Goal: Task Accomplishment & Management: Manage account settings

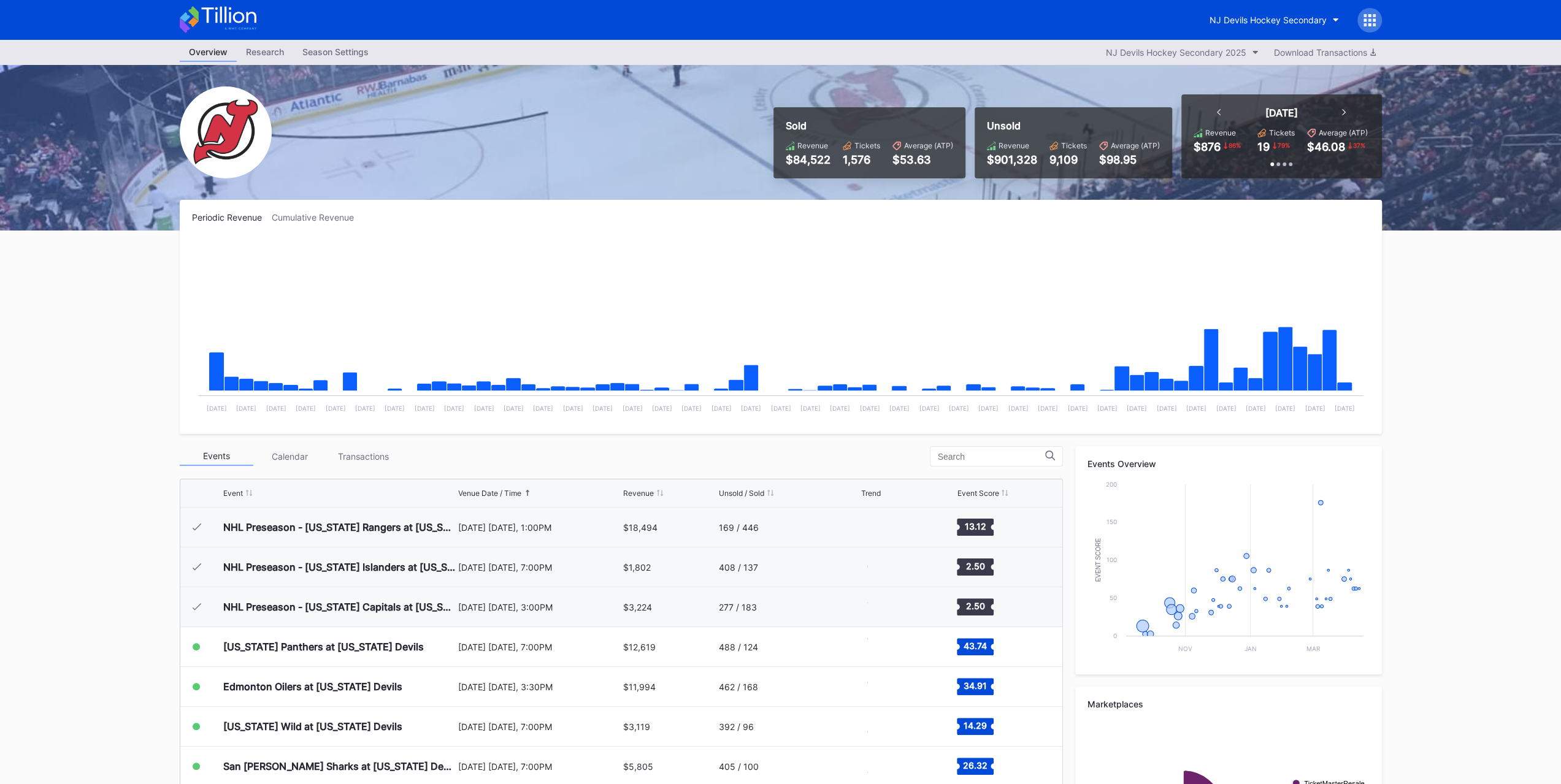
scroll to position [120, 0]
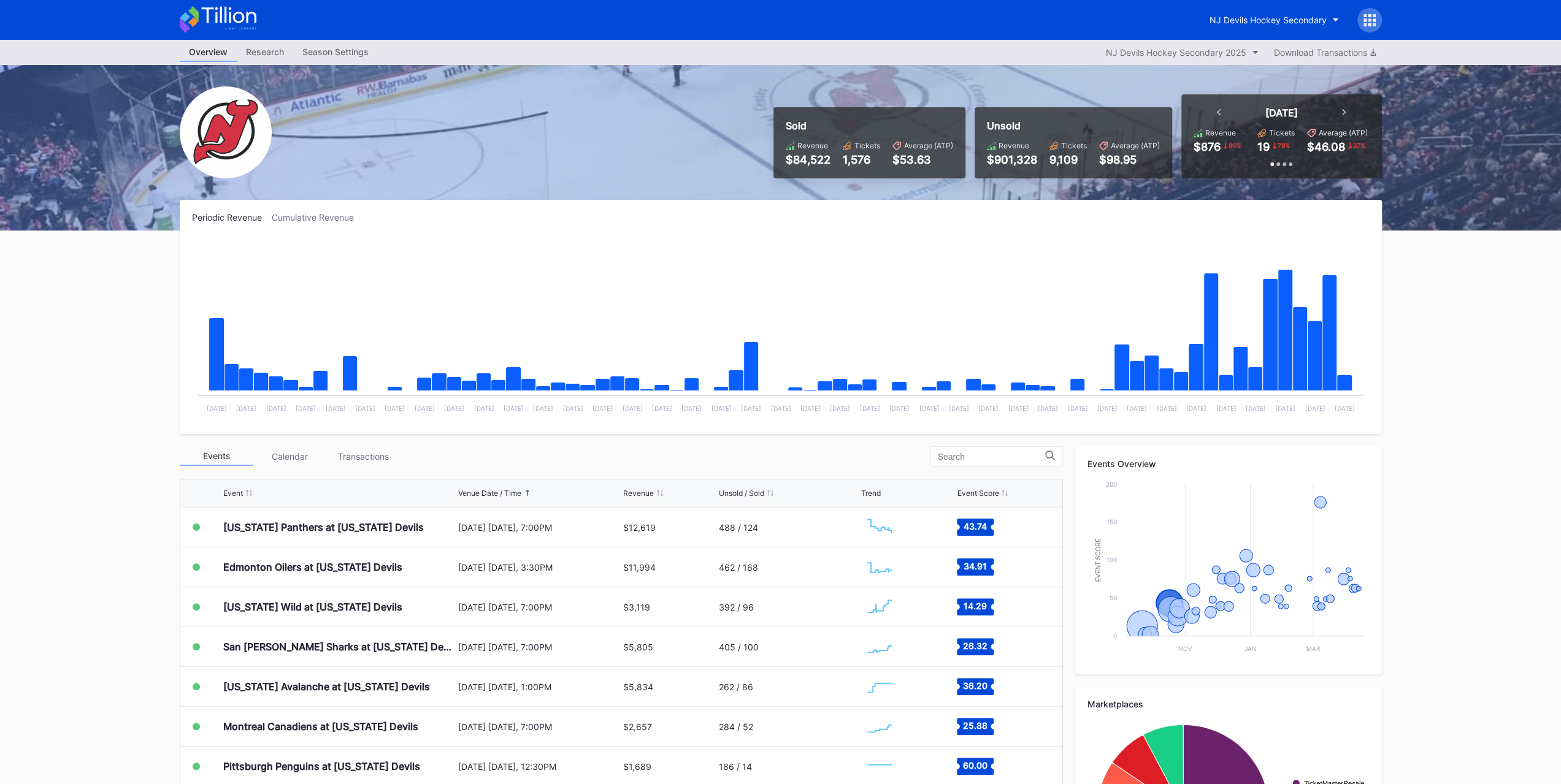
click at [339, 447] on div "Transactions" at bounding box center [363, 457] width 73 height 19
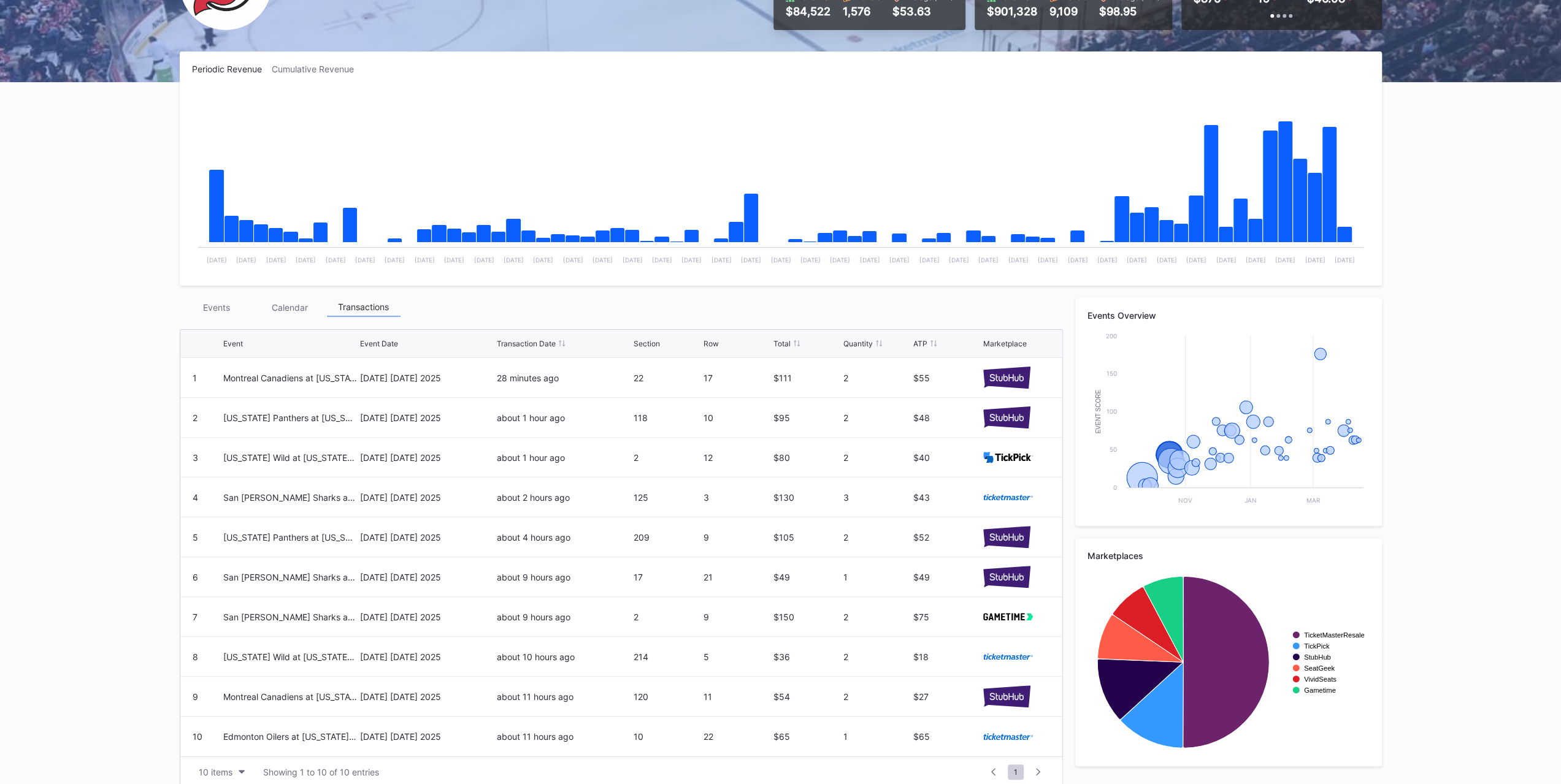
scroll to position [161, 0]
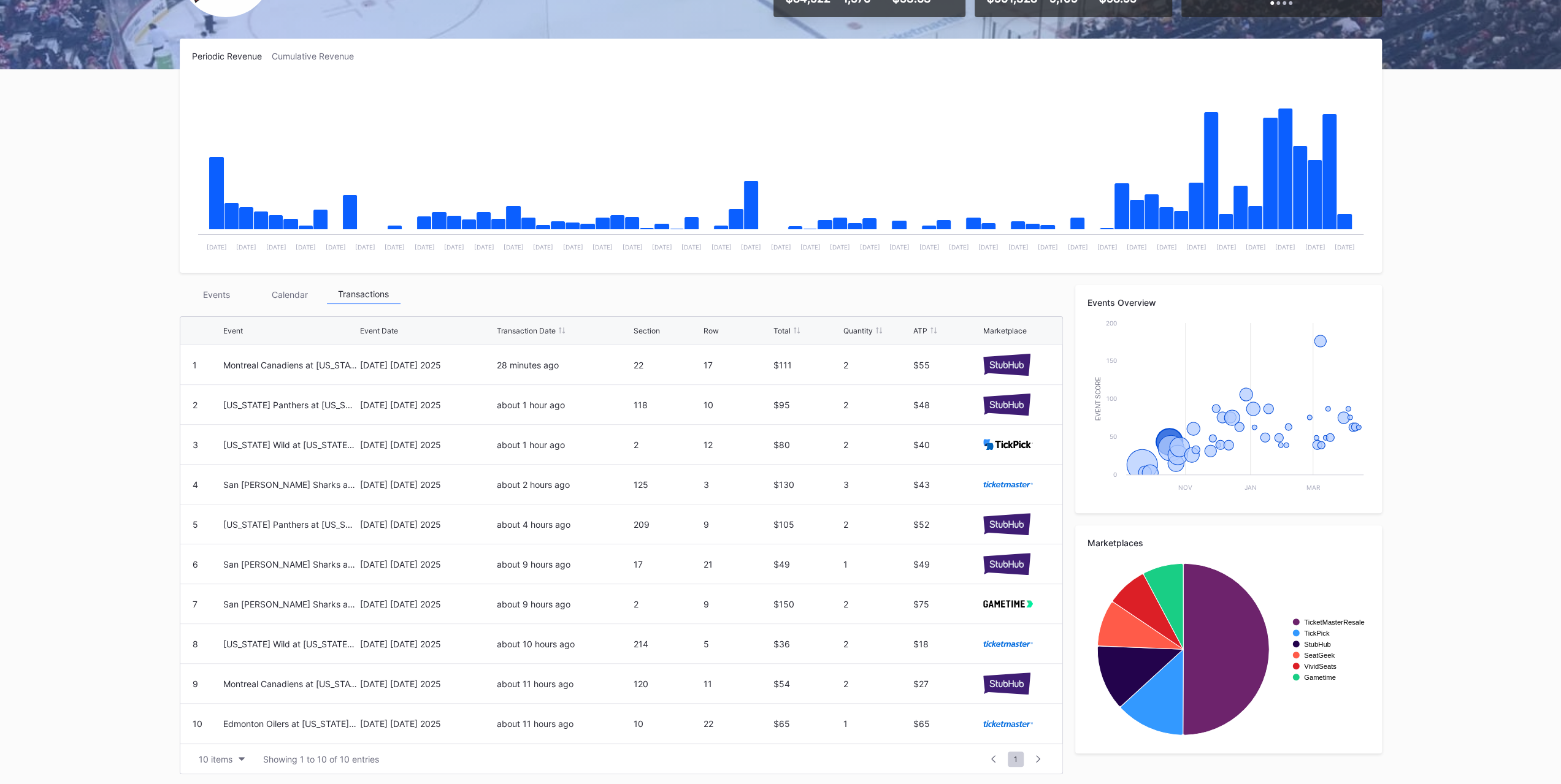
click at [228, 294] on div "Events" at bounding box center [216, 295] width 73 height 19
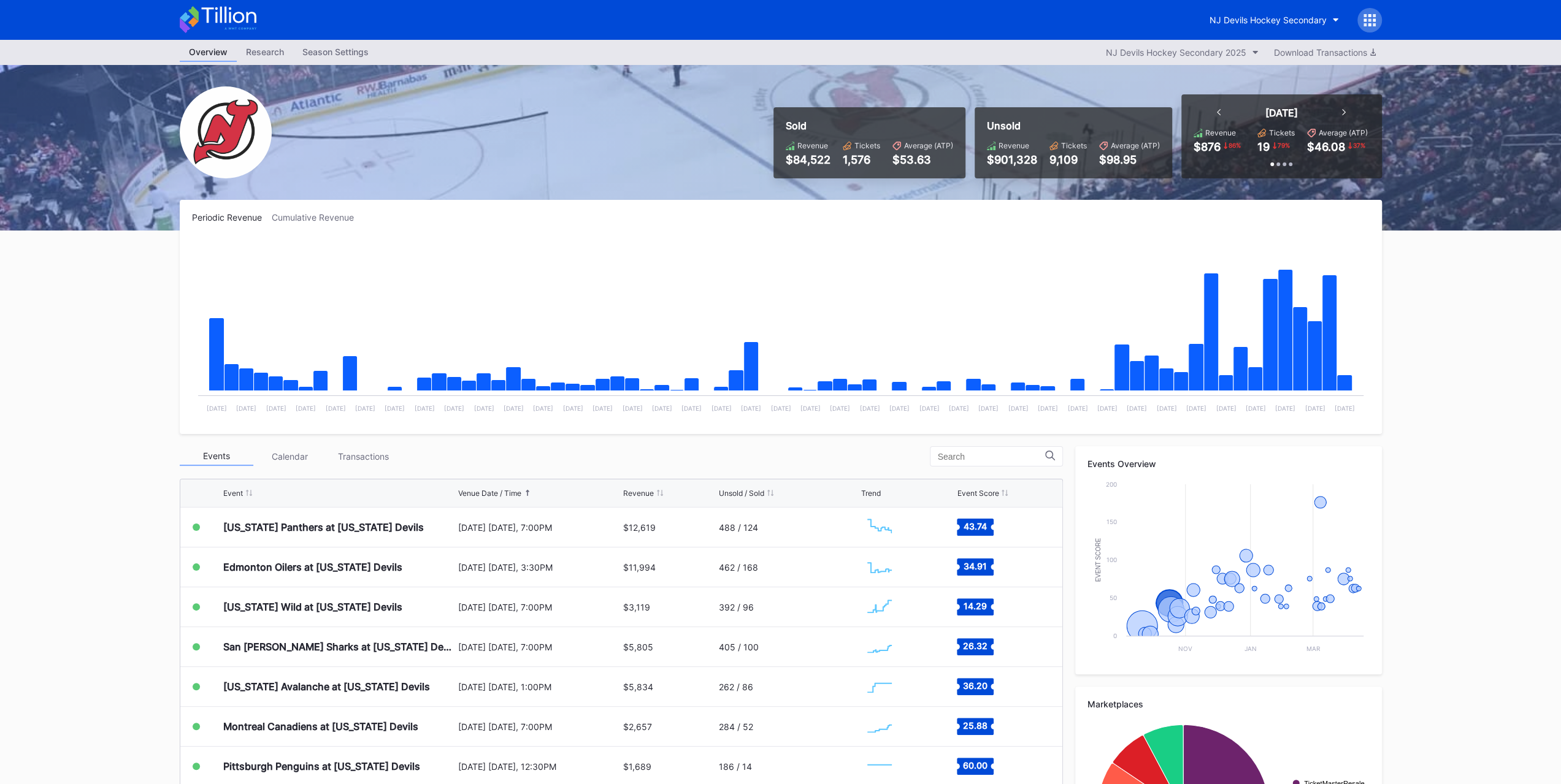
scroll to position [120, 0]
click at [385, 450] on div "Transactions" at bounding box center [363, 457] width 73 height 19
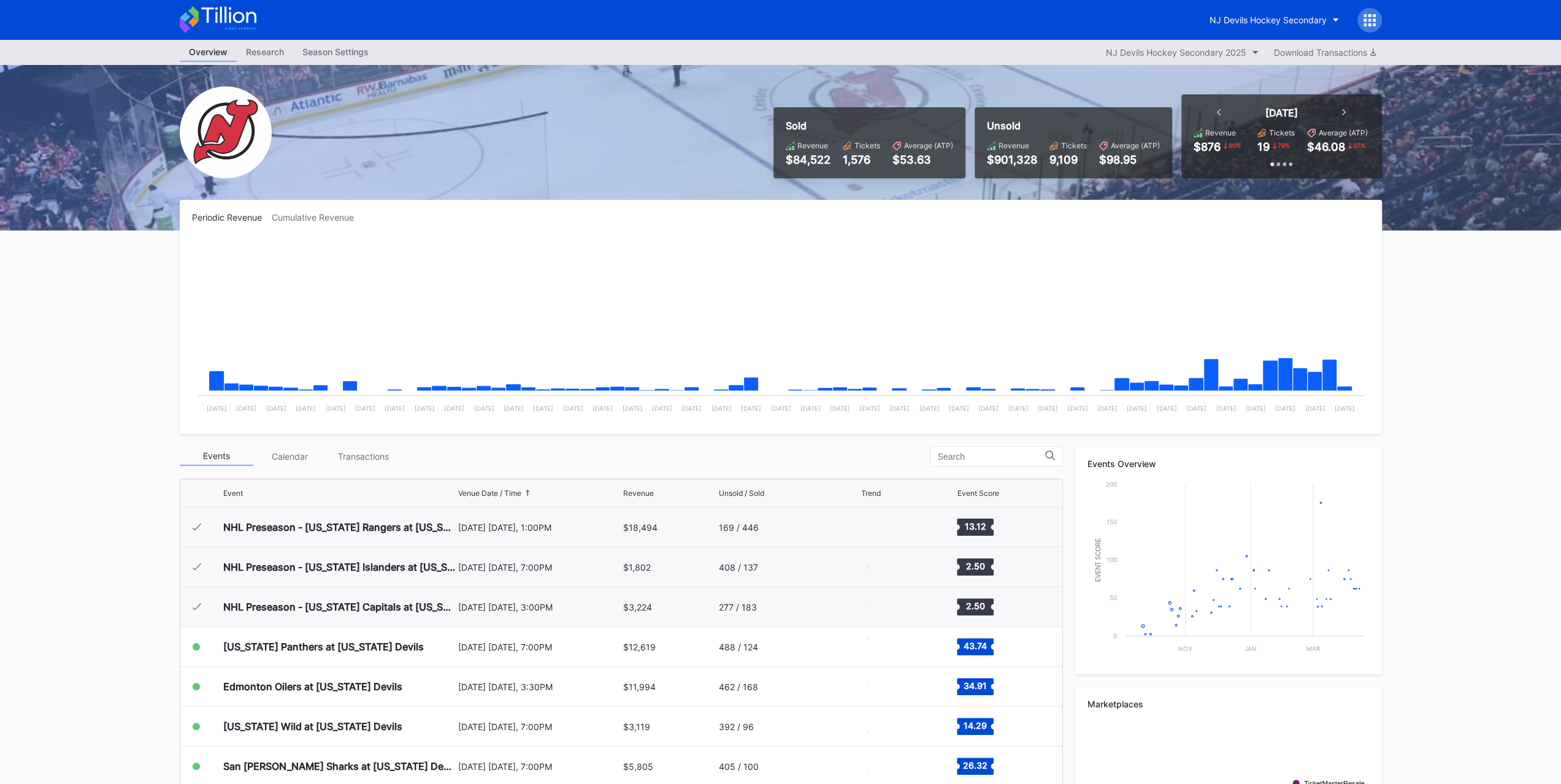
scroll to position [120, 0]
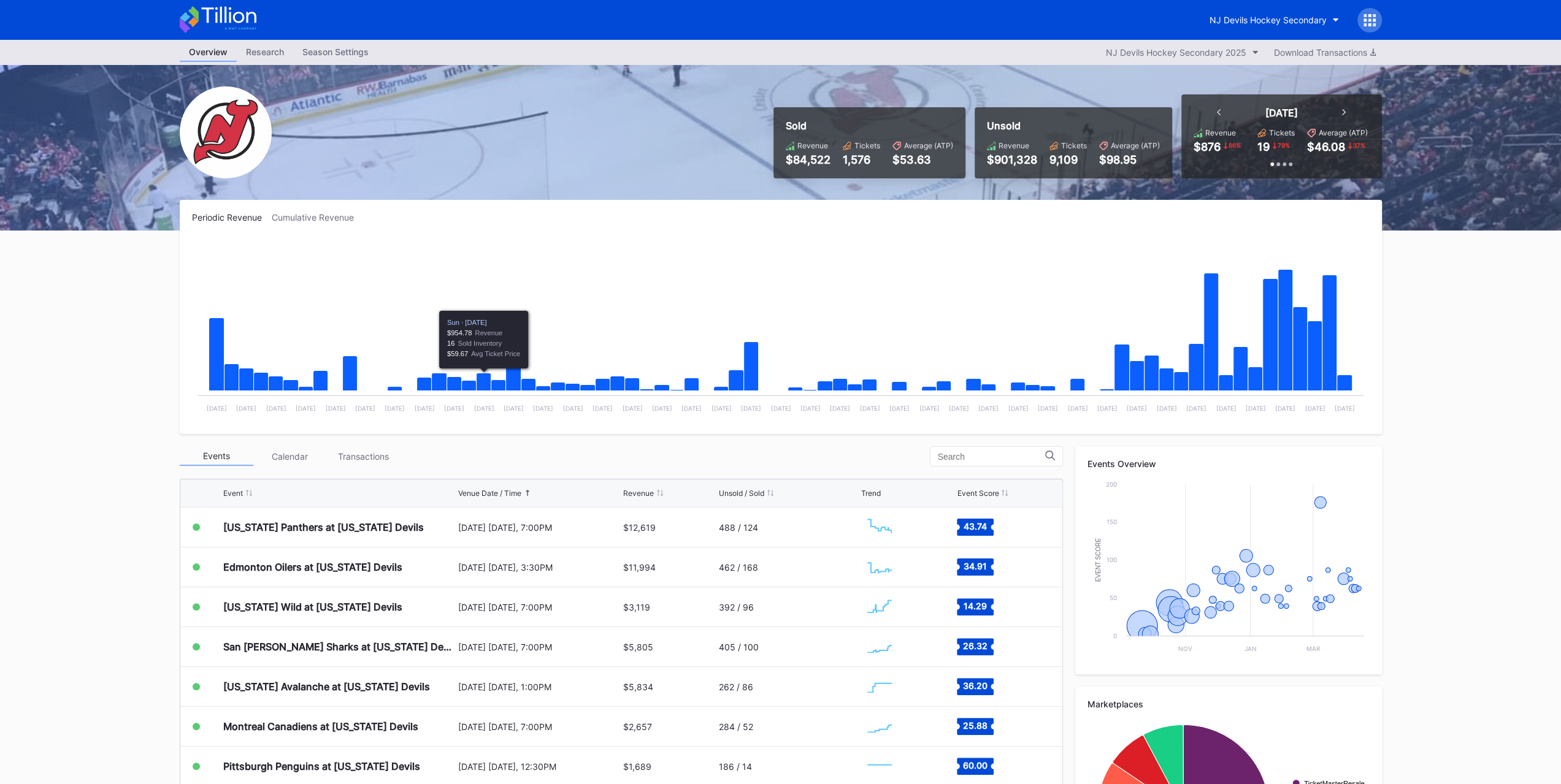
click at [362, 465] on div "Events Calendar Transactions" at bounding box center [621, 457] width 883 height 20
drag, startPoint x: 362, startPoint y: 461, endPoint x: 368, endPoint y: 453, distance: 10.0
click at [362, 459] on div "Transactions" at bounding box center [363, 457] width 73 height 19
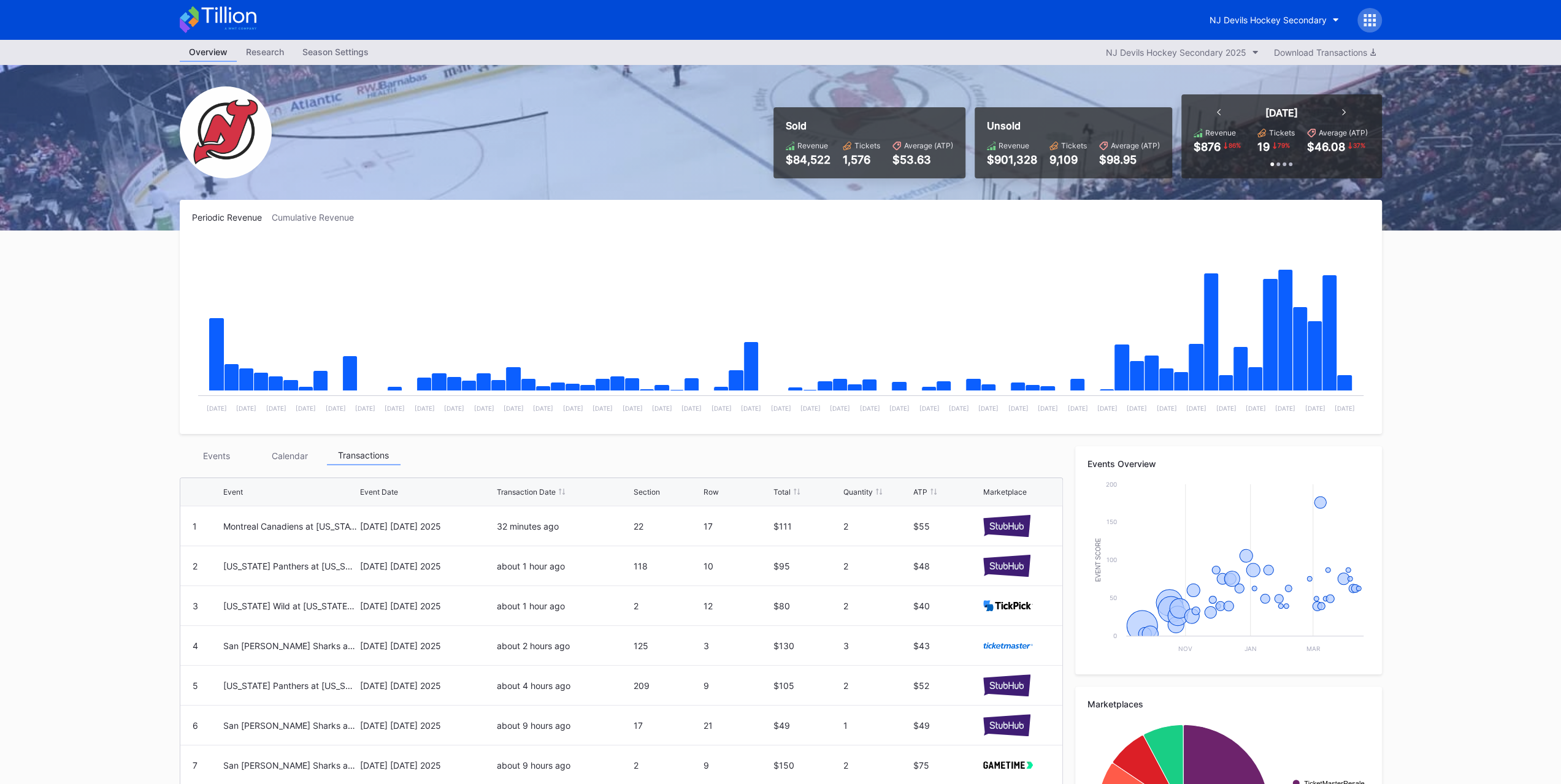
click at [1289, 37] on div "NJ Devils Hockey Secondary" at bounding box center [780, 19] width 1227 height 40
click at [1291, 21] on div "NJ Devils Hockey Secondary" at bounding box center [1268, 19] width 117 height 10
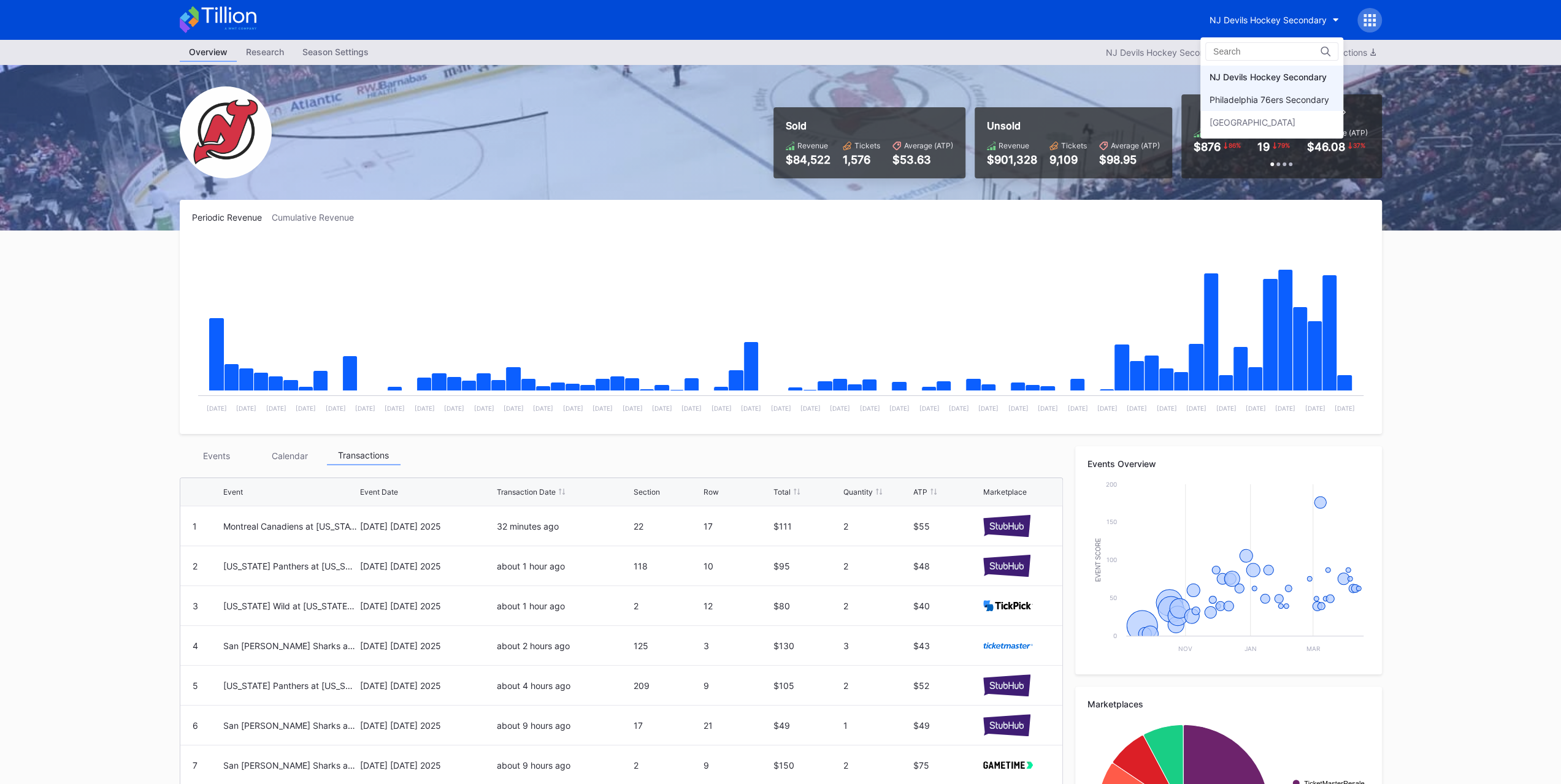
click at [1299, 97] on div "Philadelphia 76ers Secondary" at bounding box center [1270, 100] width 120 height 10
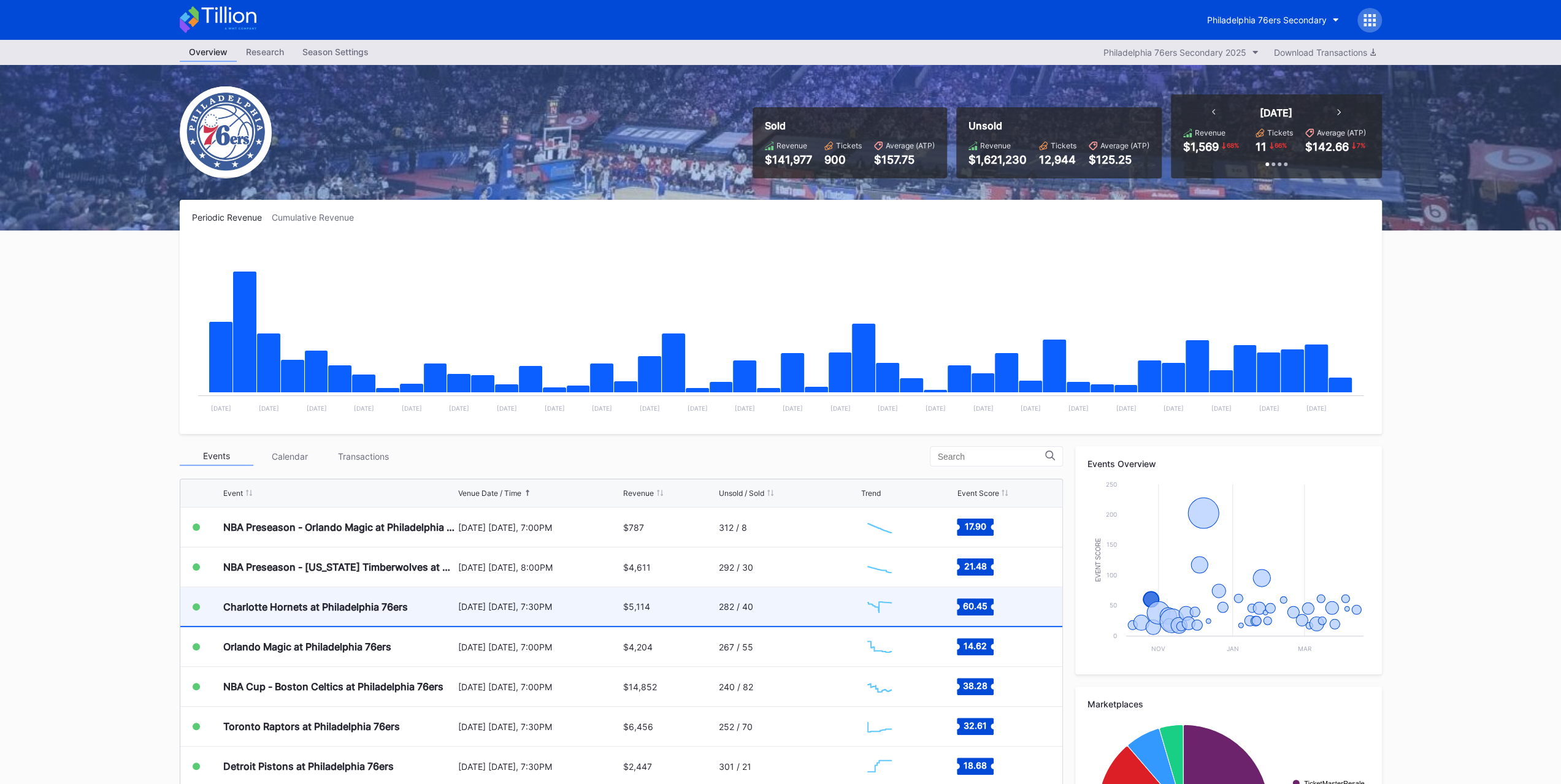
click at [438, 604] on div "Charlotte Hornets at Philadelphia 76ers" at bounding box center [339, 607] width 232 height 39
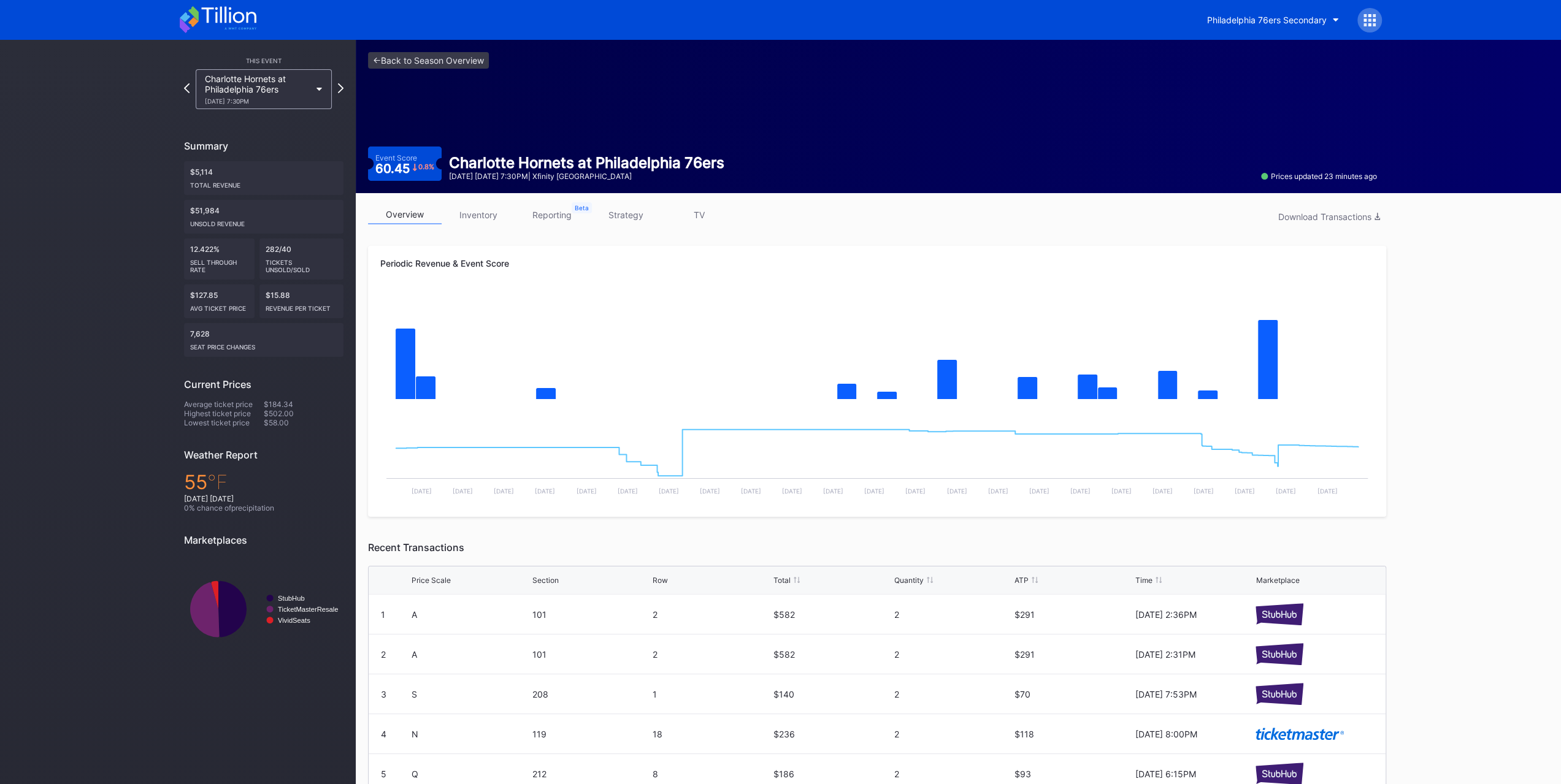
click at [496, 220] on link "inventory" at bounding box center [478, 214] width 73 height 19
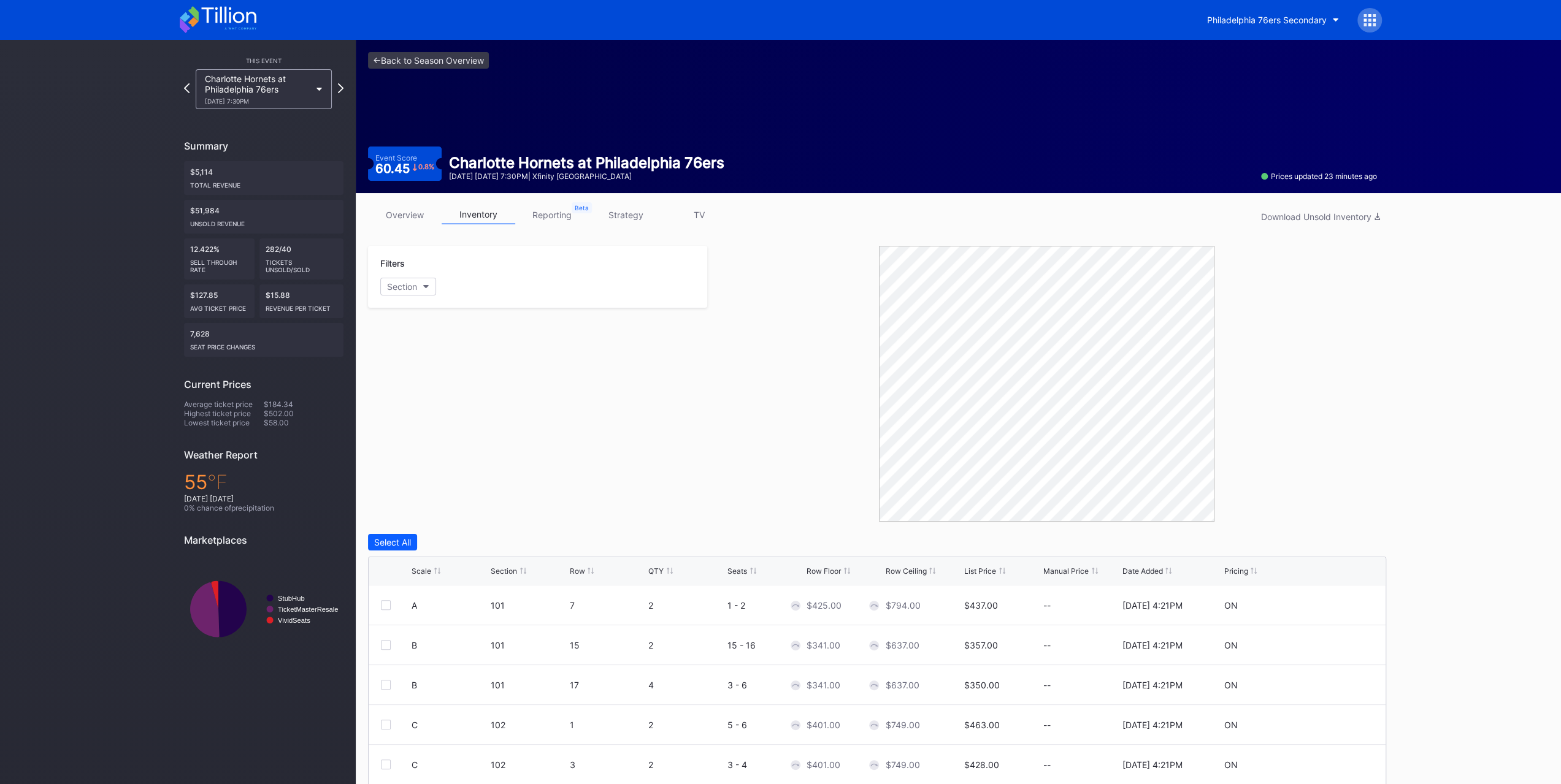
click at [398, 219] on link "overview" at bounding box center [404, 214] width 73 height 19
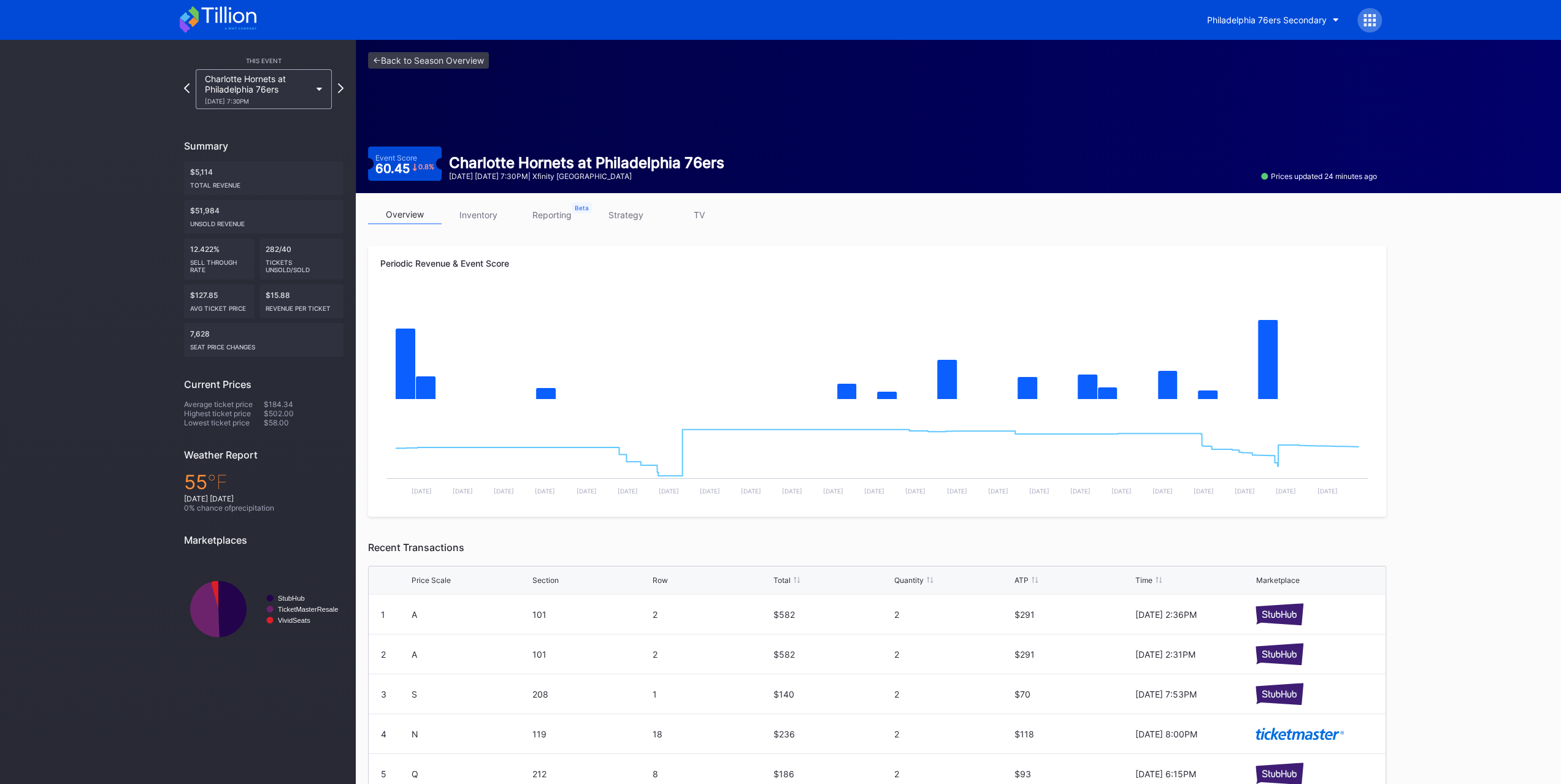
click at [301, 96] on div "Charlotte Hornets at Philadelphia 76ers 10/25 Saturday 7:30PM" at bounding box center [257, 89] width 106 height 31
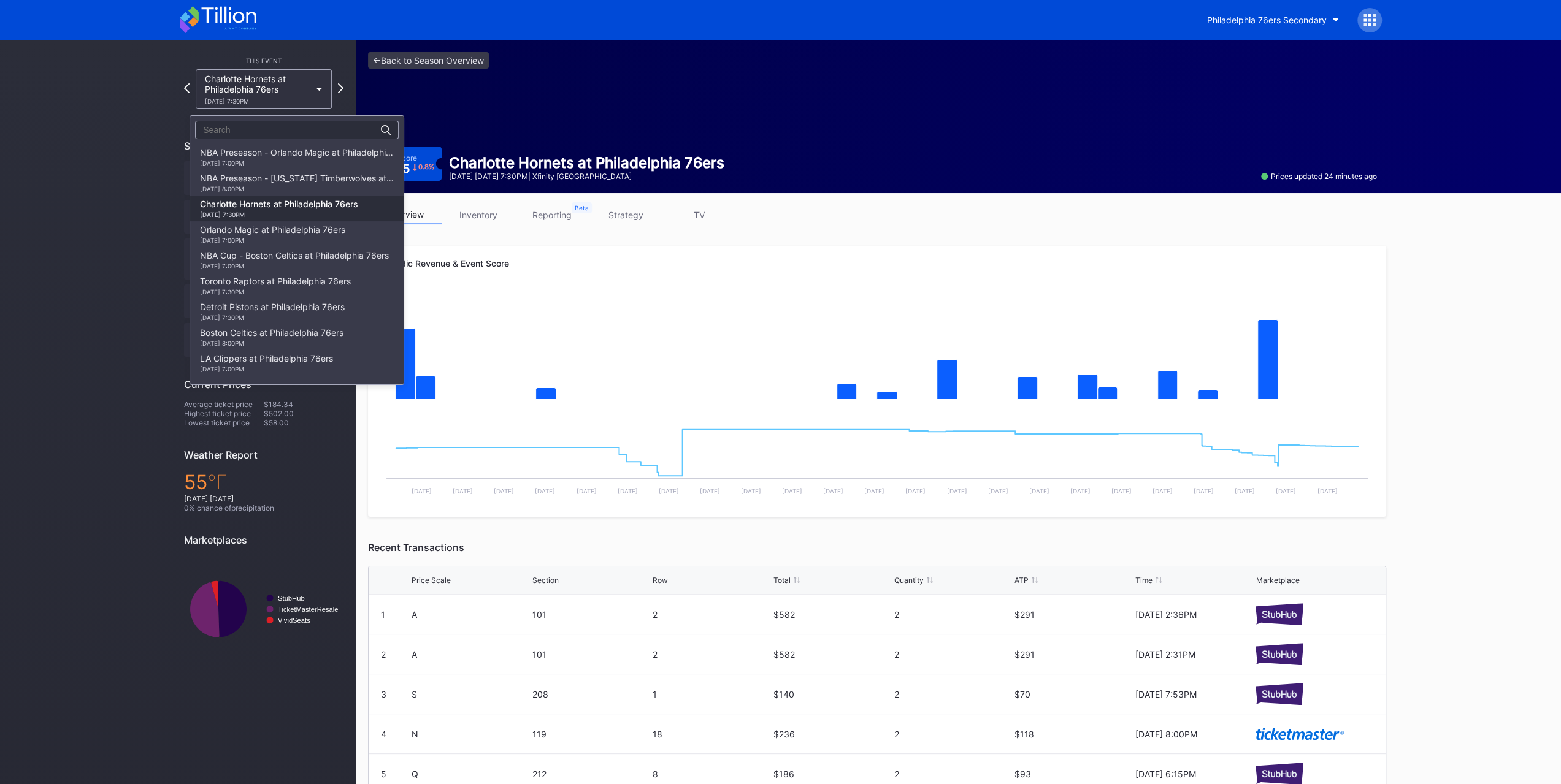
scroll to position [52, 0]
click at [295, 171] on div "Orlando Magic at Philadelphia 76ers 10/27 Monday 7:00PM" at bounding box center [296, 182] width 214 height 26
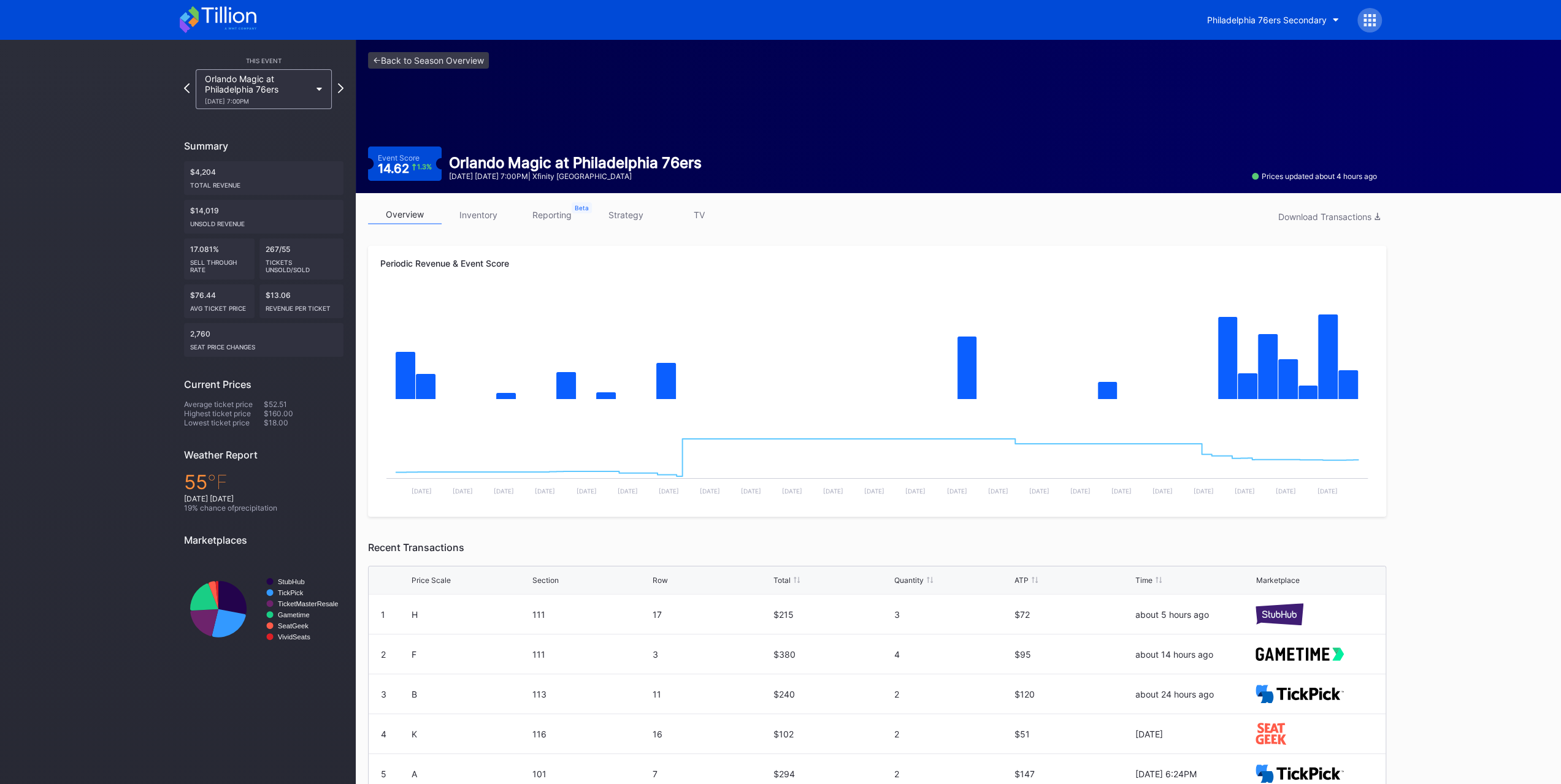
click at [212, 37] on div "Philadelphia 76ers Secondary" at bounding box center [780, 19] width 1227 height 40
click at [214, 26] on icon at bounding box center [218, 19] width 77 height 27
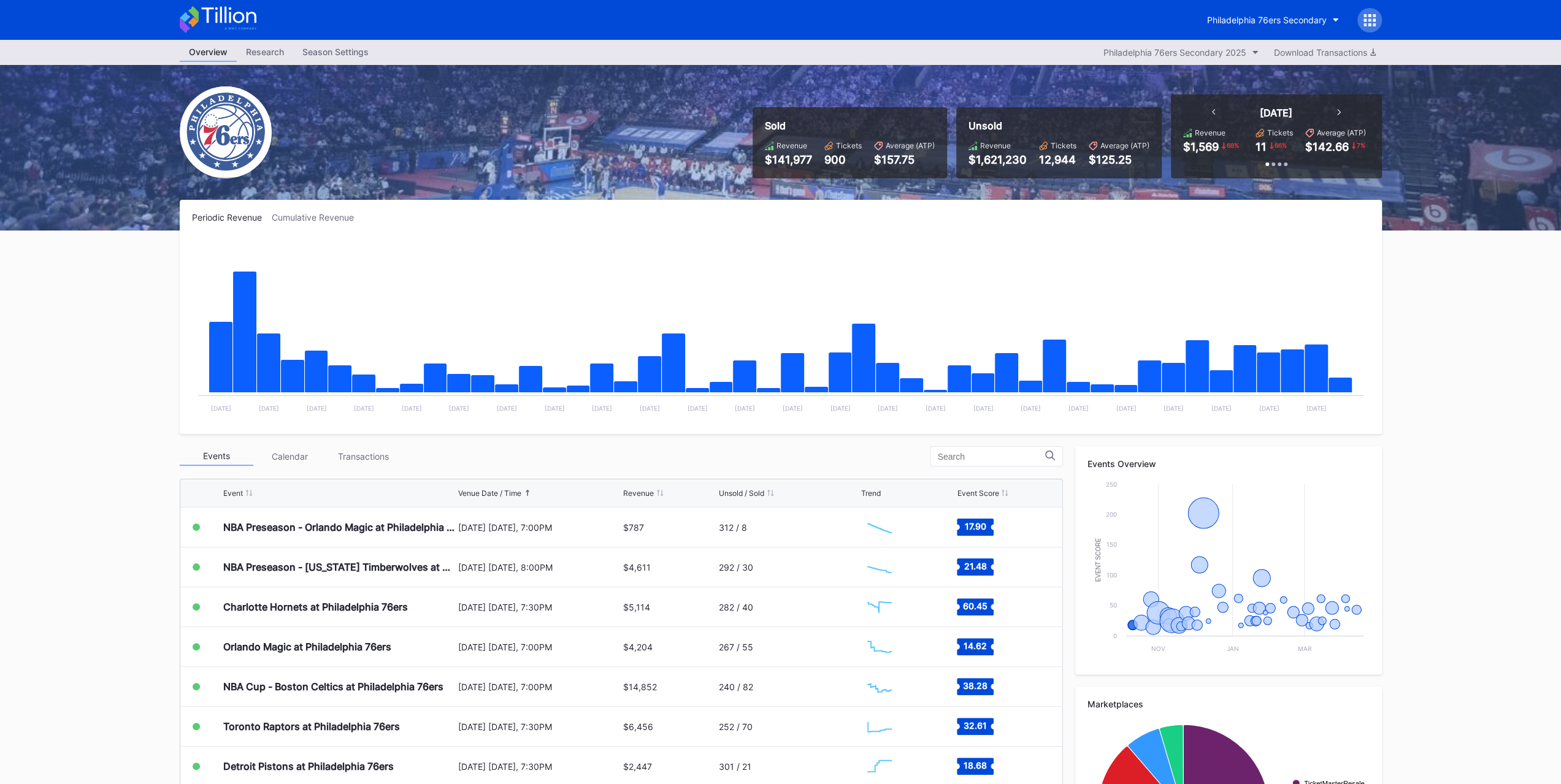
click at [366, 458] on div "Transactions" at bounding box center [363, 457] width 73 height 19
click at [368, 473] on div "Event Venue Date / Time Revenue Unsold / Sold Trend Event Score NBA Preseason -…" at bounding box center [621, 691] width 883 height 438
click at [369, 464] on div "Transactions" at bounding box center [363, 457] width 73 height 19
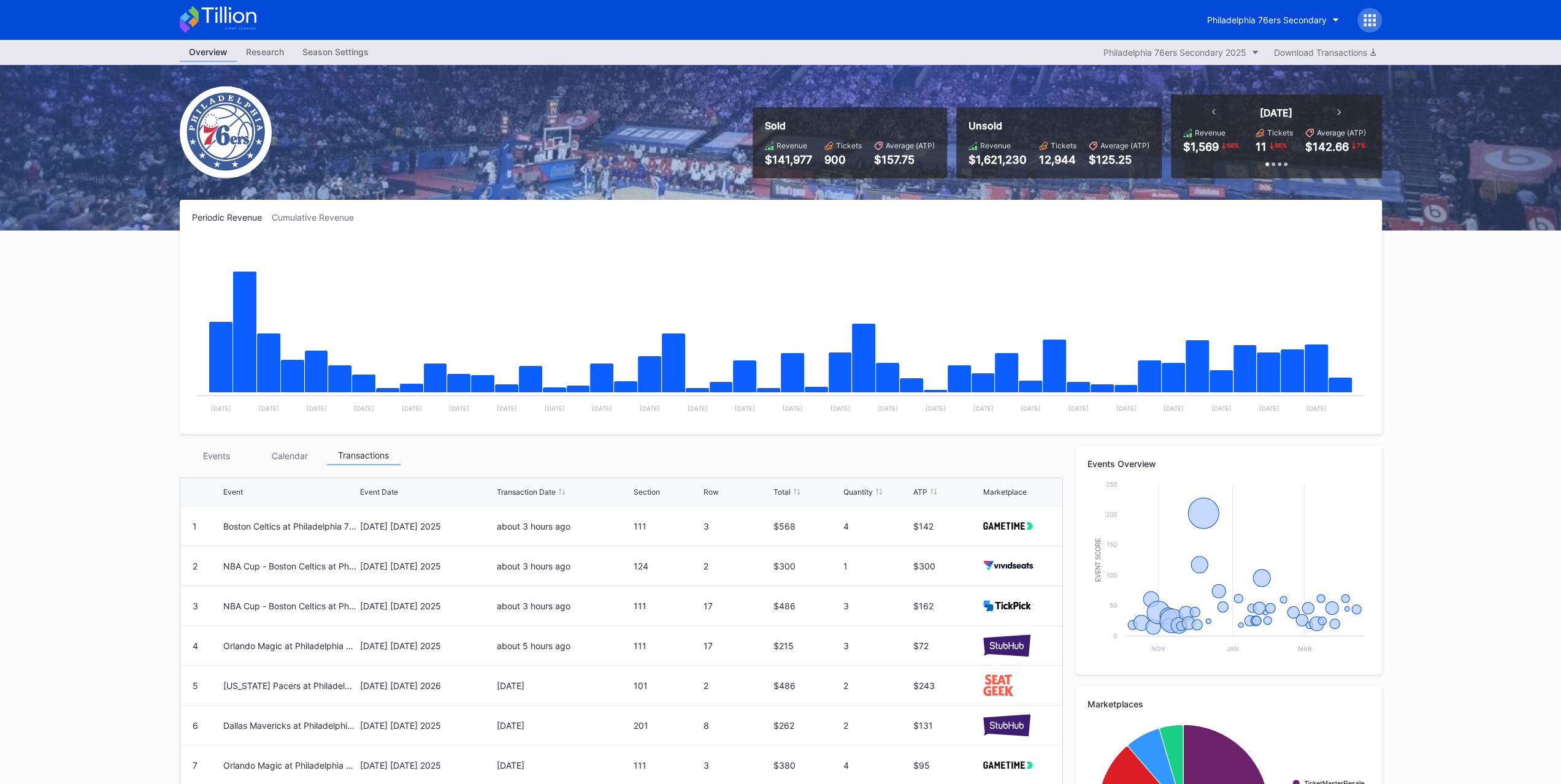
click at [224, 459] on div "Events" at bounding box center [216, 456] width 73 height 19
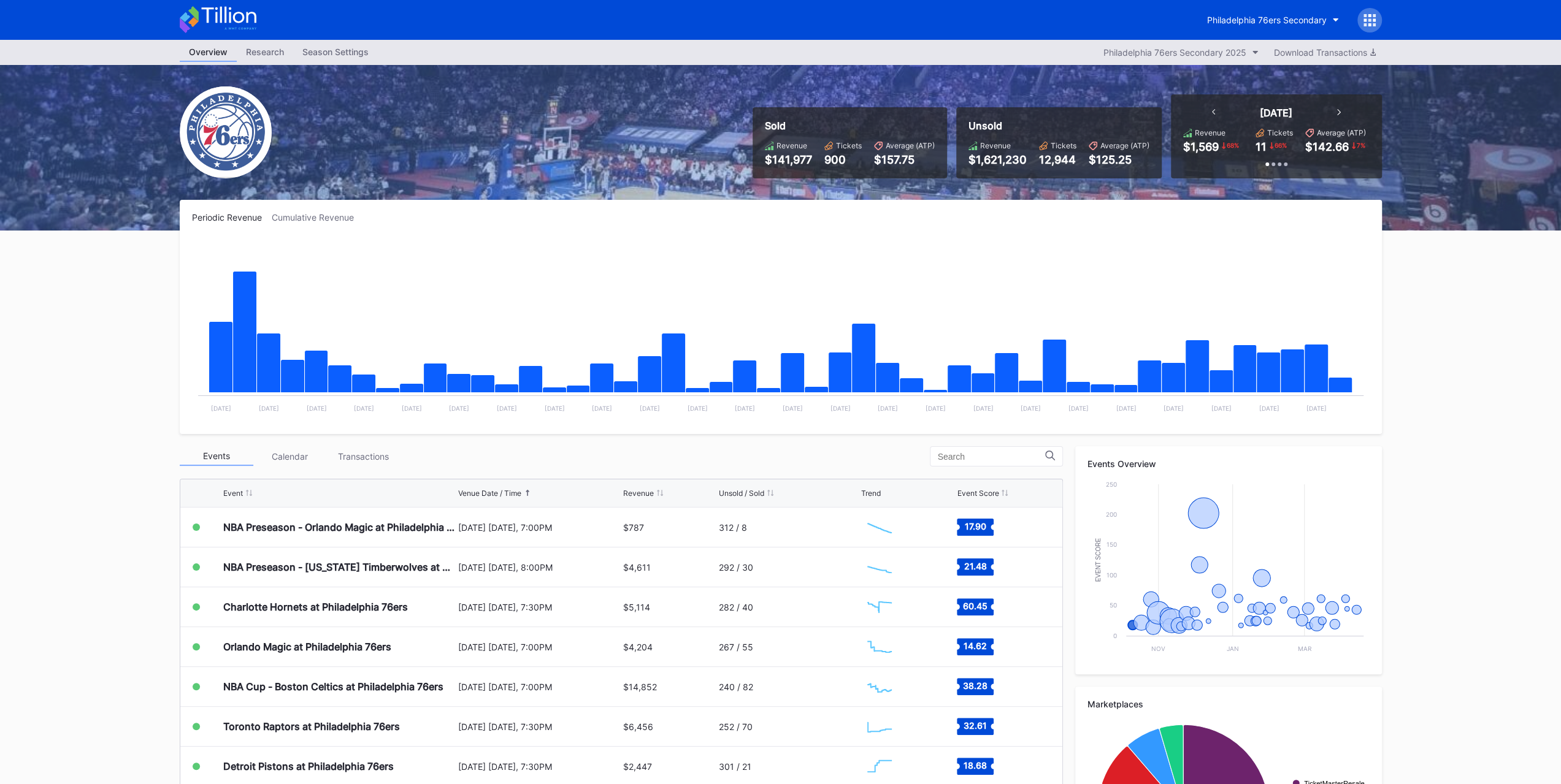
click at [373, 442] on div "Periodic Revenue Cumulative Revenue Created with Highcharts 11.2.0 Chart title …" at bounding box center [780, 564] width 1227 height 727
click at [366, 453] on div "Transactions" at bounding box center [363, 457] width 73 height 19
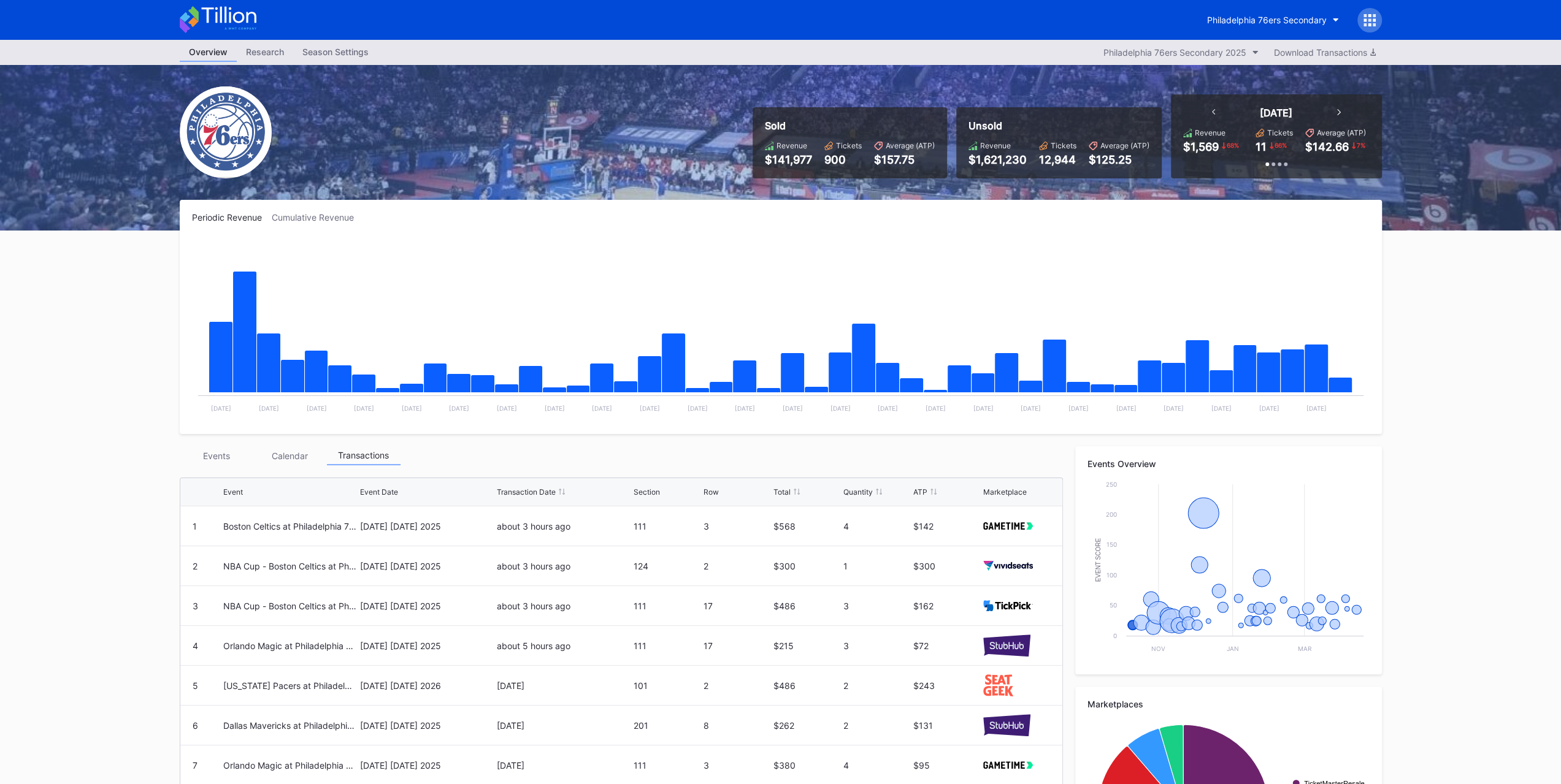
click at [230, 451] on div "Events" at bounding box center [216, 456] width 73 height 19
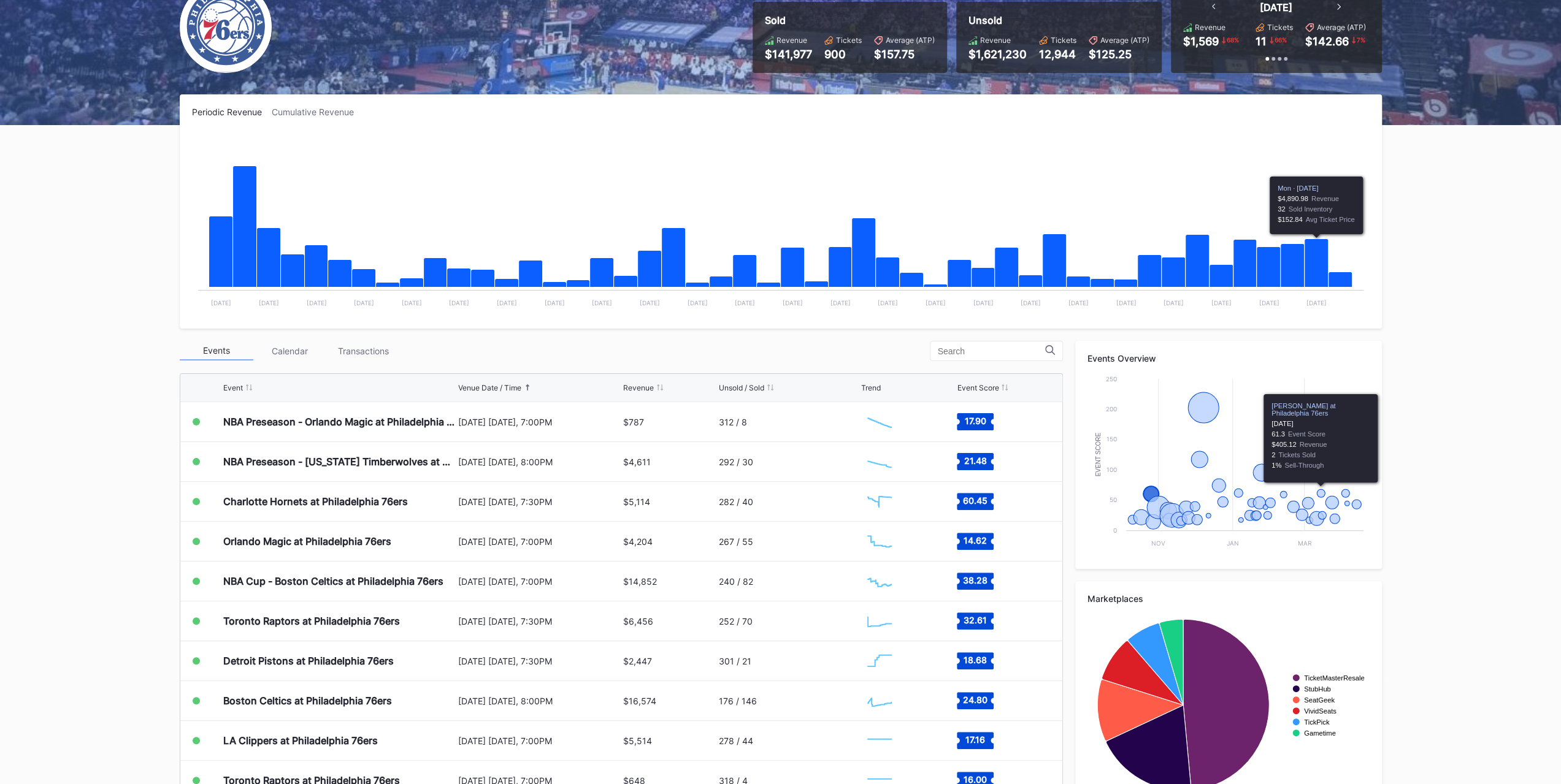
scroll to position [142, 0]
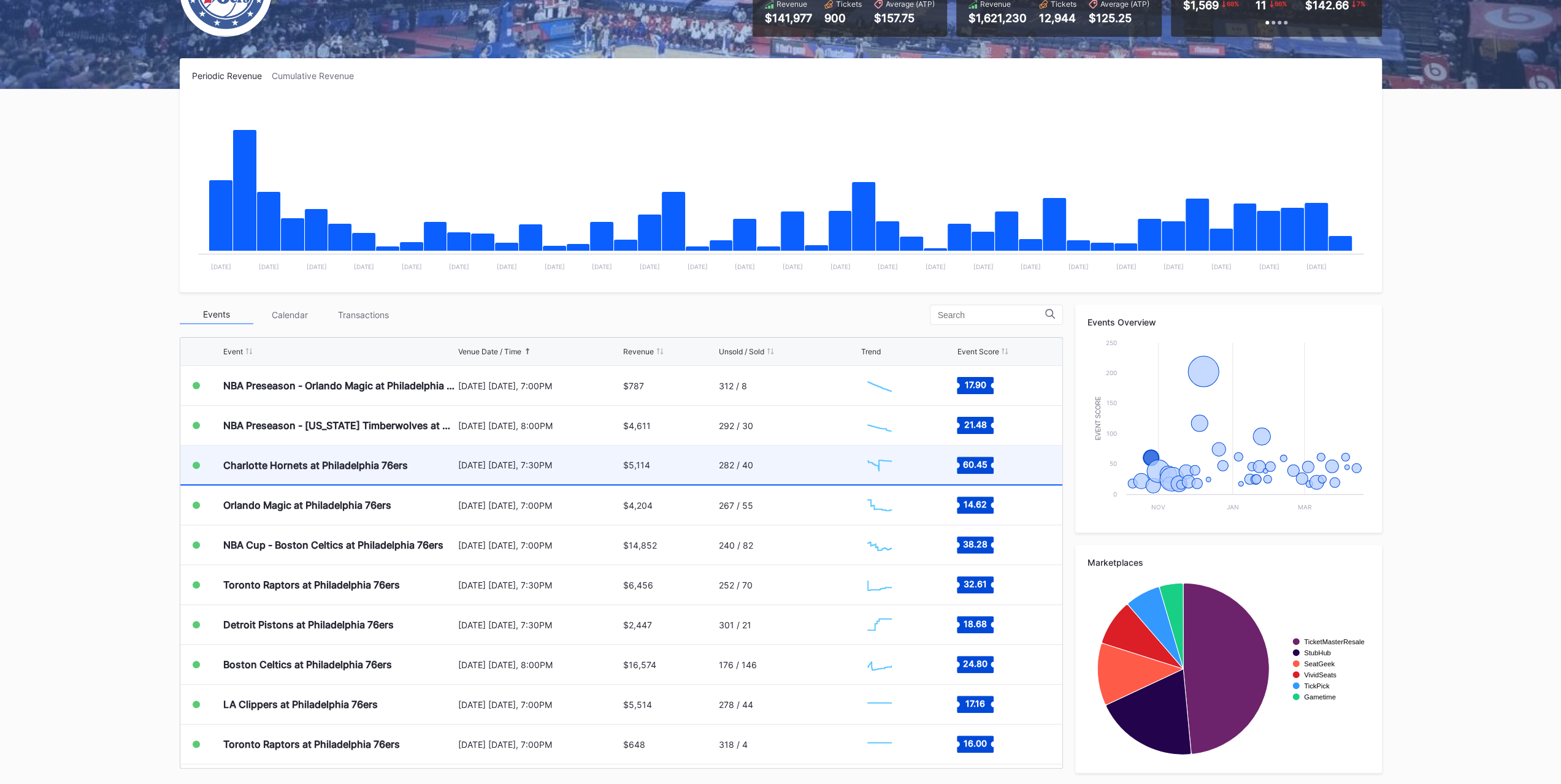
click at [482, 478] on div "October 25 Saturday, 7:30PM" at bounding box center [539, 465] width 163 height 39
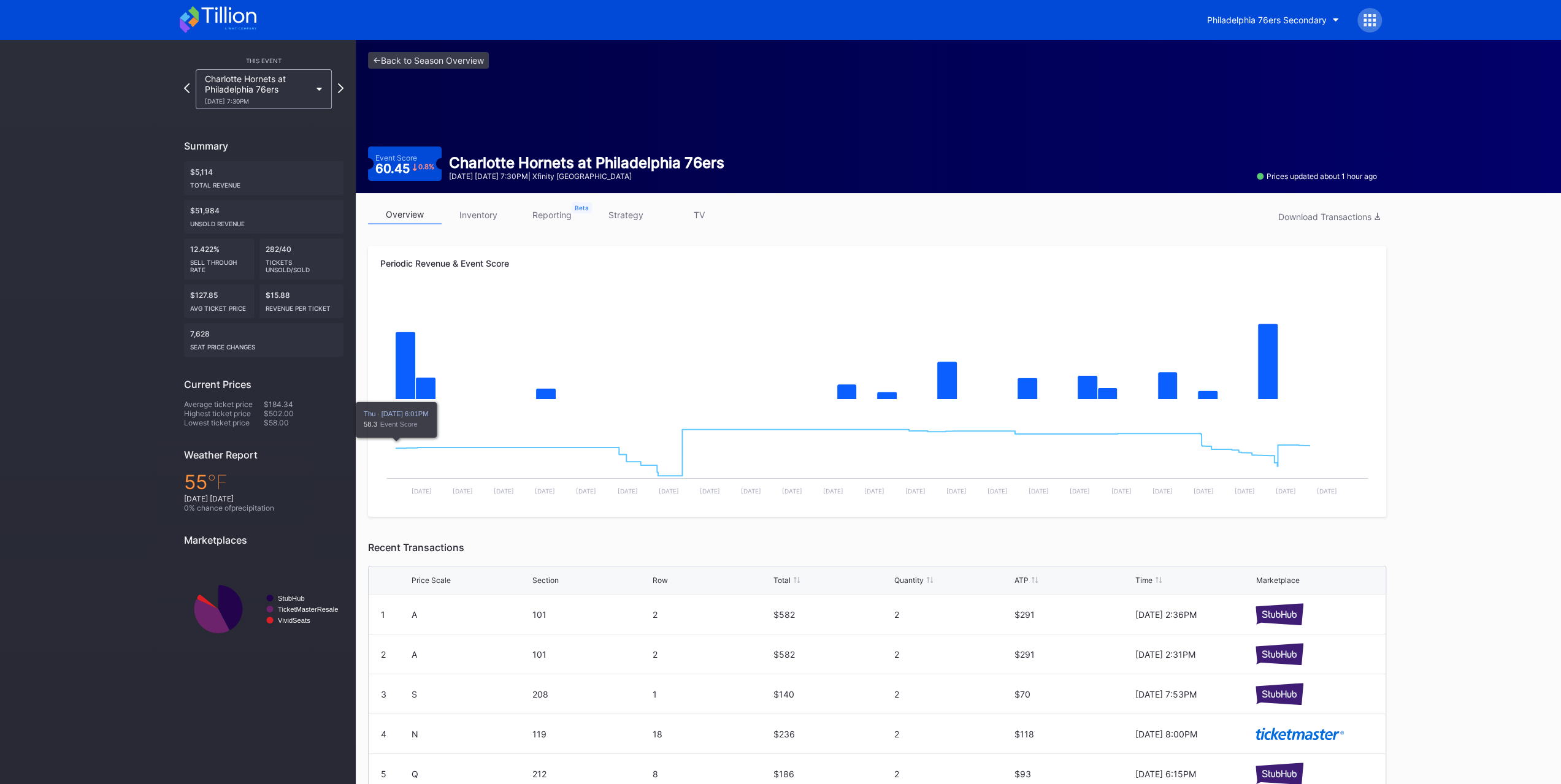
click at [465, 213] on link "inventory" at bounding box center [478, 214] width 73 height 19
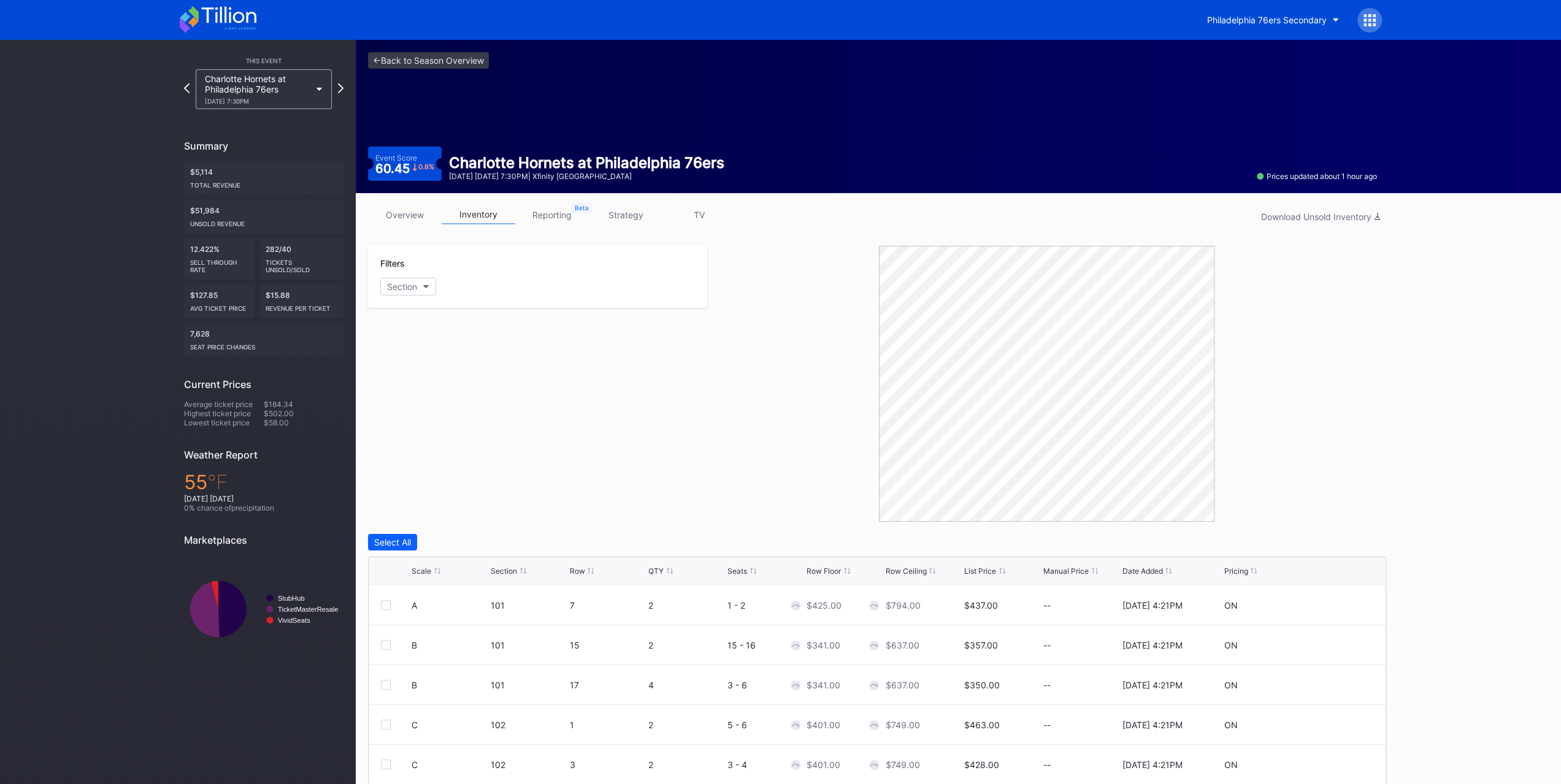
click at [630, 209] on link "strategy" at bounding box center [625, 214] width 73 height 19
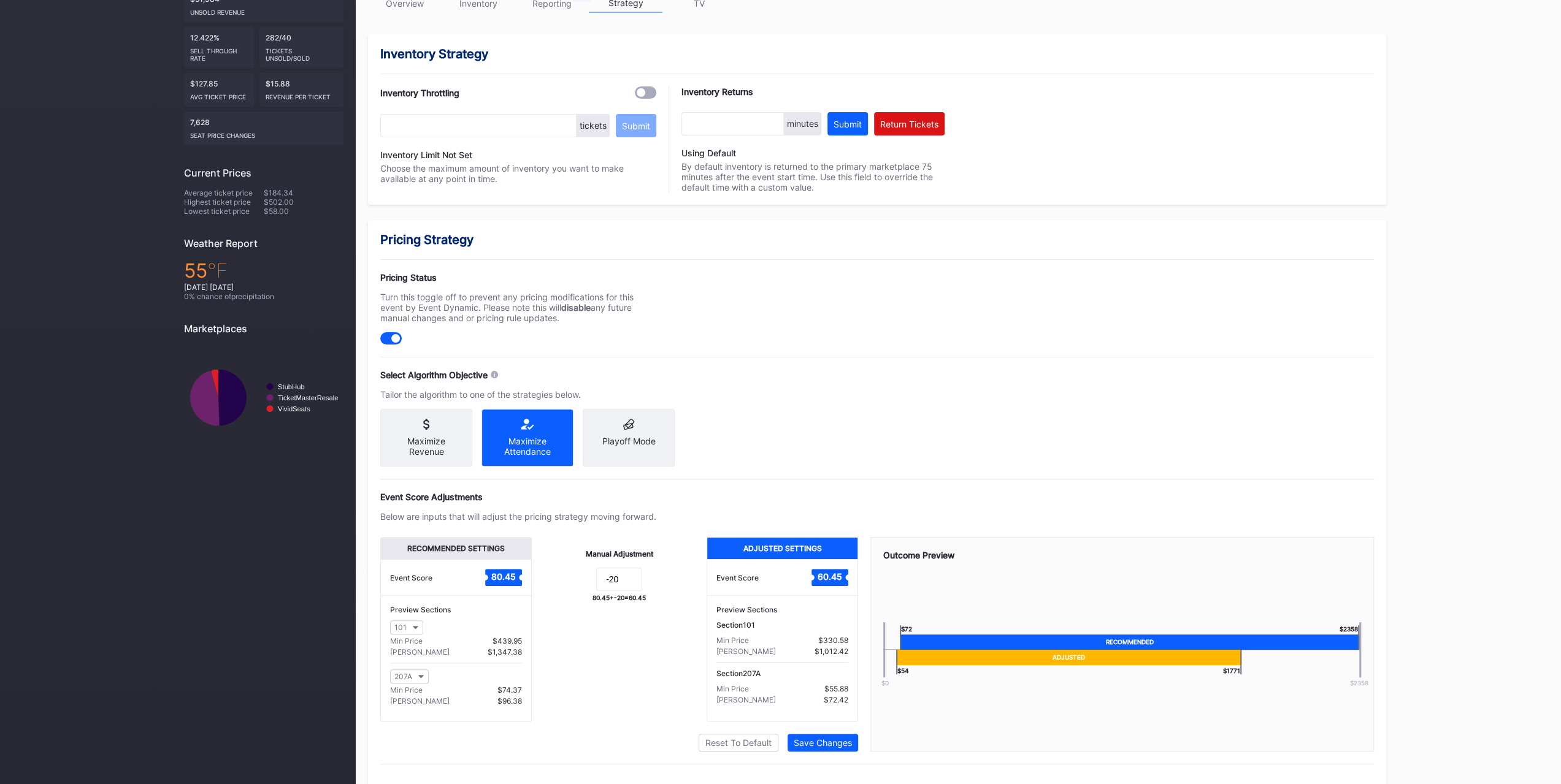
scroll to position [227, 0]
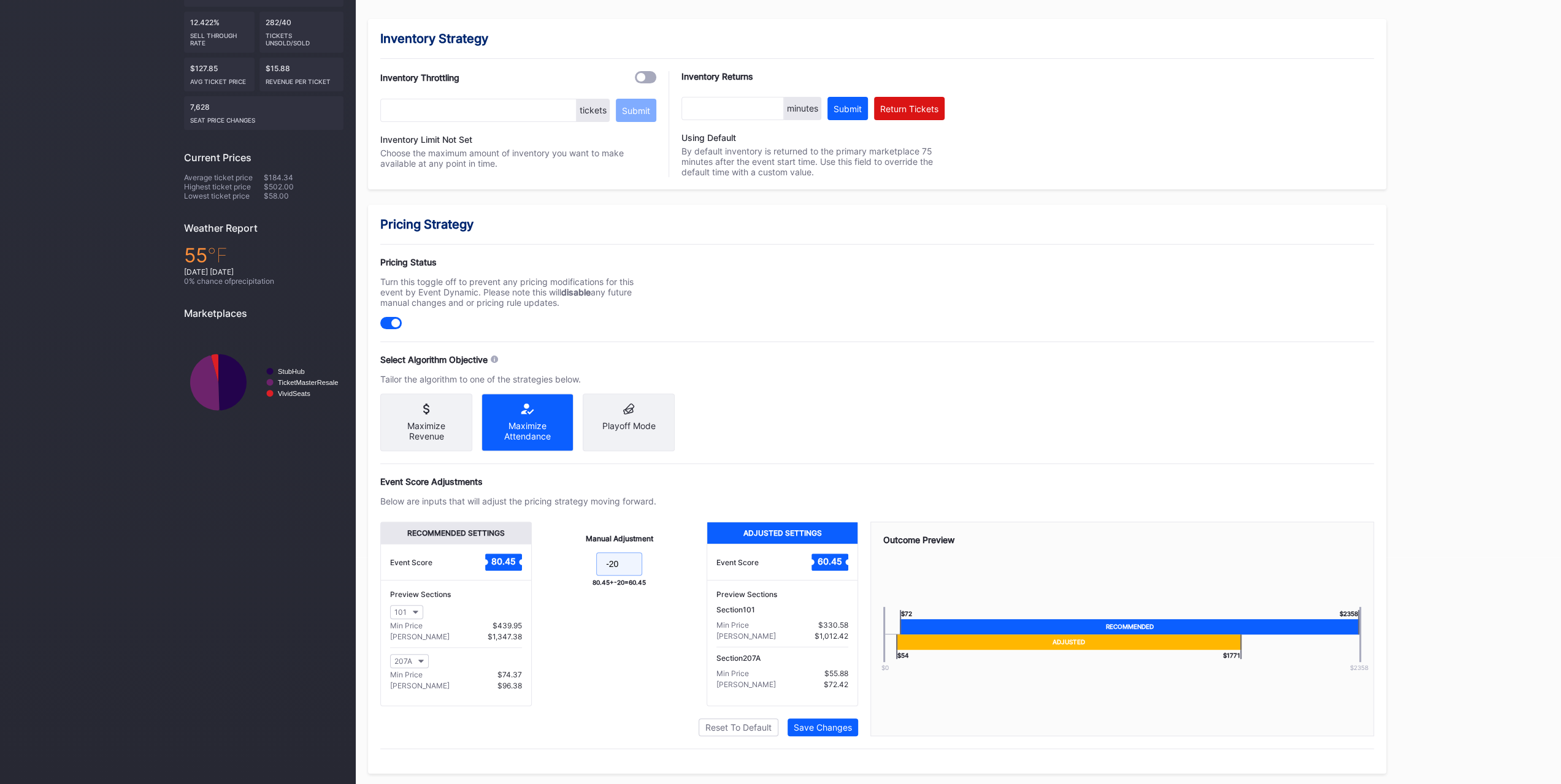
click at [639, 572] on input "-20" at bounding box center [619, 565] width 46 height 24
type input "-24"
click at [833, 737] on div "Pricing Strategy Pricing Status Turn this toggle off to prevent any pricing mod…" at bounding box center [877, 489] width 1018 height 569
click at [833, 730] on div "Save Changes" at bounding box center [822, 727] width 58 height 10
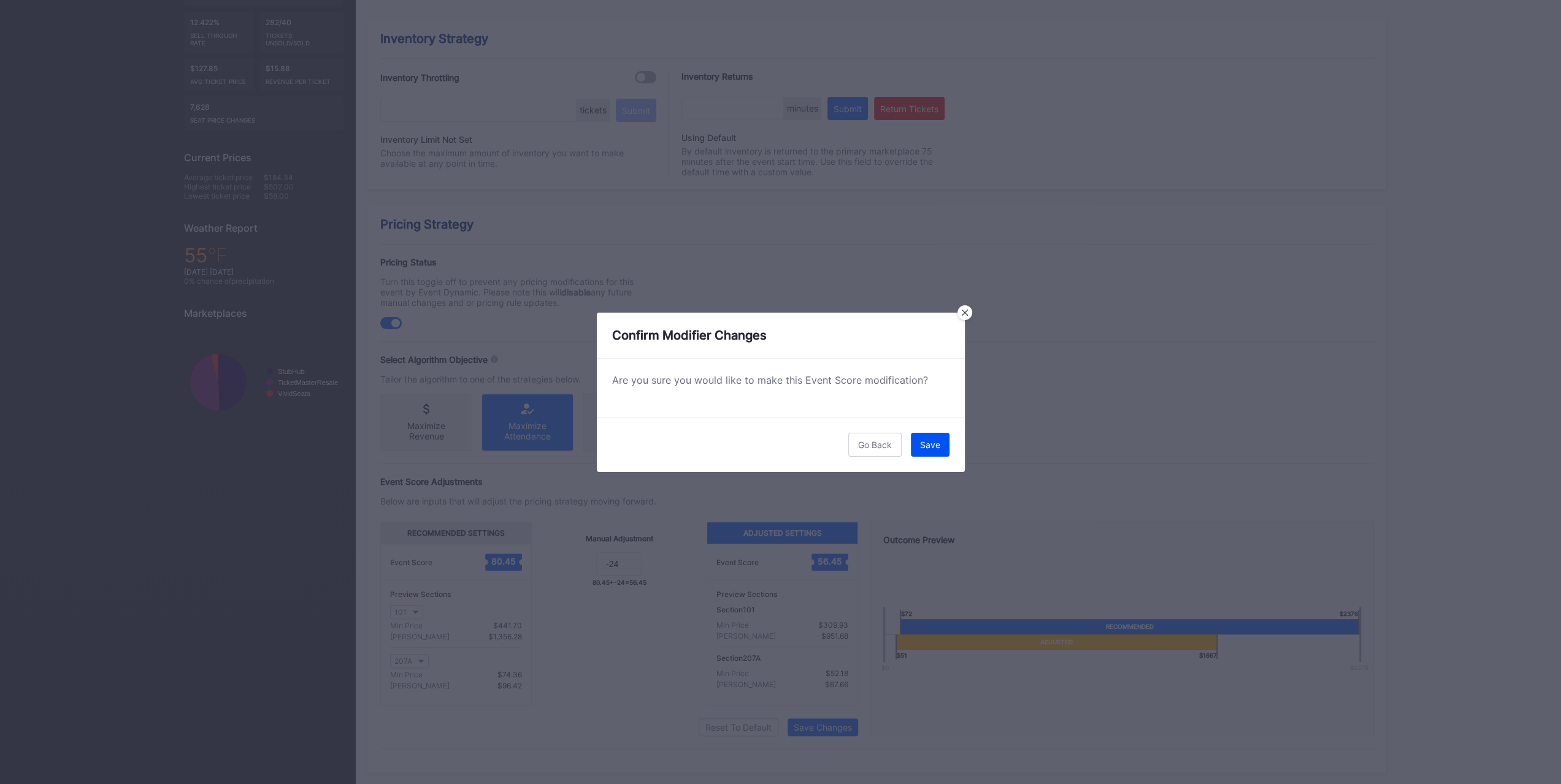
click at [932, 443] on div "Save" at bounding box center [930, 445] width 20 height 10
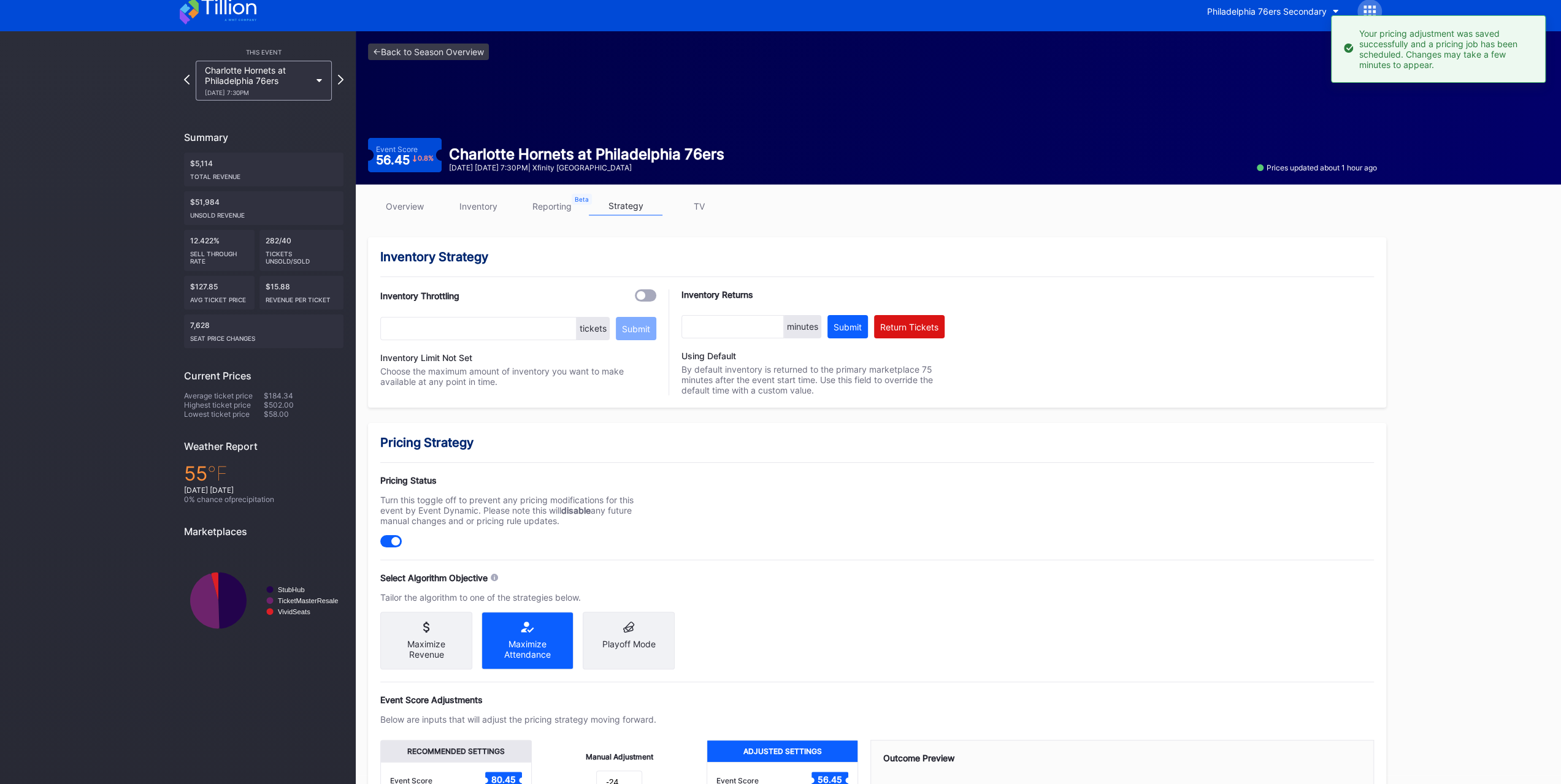
scroll to position [0, 0]
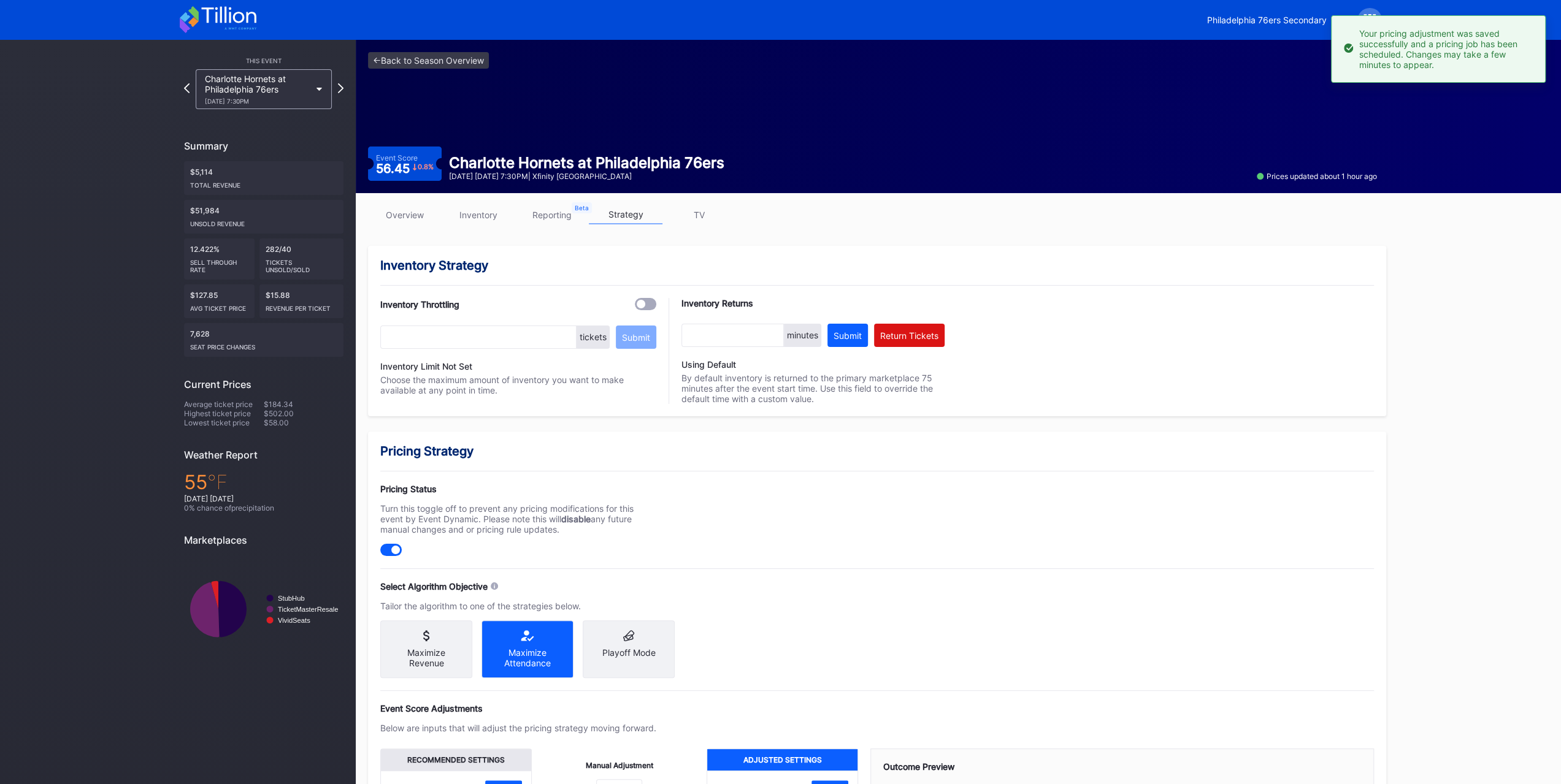
click at [431, 220] on link "overview" at bounding box center [404, 214] width 73 height 19
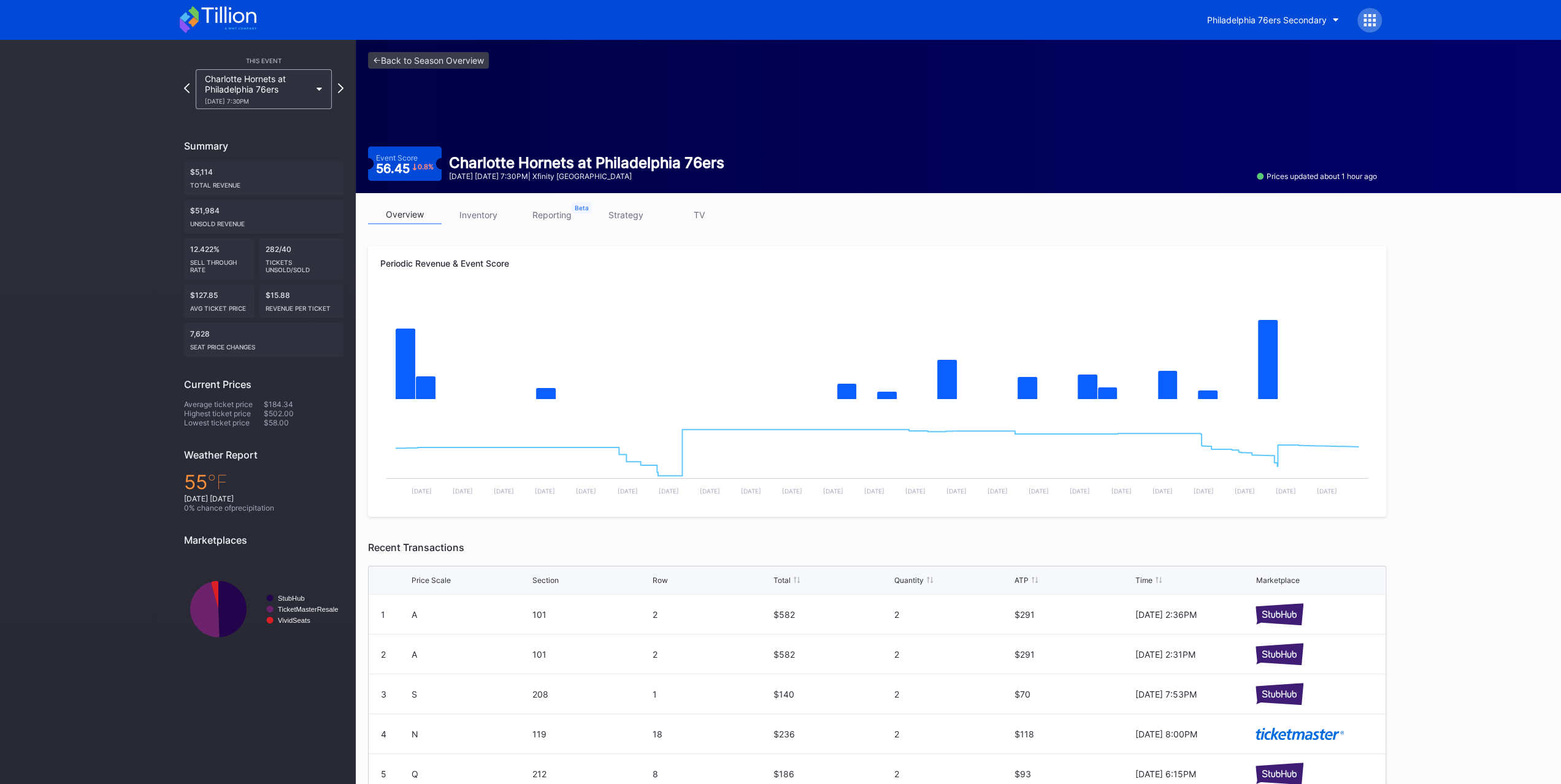
click at [636, 209] on link "strategy" at bounding box center [625, 214] width 73 height 19
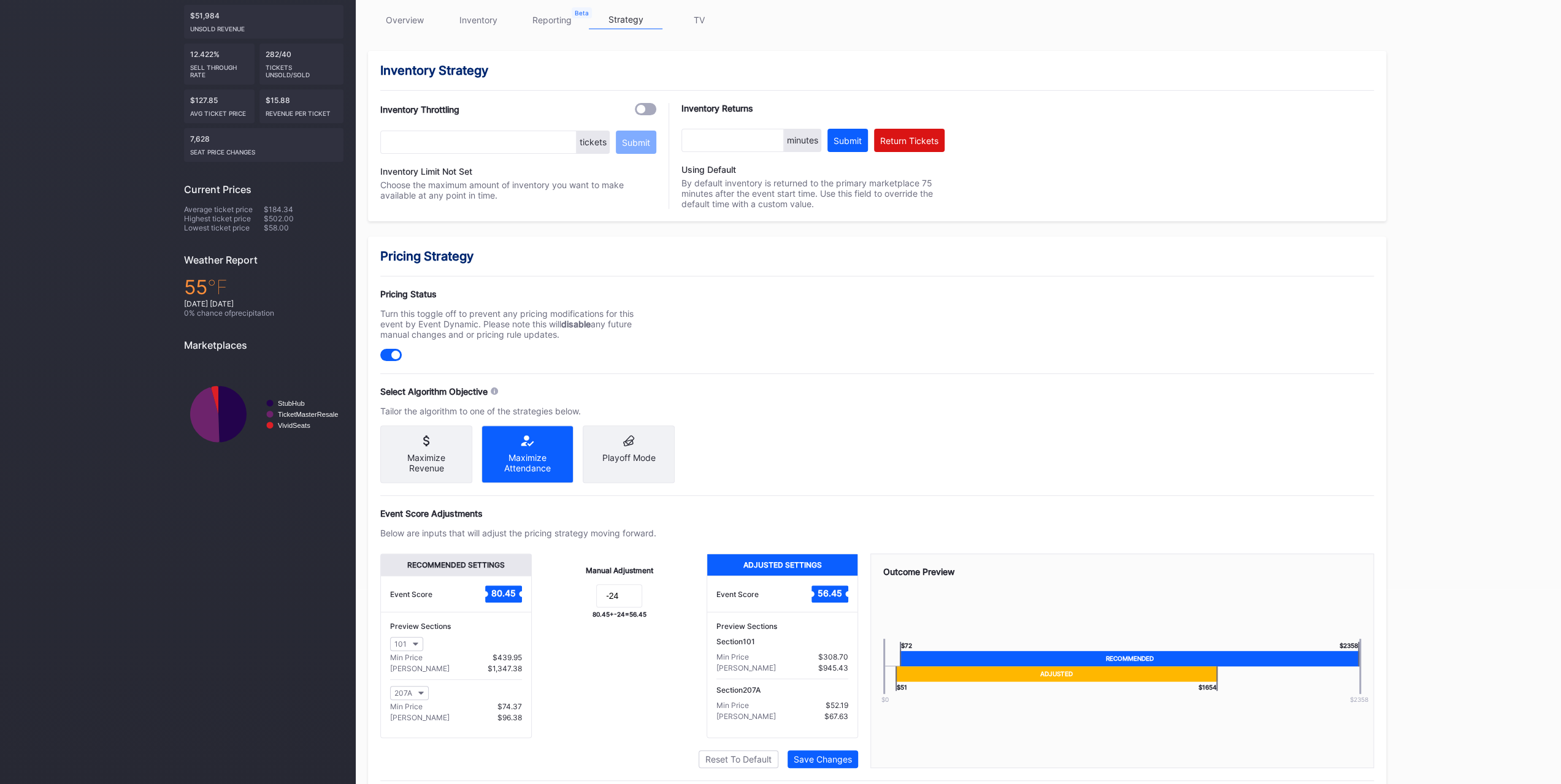
scroll to position [227, 0]
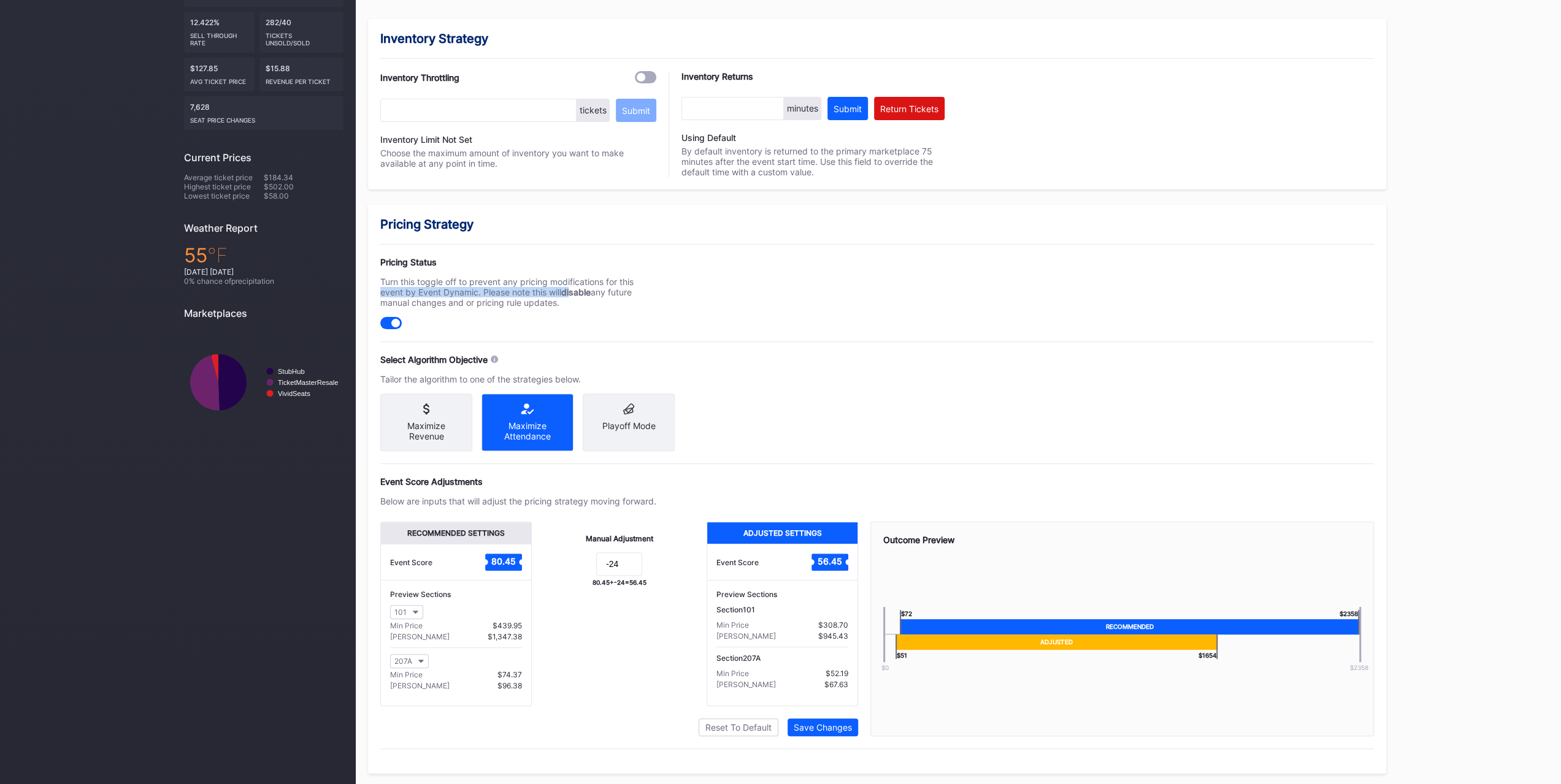
drag, startPoint x: 572, startPoint y: 295, endPoint x: 365, endPoint y: 290, distance: 207.1
click at [365, 290] on div "overview inventory reporting strategy TV Inventory Strategy Inventory Throttlin…" at bounding box center [876, 376] width 1043 height 819
click at [411, 279] on div "Turn this toggle off to prevent any pricing modifications for this event by Eve…" at bounding box center [518, 292] width 276 height 31
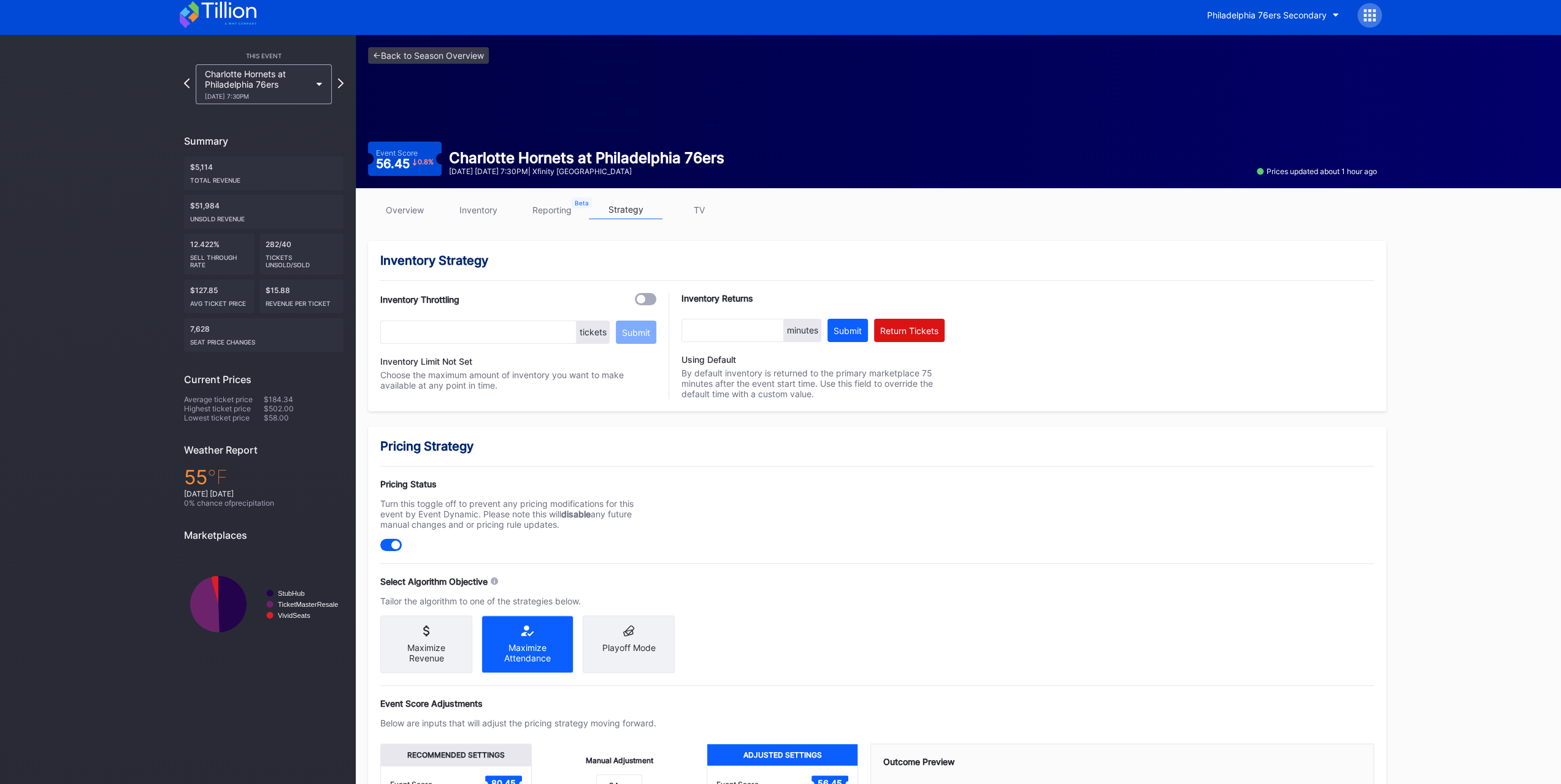
scroll to position [0, 0]
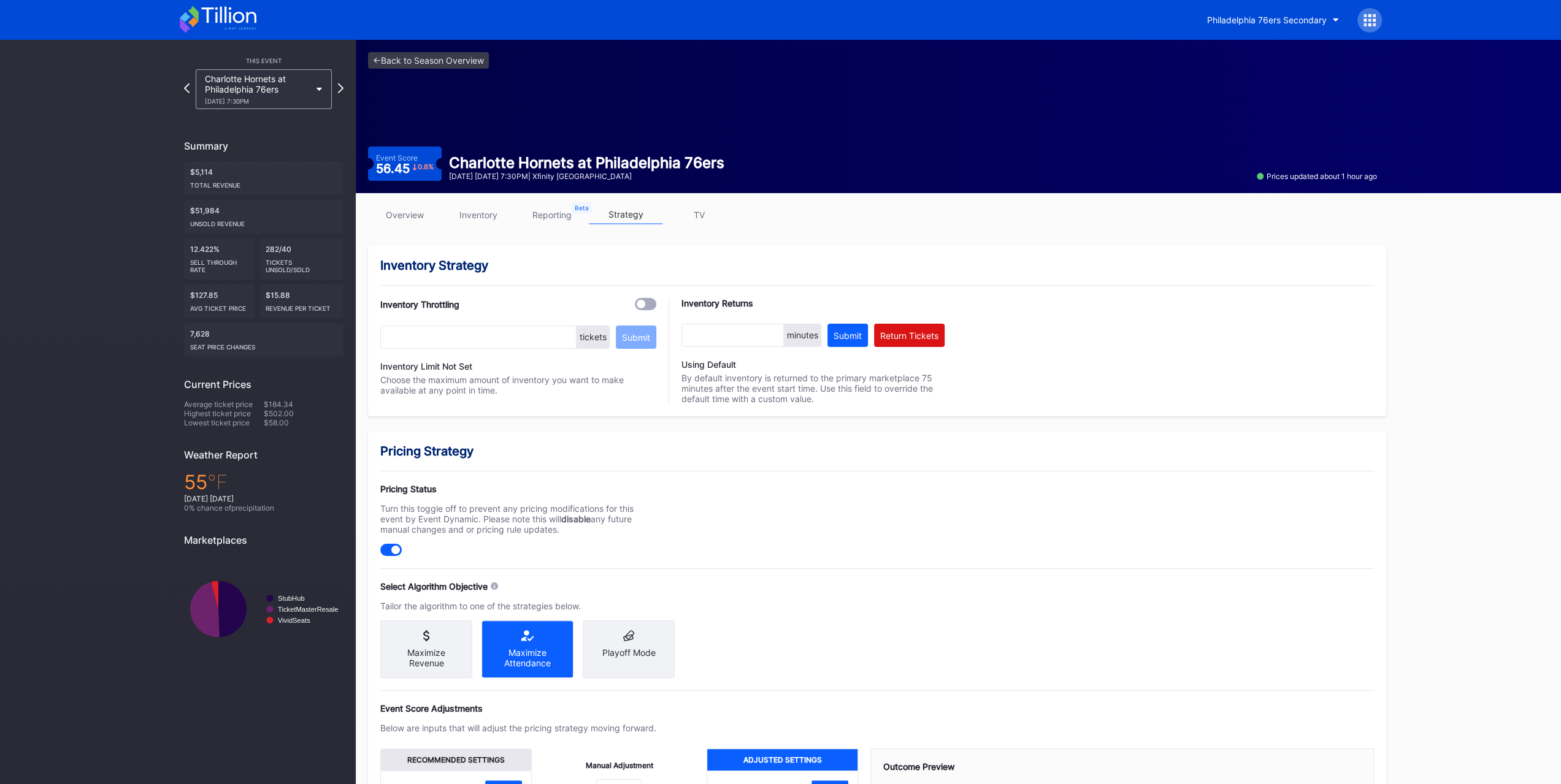
click at [235, 30] on icon at bounding box center [218, 19] width 77 height 27
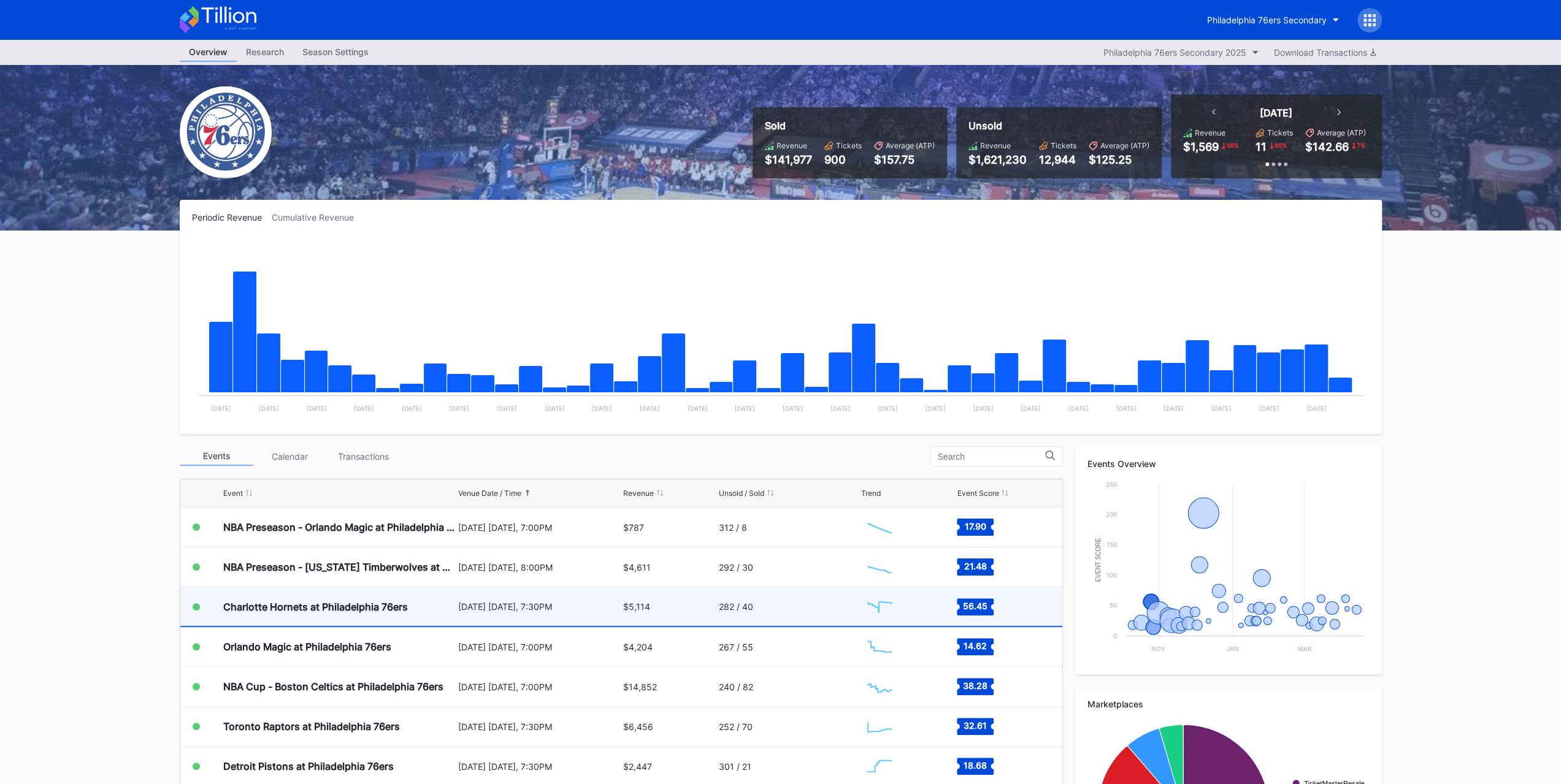
click at [230, 603] on div "Charlotte Hornets at Philadelphia 76ers" at bounding box center [315, 607] width 185 height 13
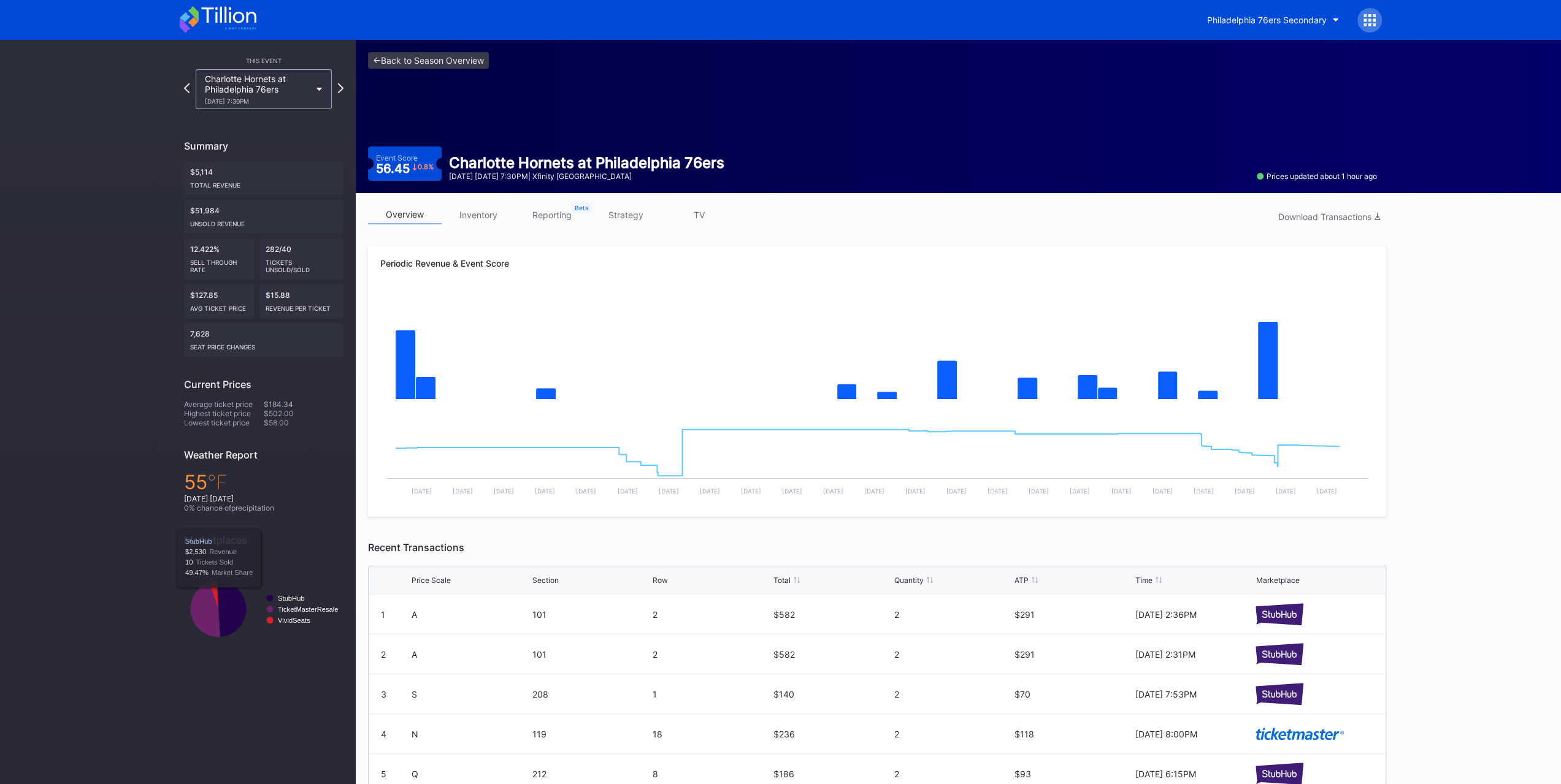
click at [472, 208] on link "inventory" at bounding box center [478, 214] width 73 height 19
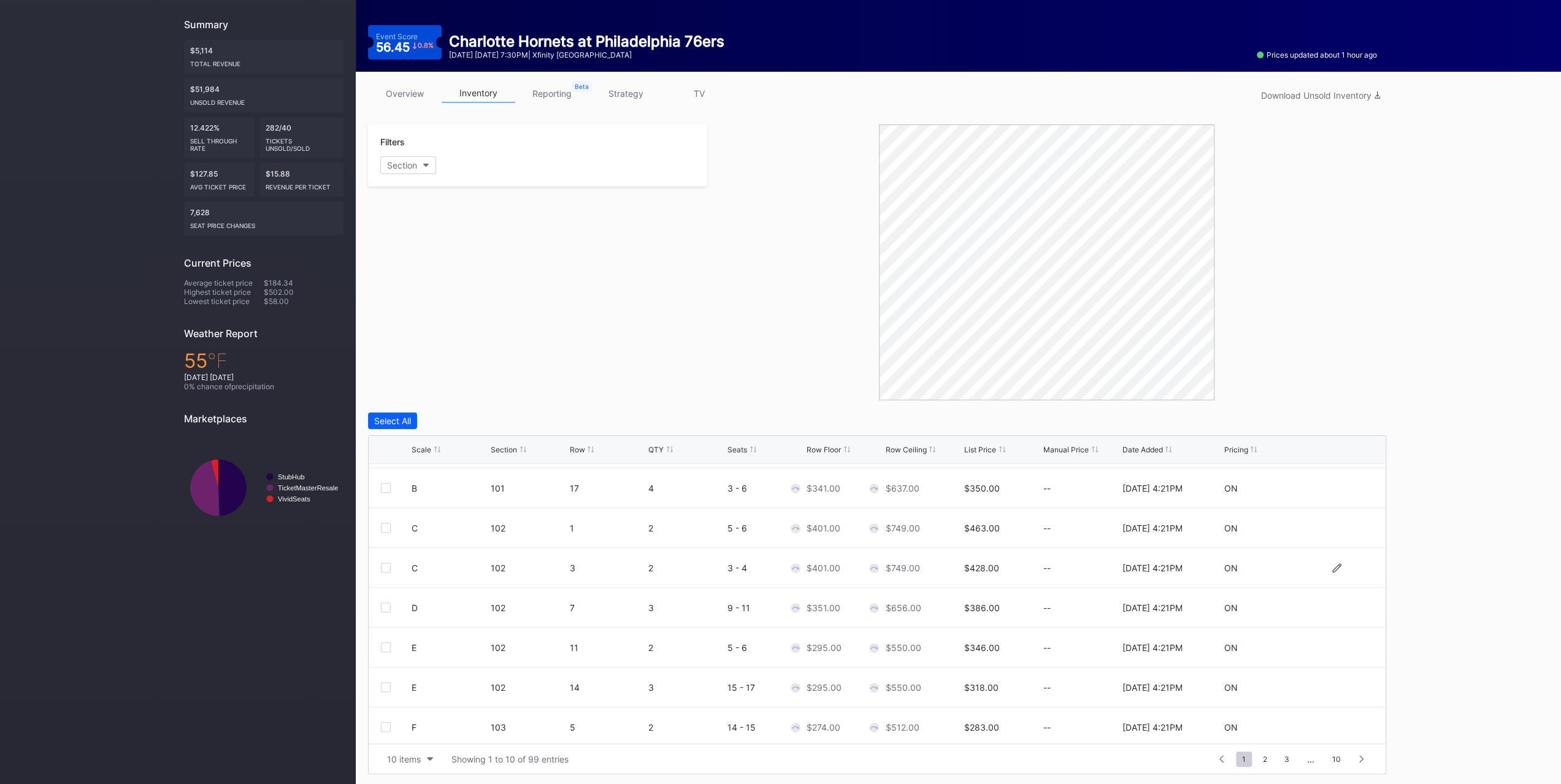
scroll to position [119, 0]
click at [409, 760] on div "10 items" at bounding box center [404, 760] width 34 height 10
click at [407, 732] on div "200 items" at bounding box center [409, 727] width 58 height 23
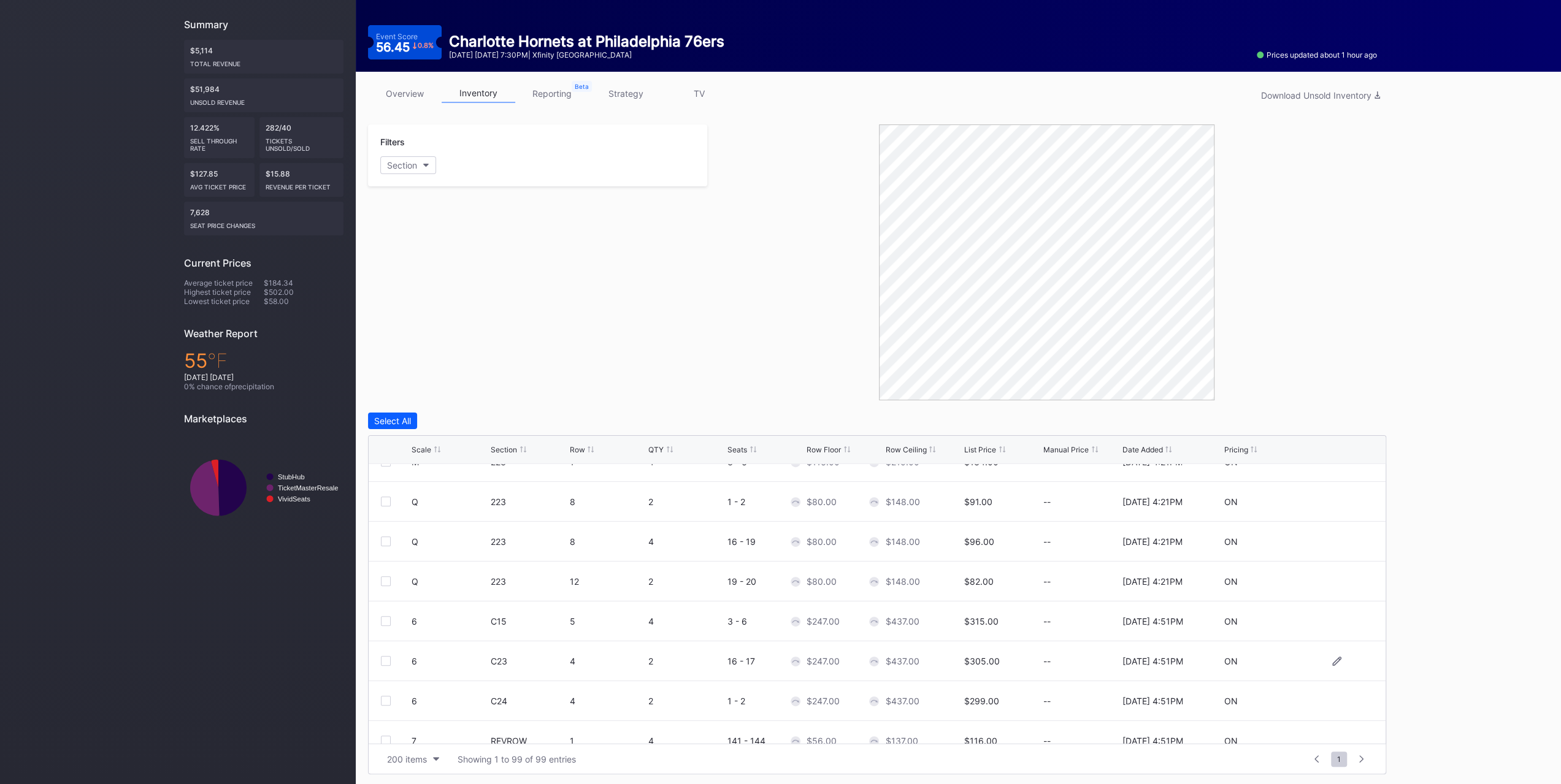
scroll to position [3544, 0]
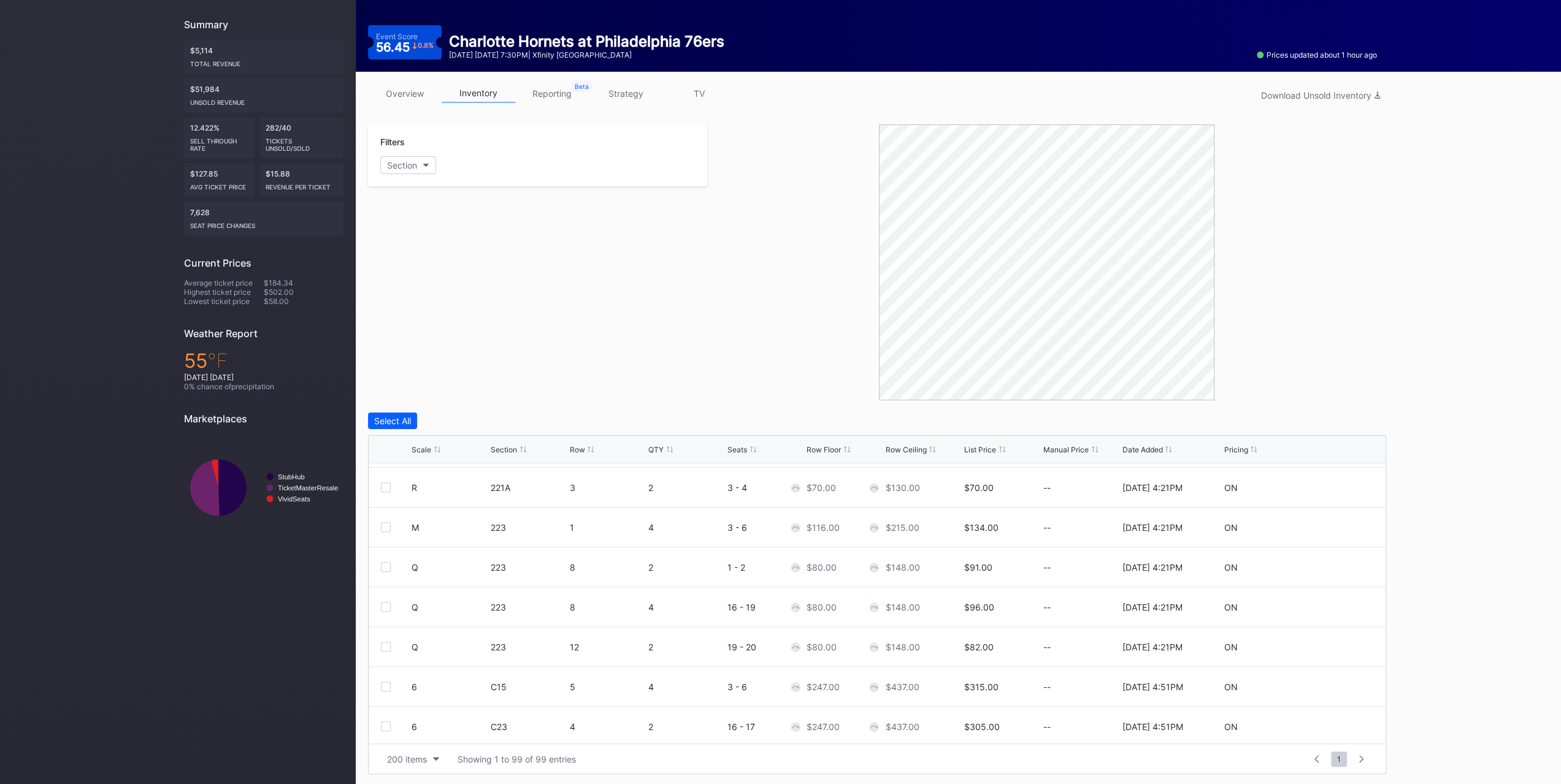
click at [810, 452] on div "Scale Section Row QTY Seats Row Floor Row Ceiling List Price Manual Price Date …" at bounding box center [877, 450] width 1017 height 28
click at [816, 450] on div "Row Floor" at bounding box center [823, 449] width 35 height 9
click at [823, 458] on div "Scale Section Row QTY Seats Row Floor Row Ceiling List Price Manual Price Date …" at bounding box center [877, 450] width 1017 height 28
click at [823, 457] on div "Scale Section Row QTY Seats Row Floor Row Ceiling List Price Manual Price Date …" at bounding box center [877, 450] width 1017 height 28
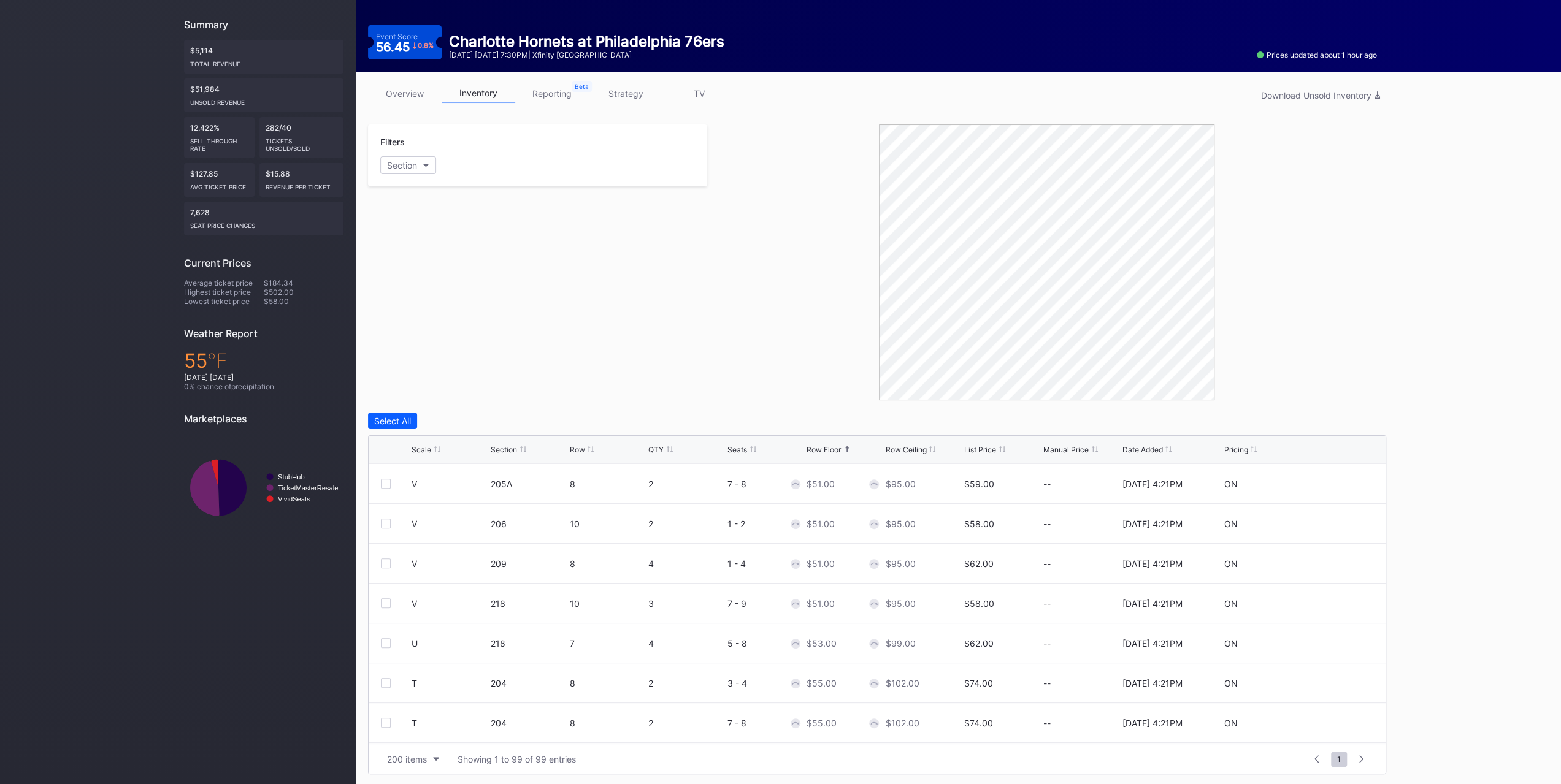
click at [823, 453] on div "Scale Section Row QTY Seats Row Floor Row Ceiling List Price Manual Price Date …" at bounding box center [877, 450] width 1017 height 28
click at [822, 451] on div "Row Floor" at bounding box center [823, 449] width 35 height 9
click at [645, 90] on link "strategy" at bounding box center [625, 94] width 73 height 19
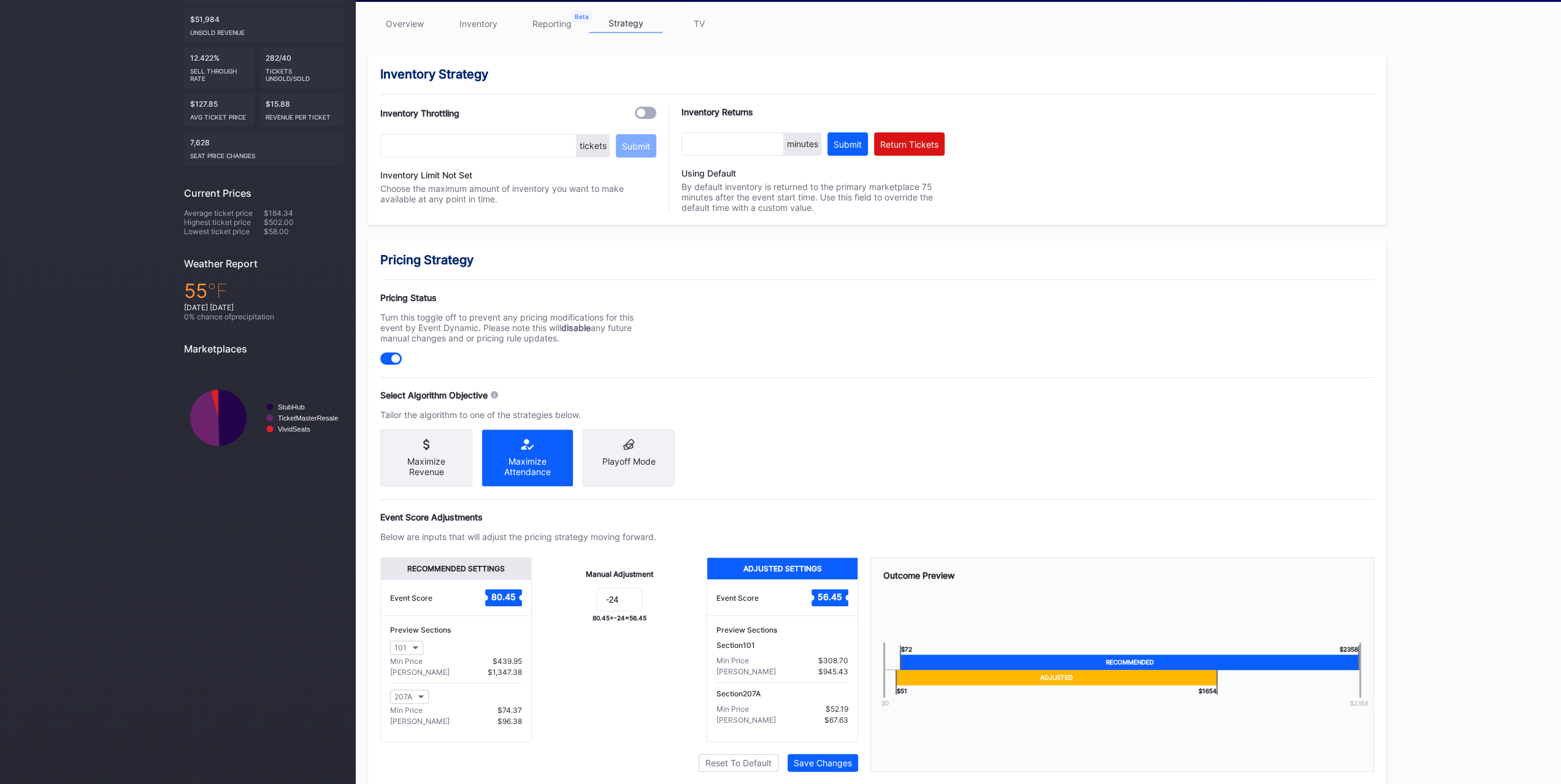
scroll to position [227, 0]
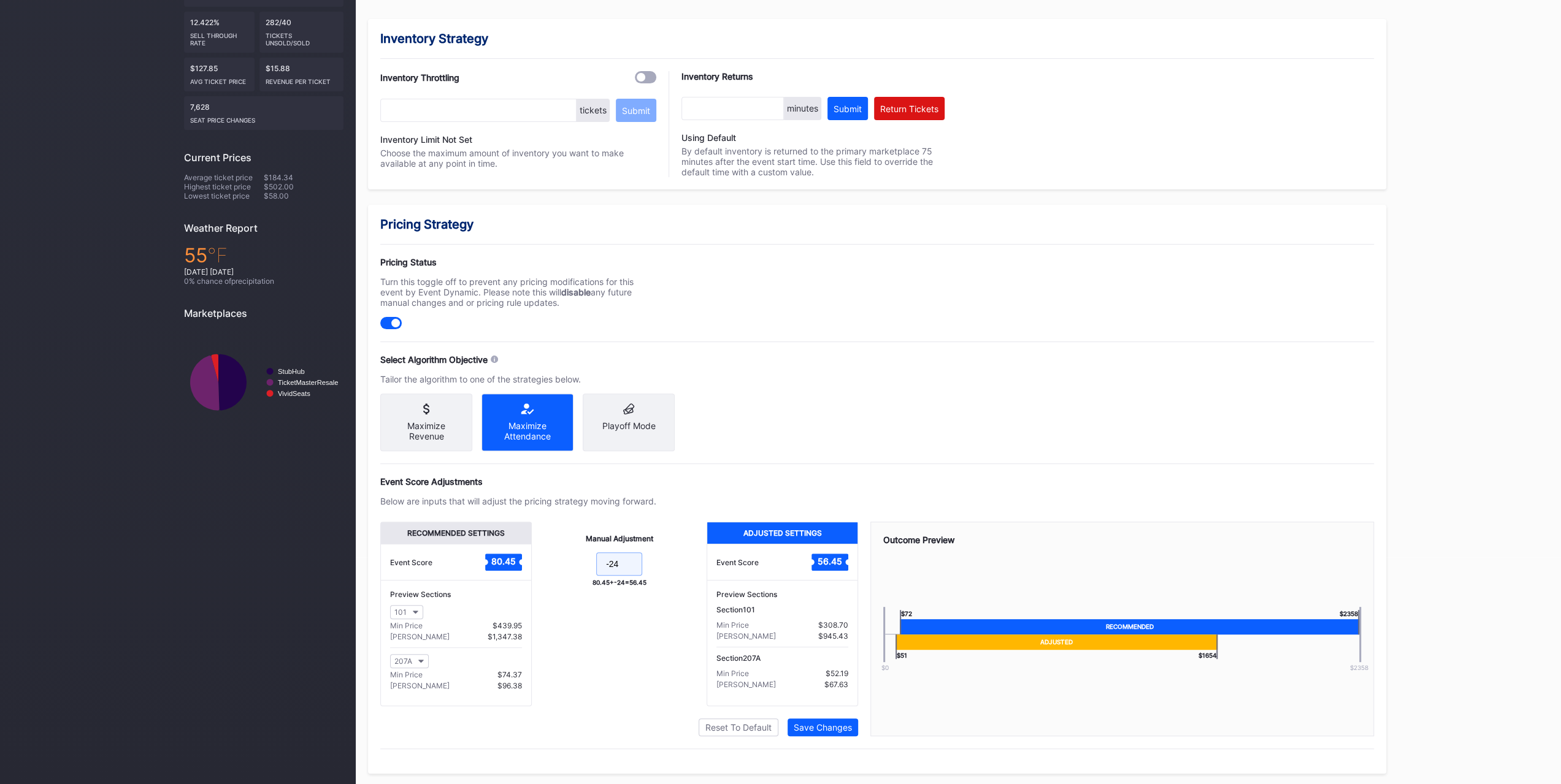
drag, startPoint x: 622, startPoint y: 559, endPoint x: 615, endPoint y: 560, distance: 7.1
click at [615, 560] on input "-24" at bounding box center [619, 565] width 46 height 24
type input "-27"
click at [813, 727] on div "Save Changes" at bounding box center [822, 727] width 58 height 10
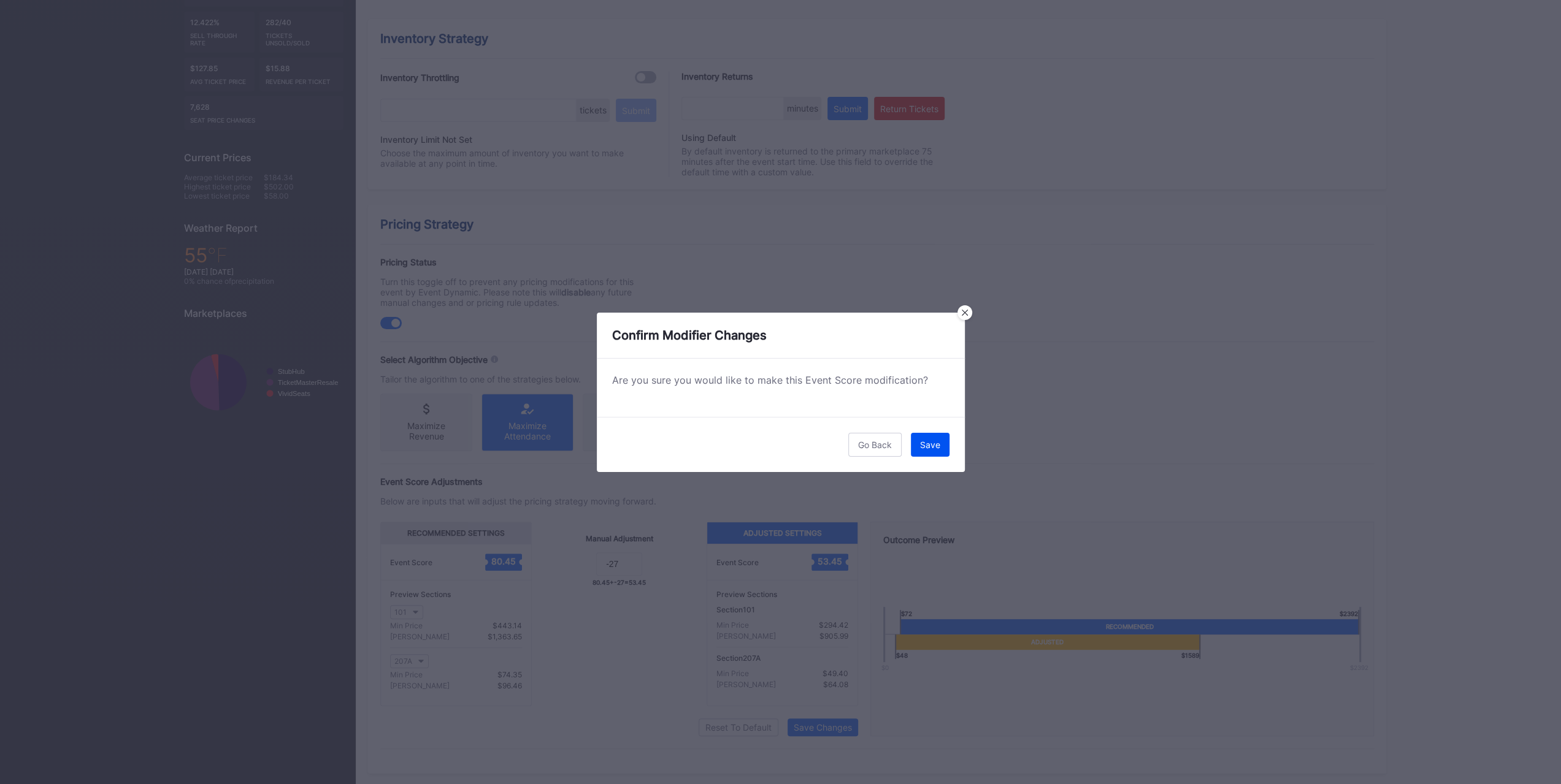
click at [937, 447] on div "Save" at bounding box center [930, 445] width 20 height 10
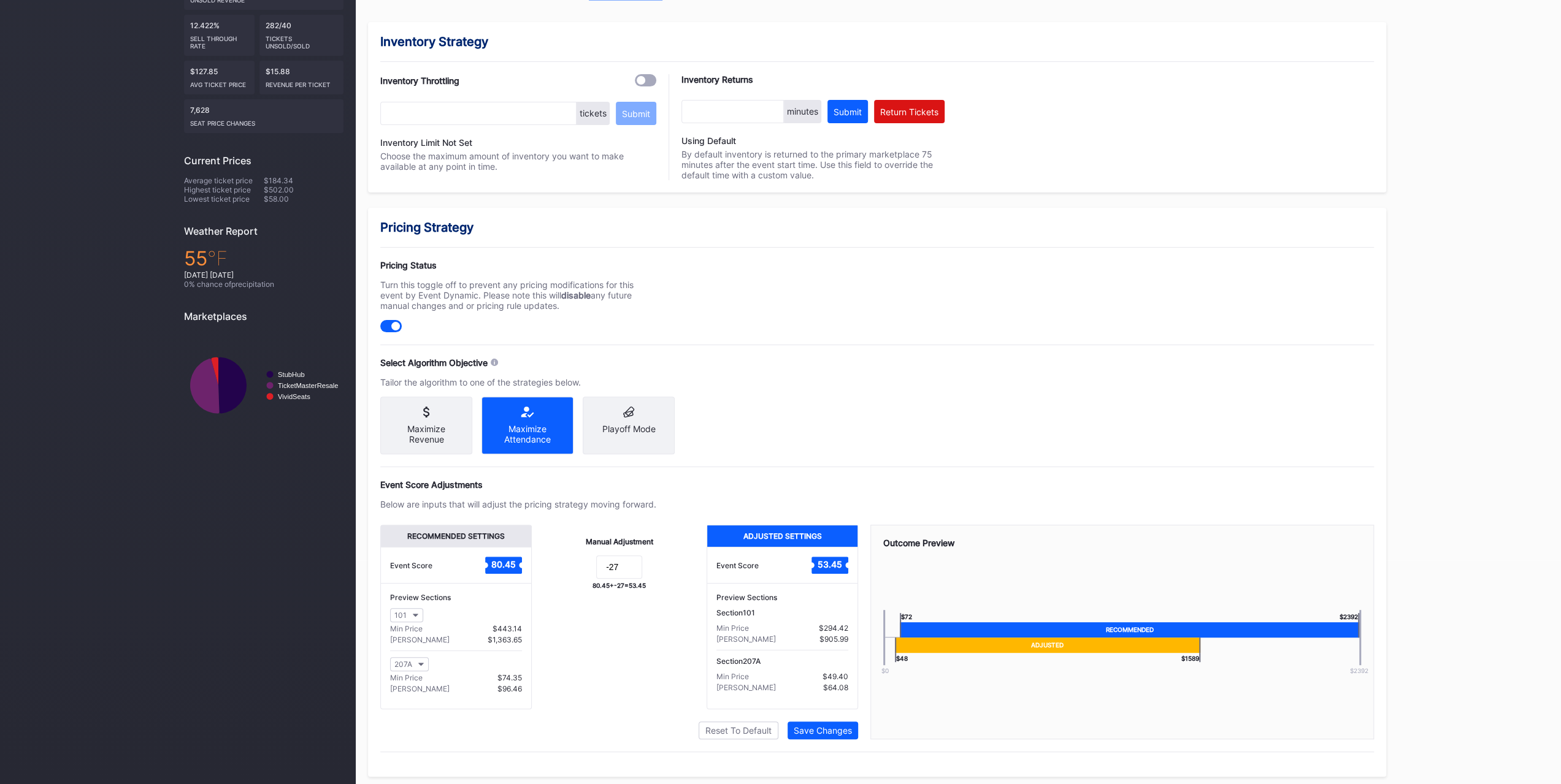
scroll to position [0, 0]
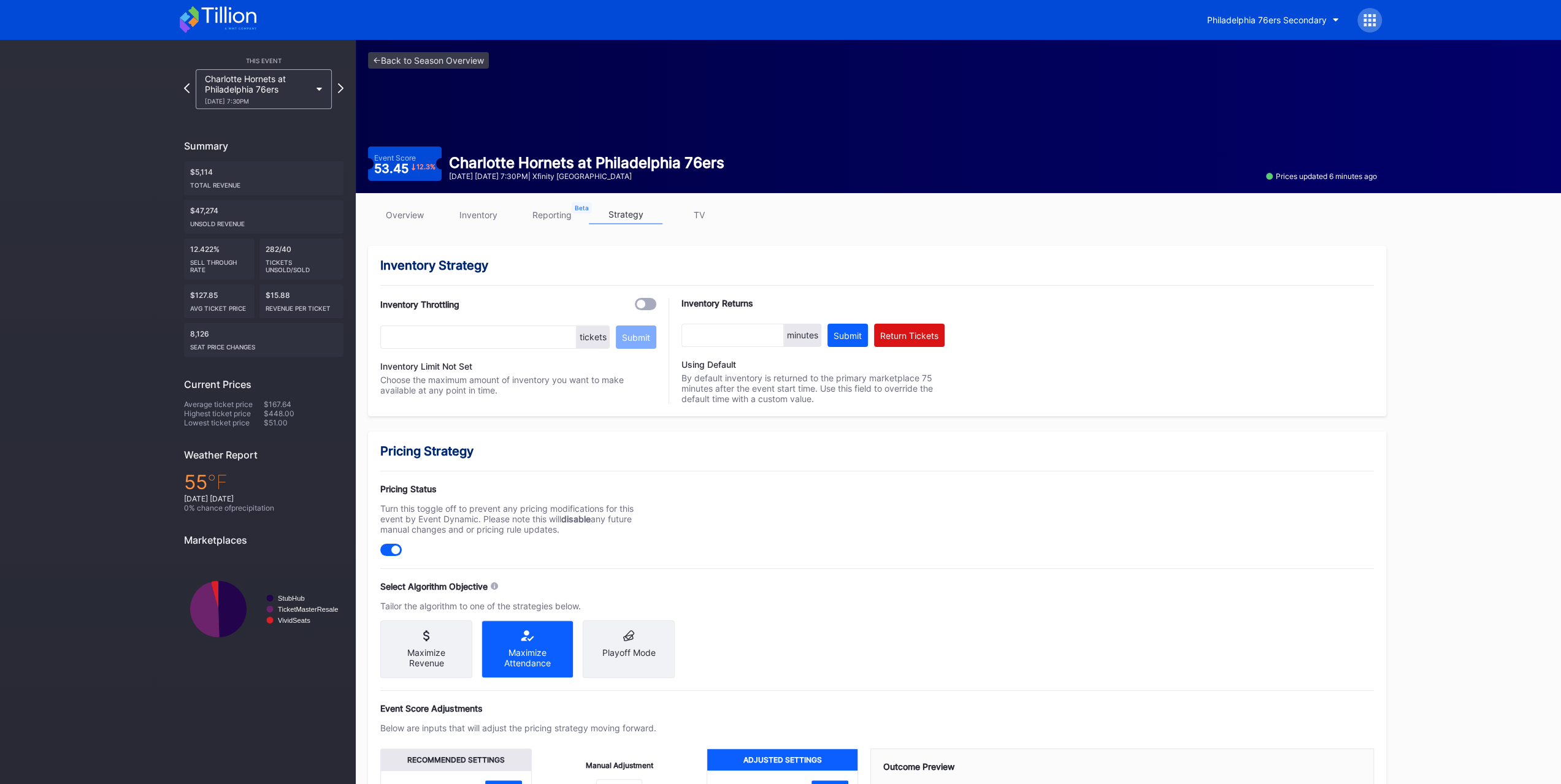
click at [411, 220] on link "overview" at bounding box center [404, 214] width 73 height 19
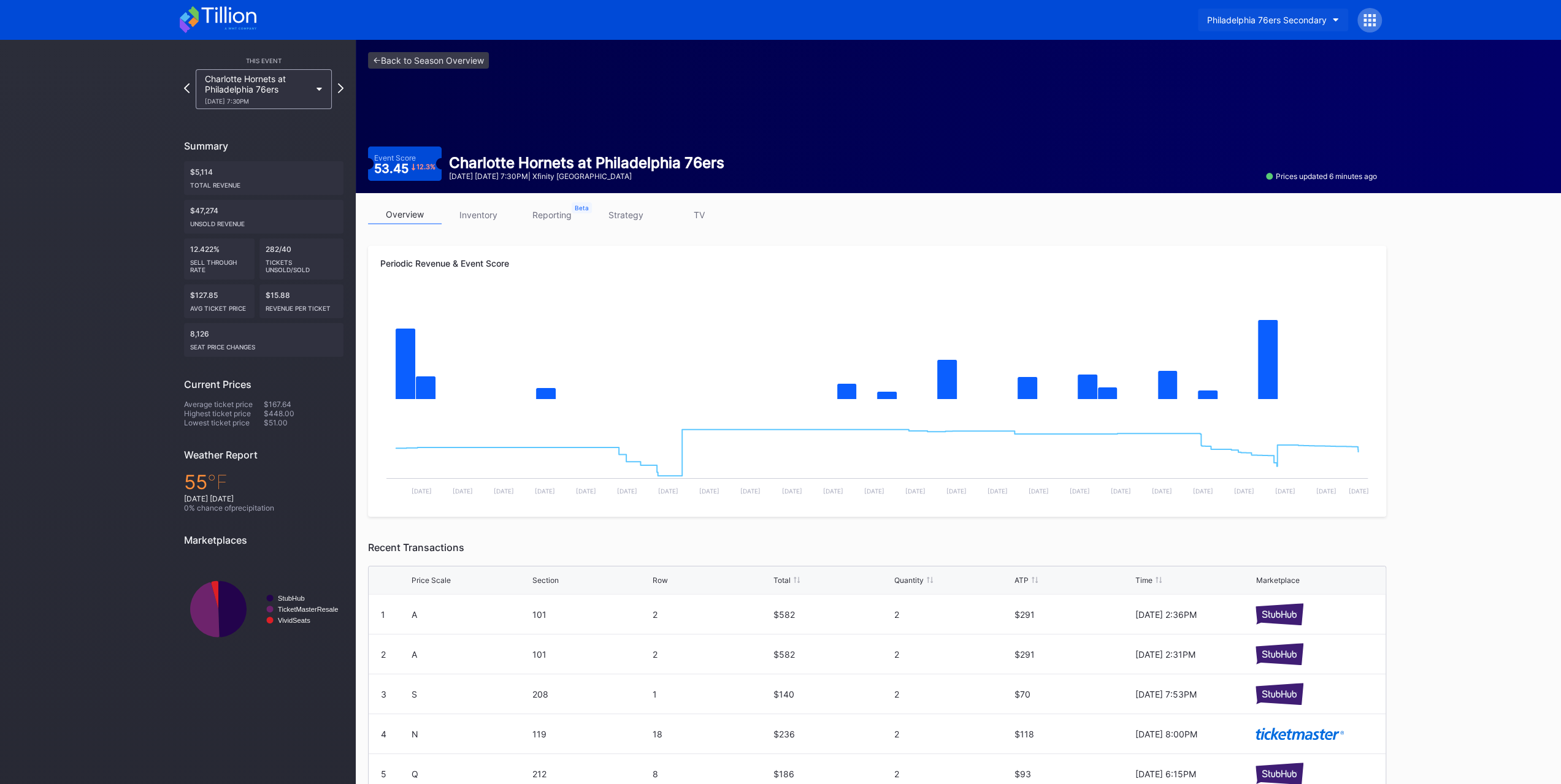
click at [1289, 21] on div "Philadelphia 76ers Secondary" at bounding box center [1267, 19] width 120 height 10
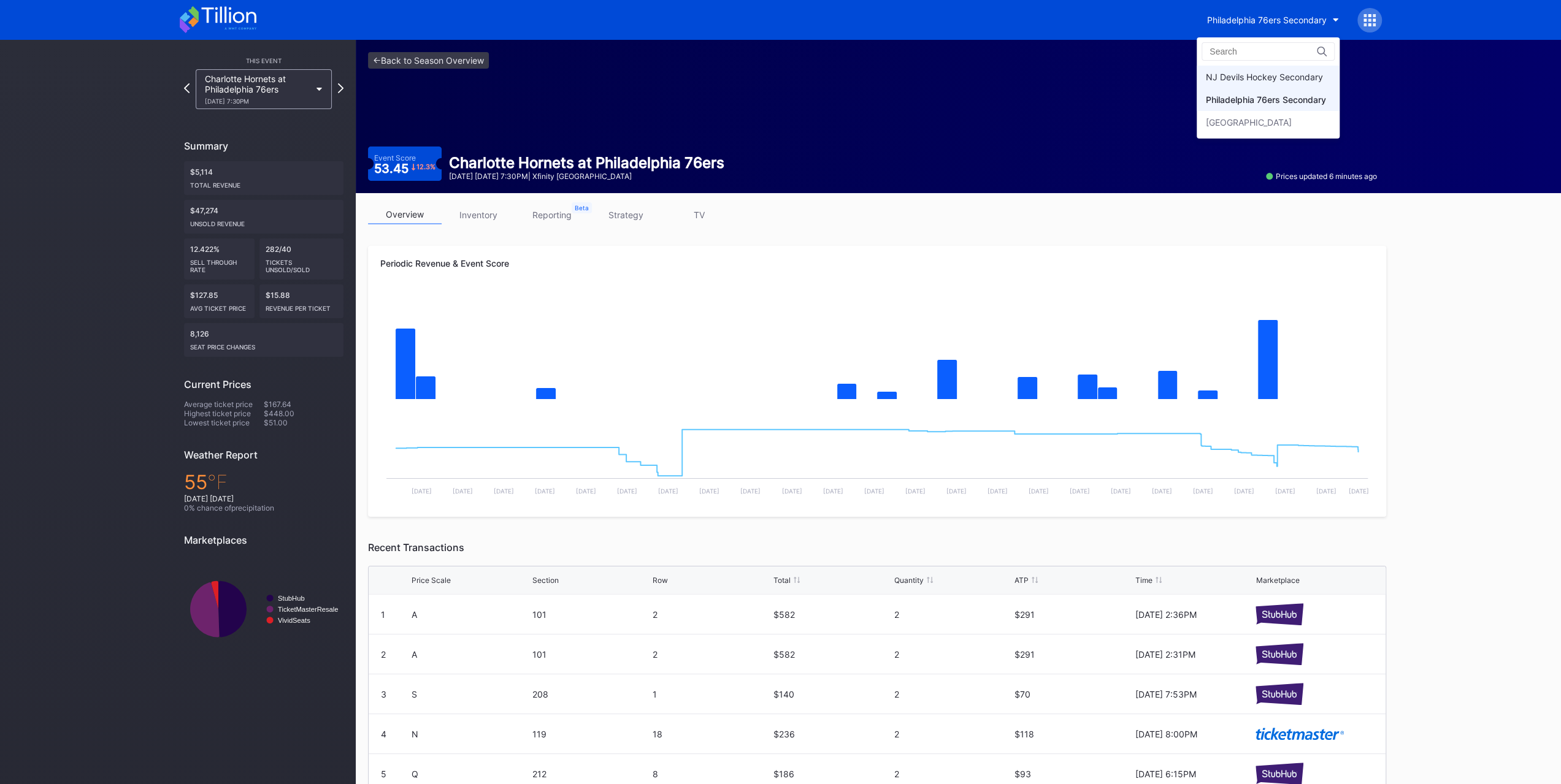
click at [1295, 66] on div "NJ Devils Hockey Secondary" at bounding box center [1267, 77] width 143 height 23
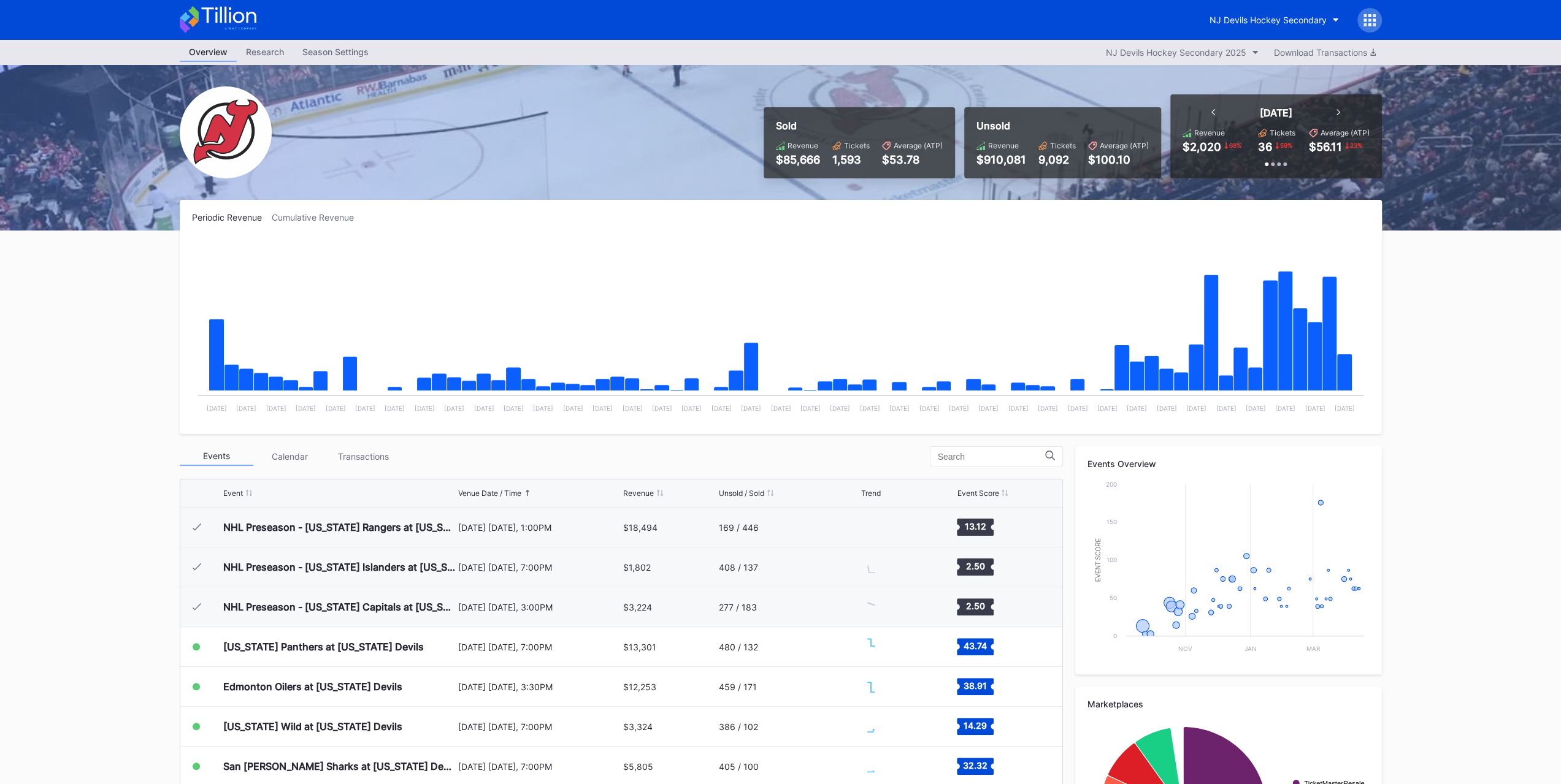
scroll to position [120, 0]
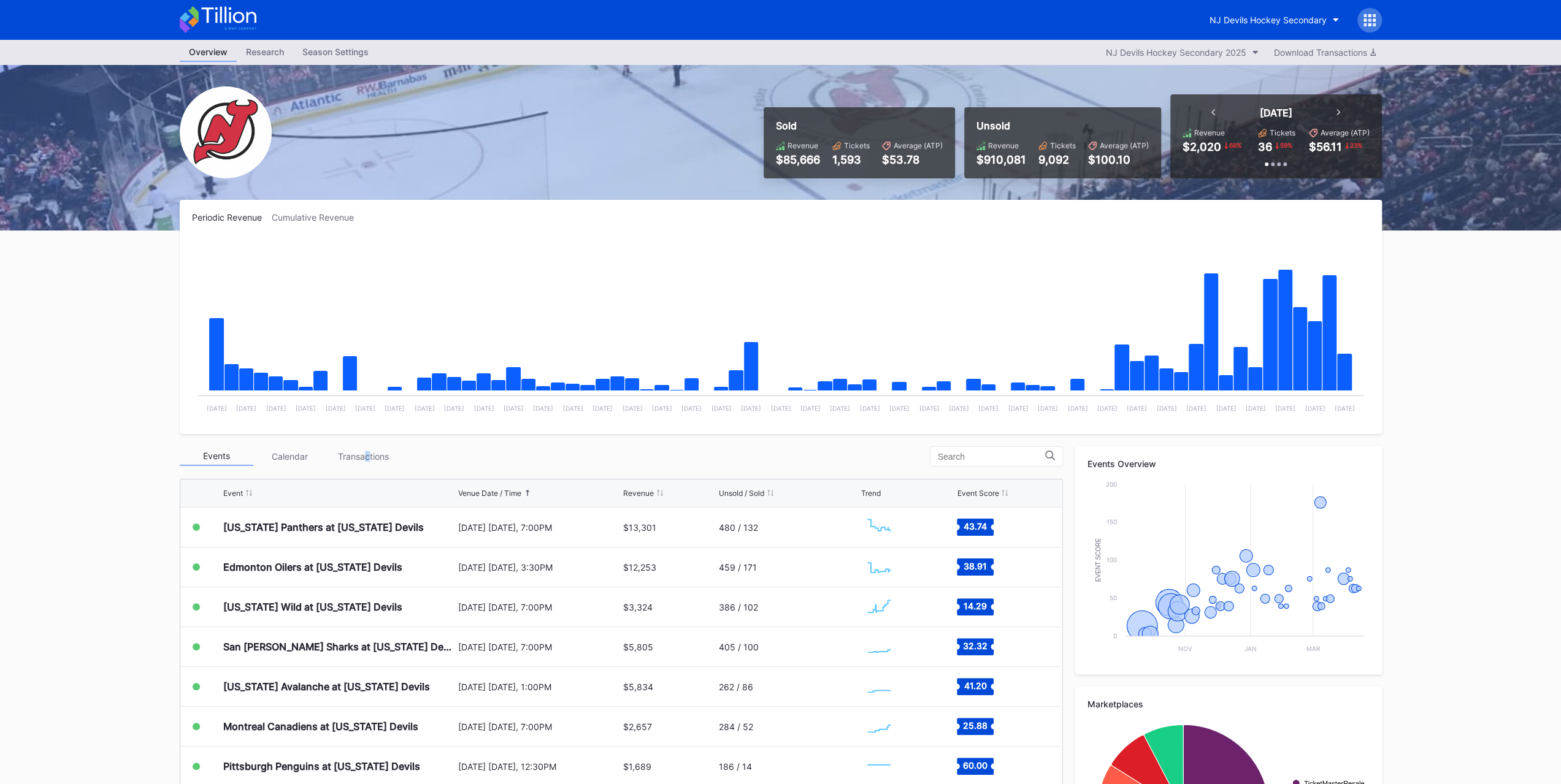
click at [368, 447] on div "Transactions" at bounding box center [363, 457] width 73 height 19
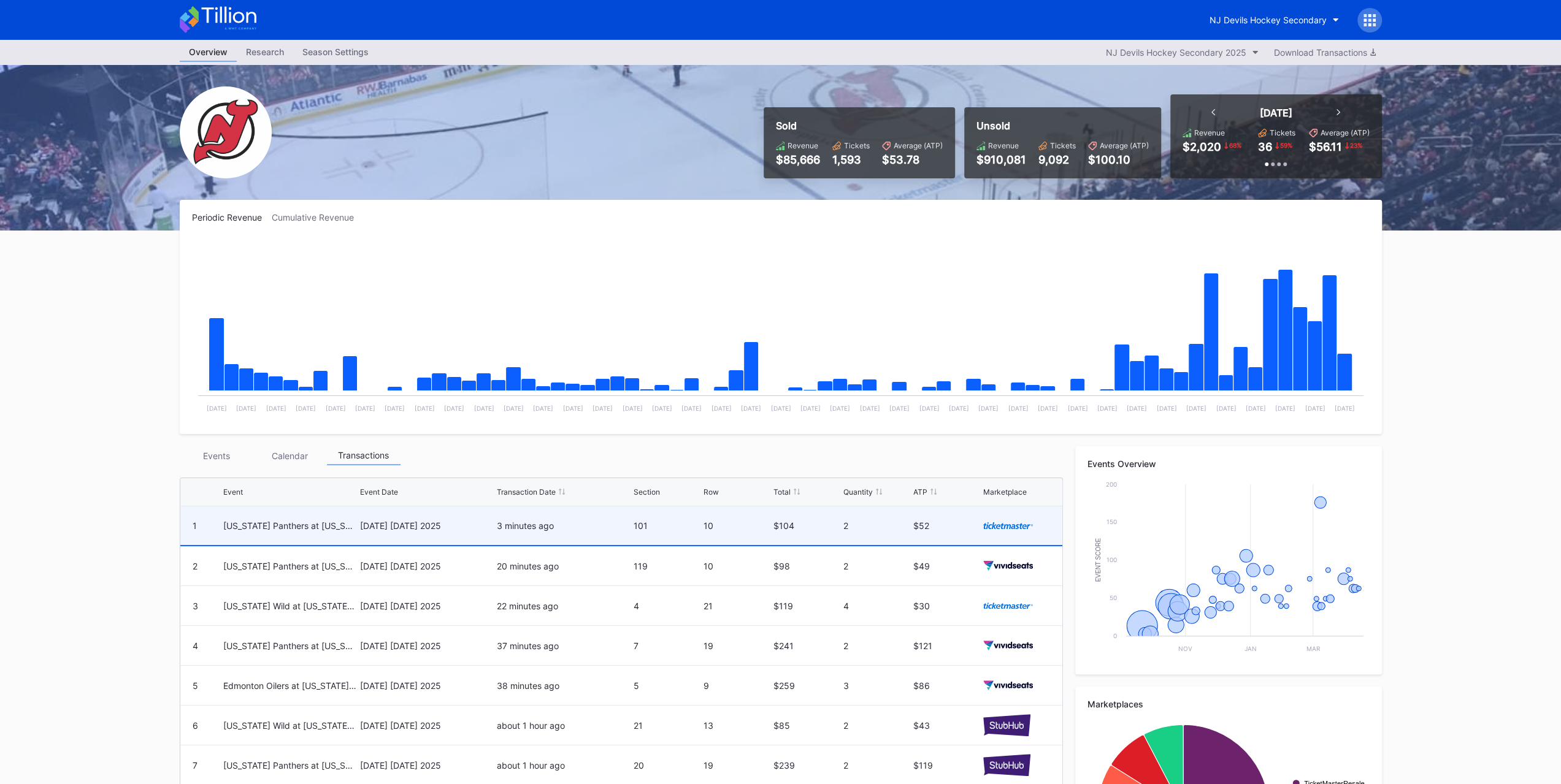
click at [227, 508] on div "Florida Panthers at New Jersey Devils" at bounding box center [290, 526] width 133 height 39
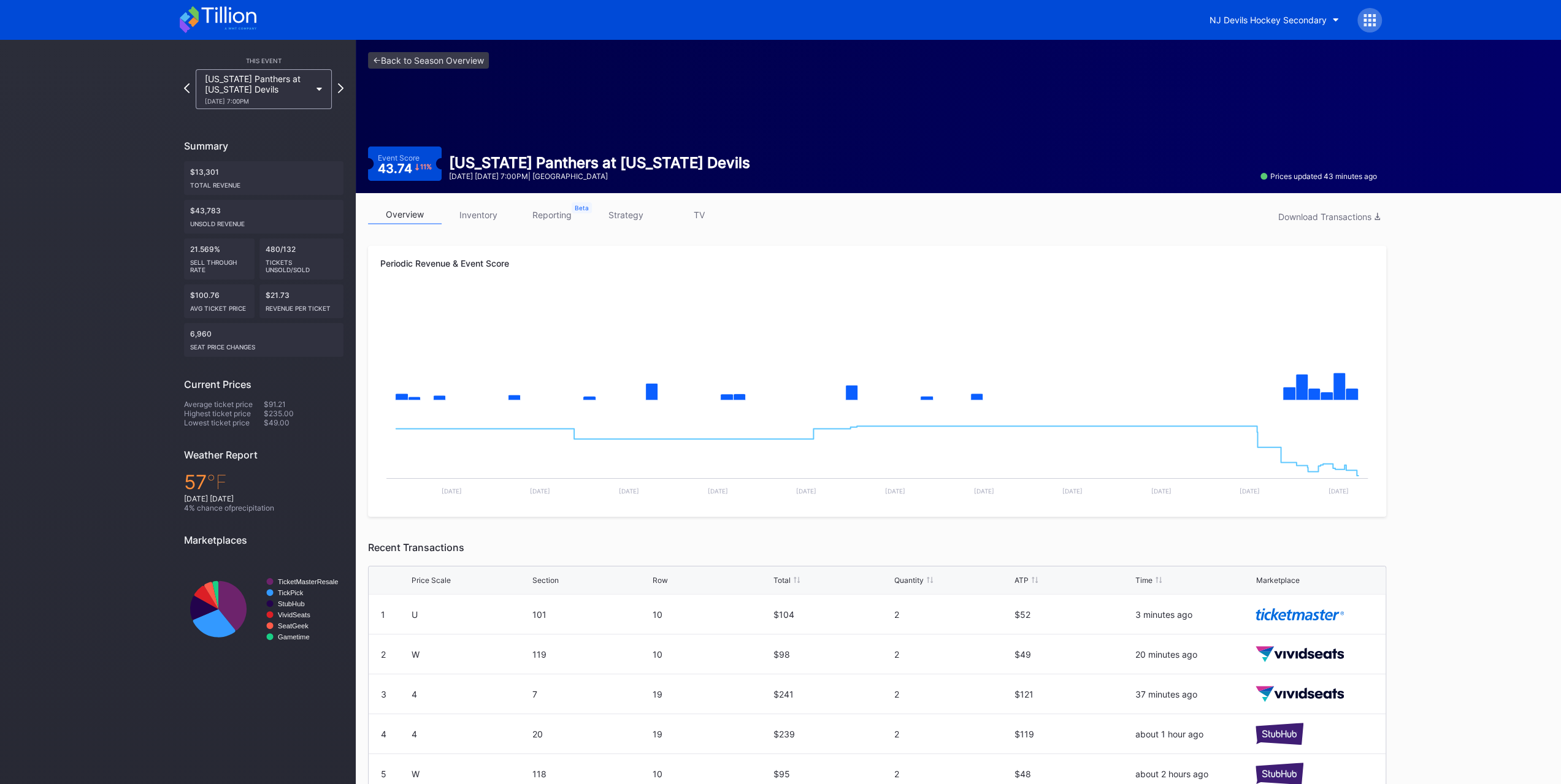
click at [487, 207] on link "inventory" at bounding box center [478, 214] width 73 height 19
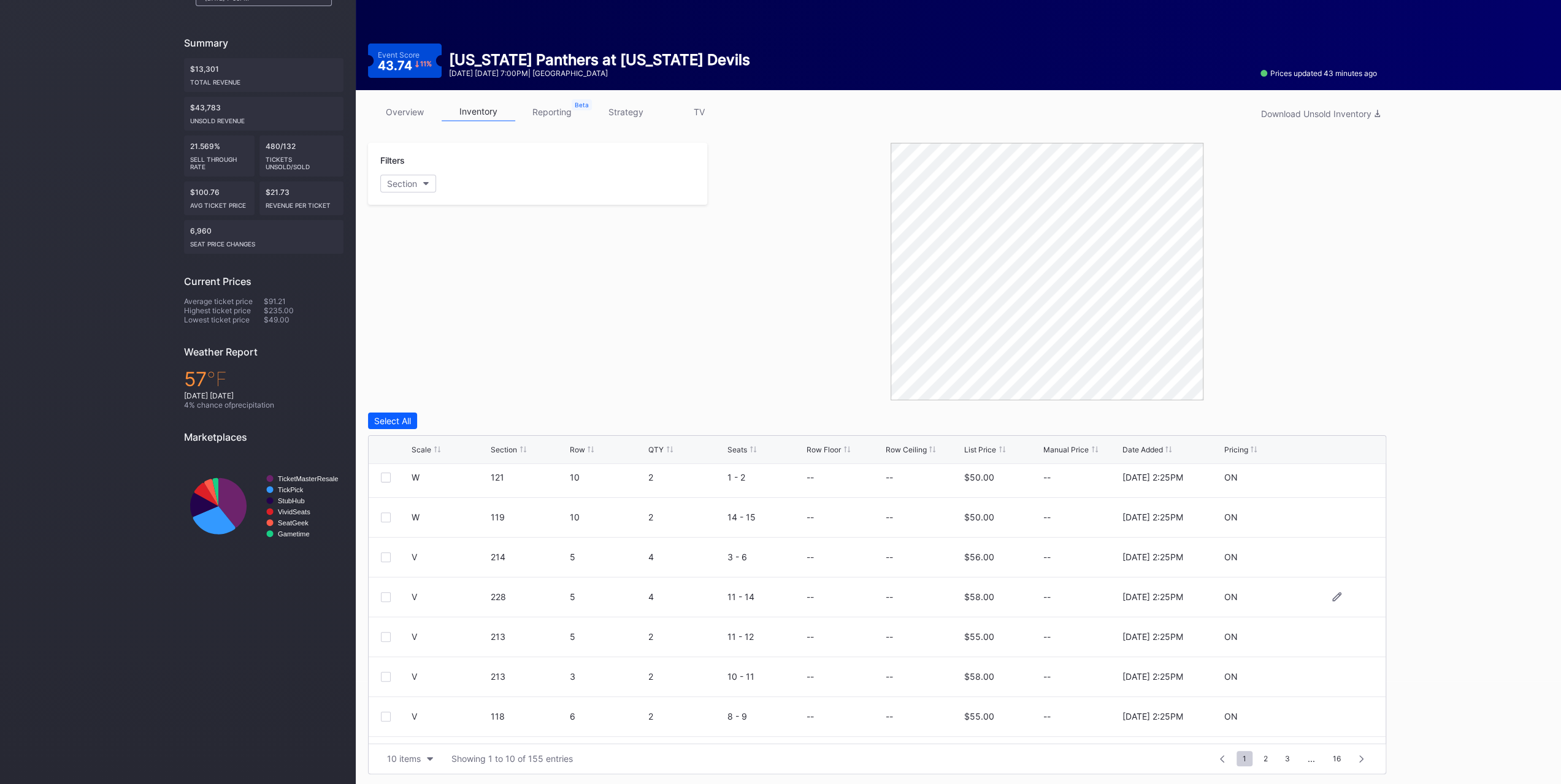
scroll to position [119, 0]
click at [436, 757] on button "10 items" at bounding box center [409, 759] width 58 height 17
click at [427, 729] on div "200 items" at bounding box center [409, 727] width 40 height 10
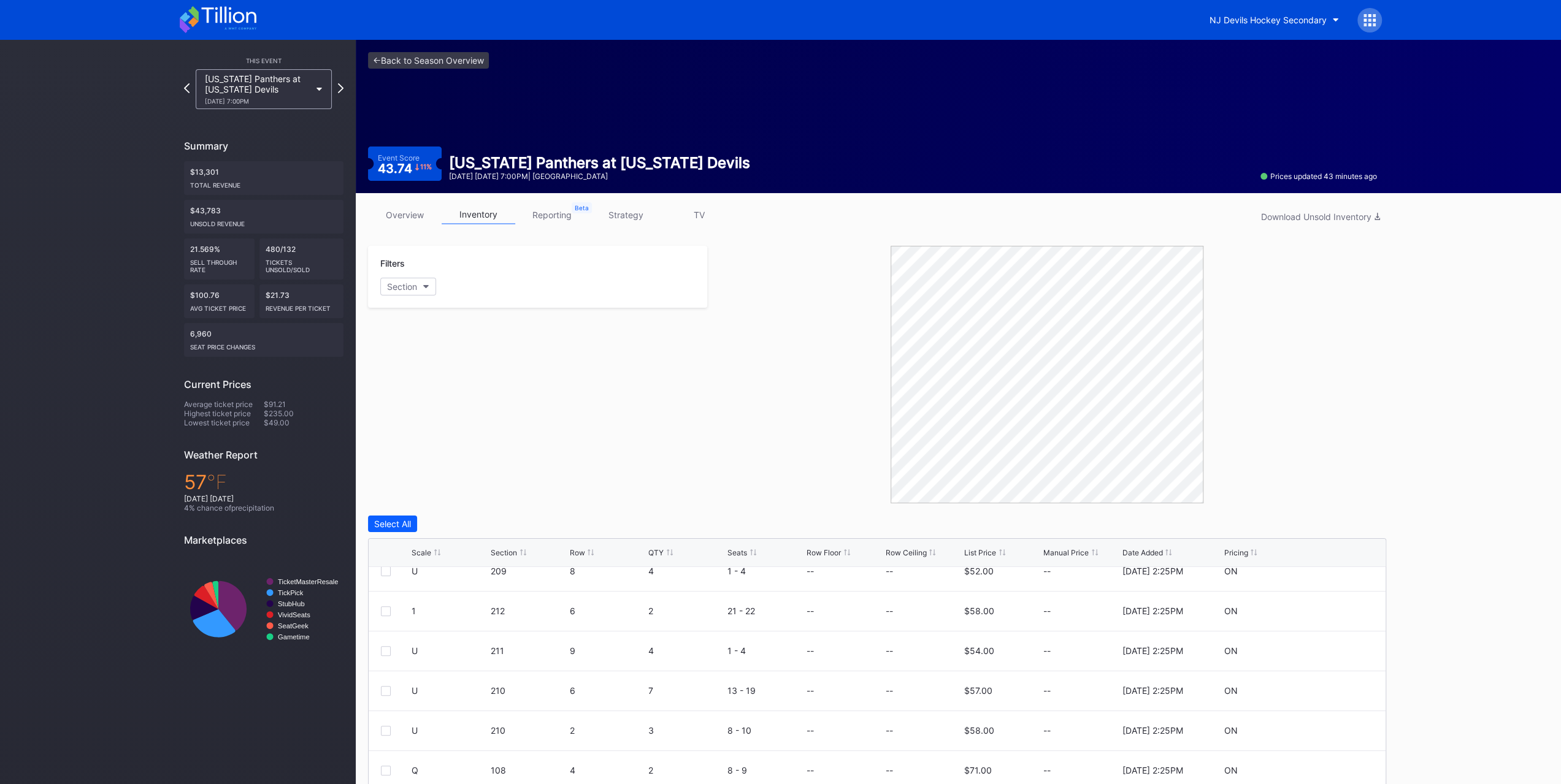
click at [233, 95] on div "Florida Panthers at New Jersey Devils 10/16 Thursday 7:00PM" at bounding box center [257, 89] width 106 height 31
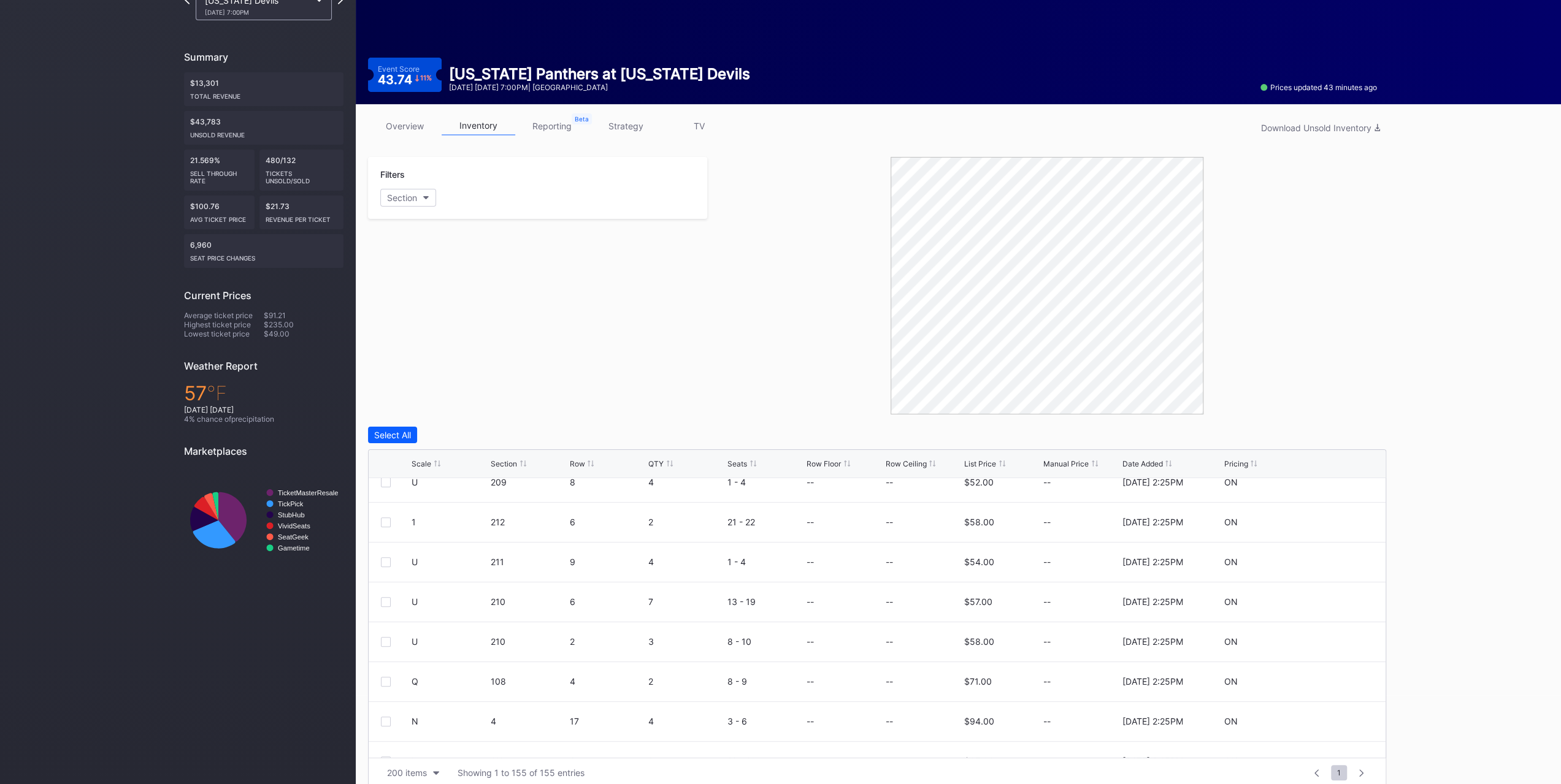
scroll to position [103, 0]
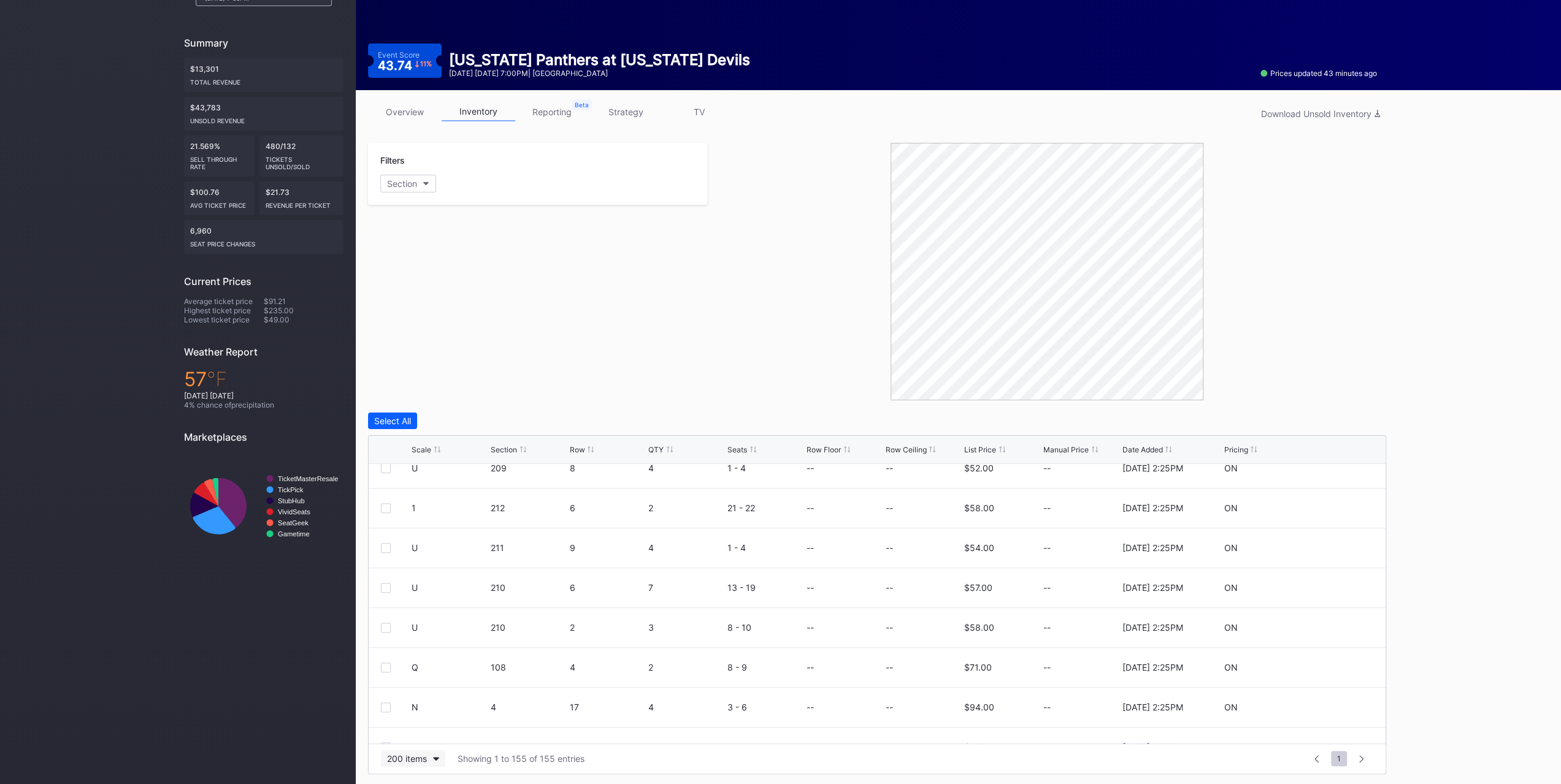
click at [400, 765] on button "200 items" at bounding box center [413, 759] width 64 height 17
click at [410, 738] on div "200 items" at bounding box center [410, 727] width 59 height 23
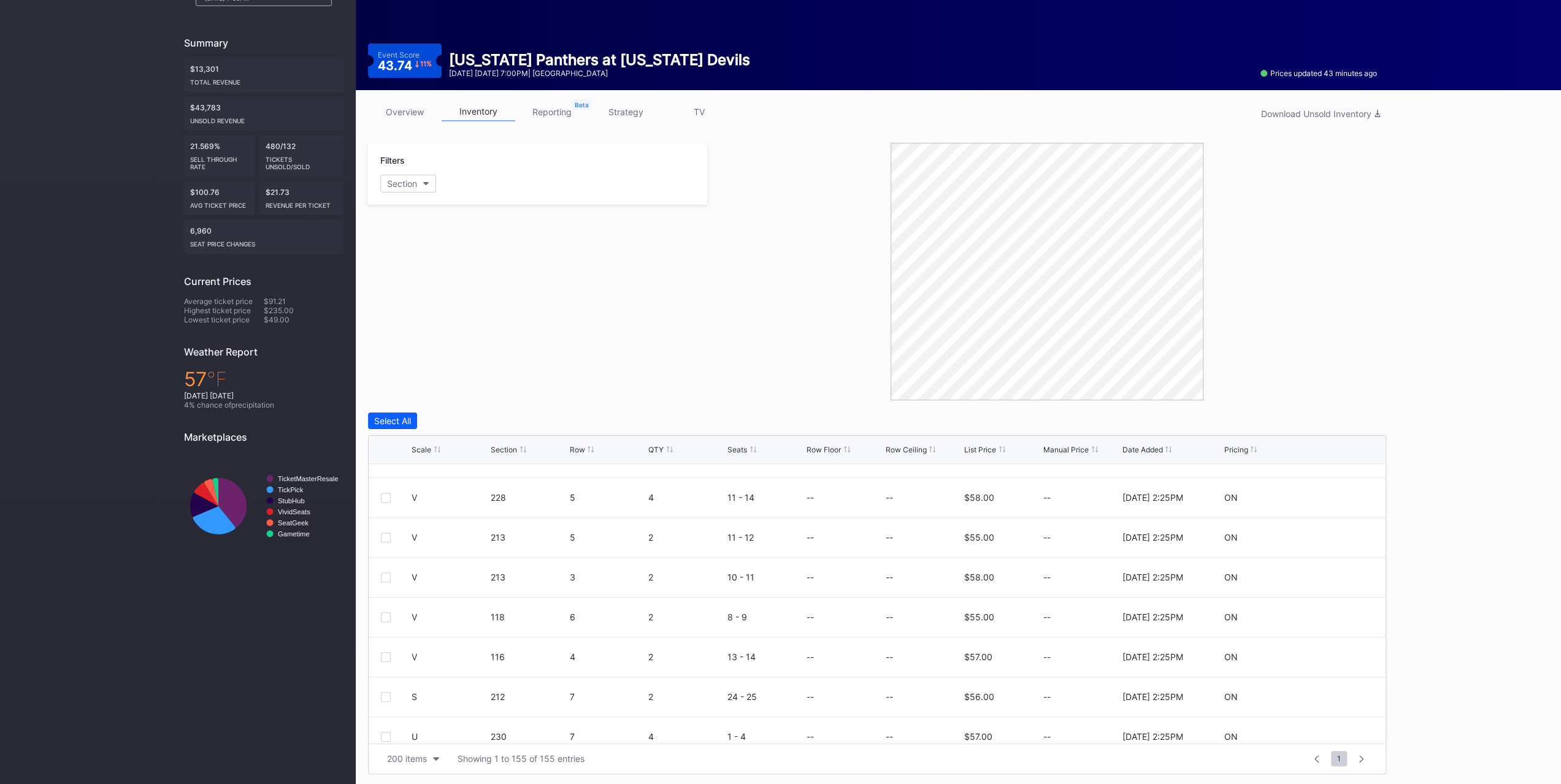
scroll to position [0, 0]
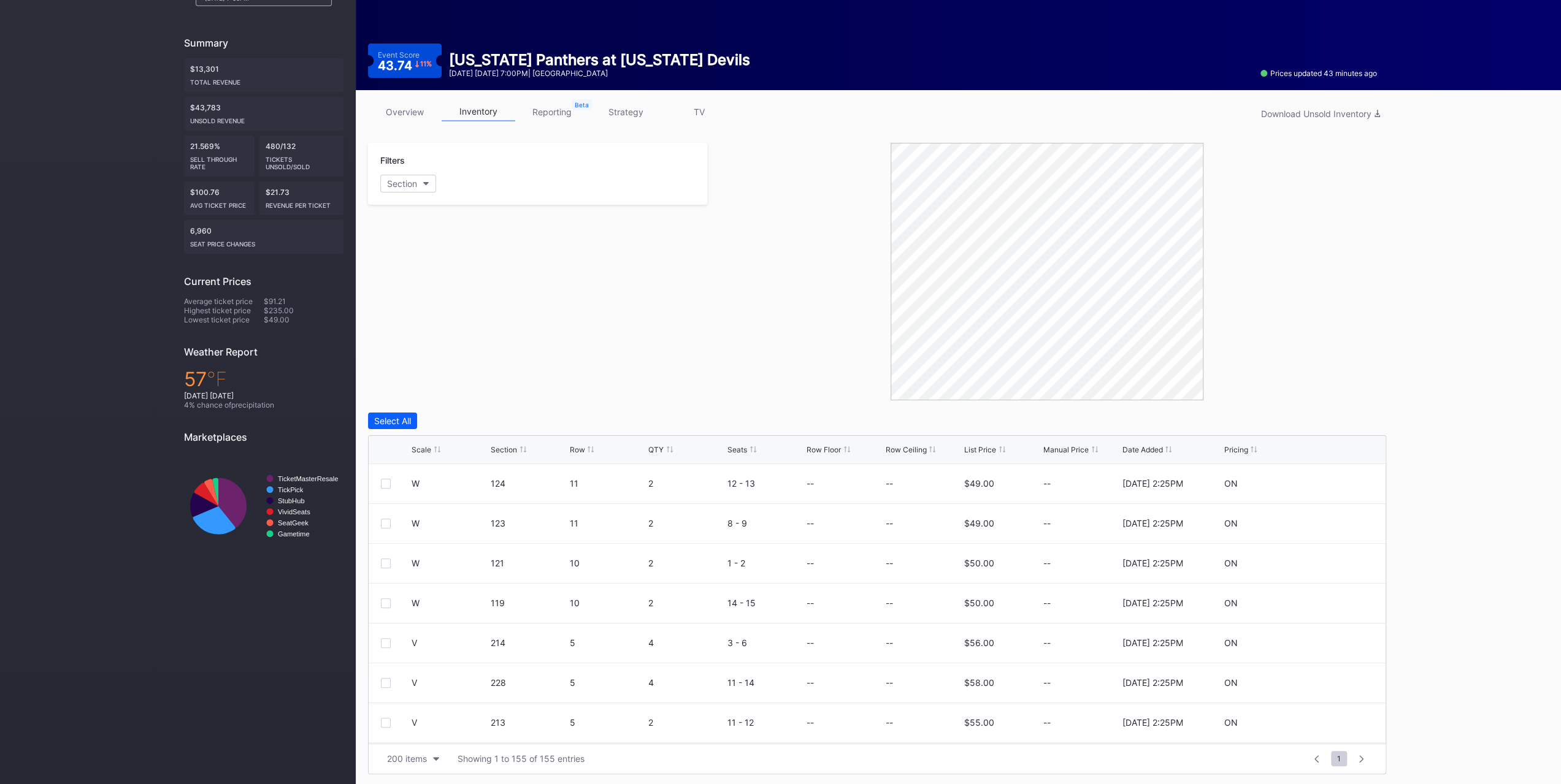
click at [561, 324] on div "Filters Section" at bounding box center [538, 271] width 339 height 257
click at [385, 107] on link "overview" at bounding box center [404, 111] width 73 height 19
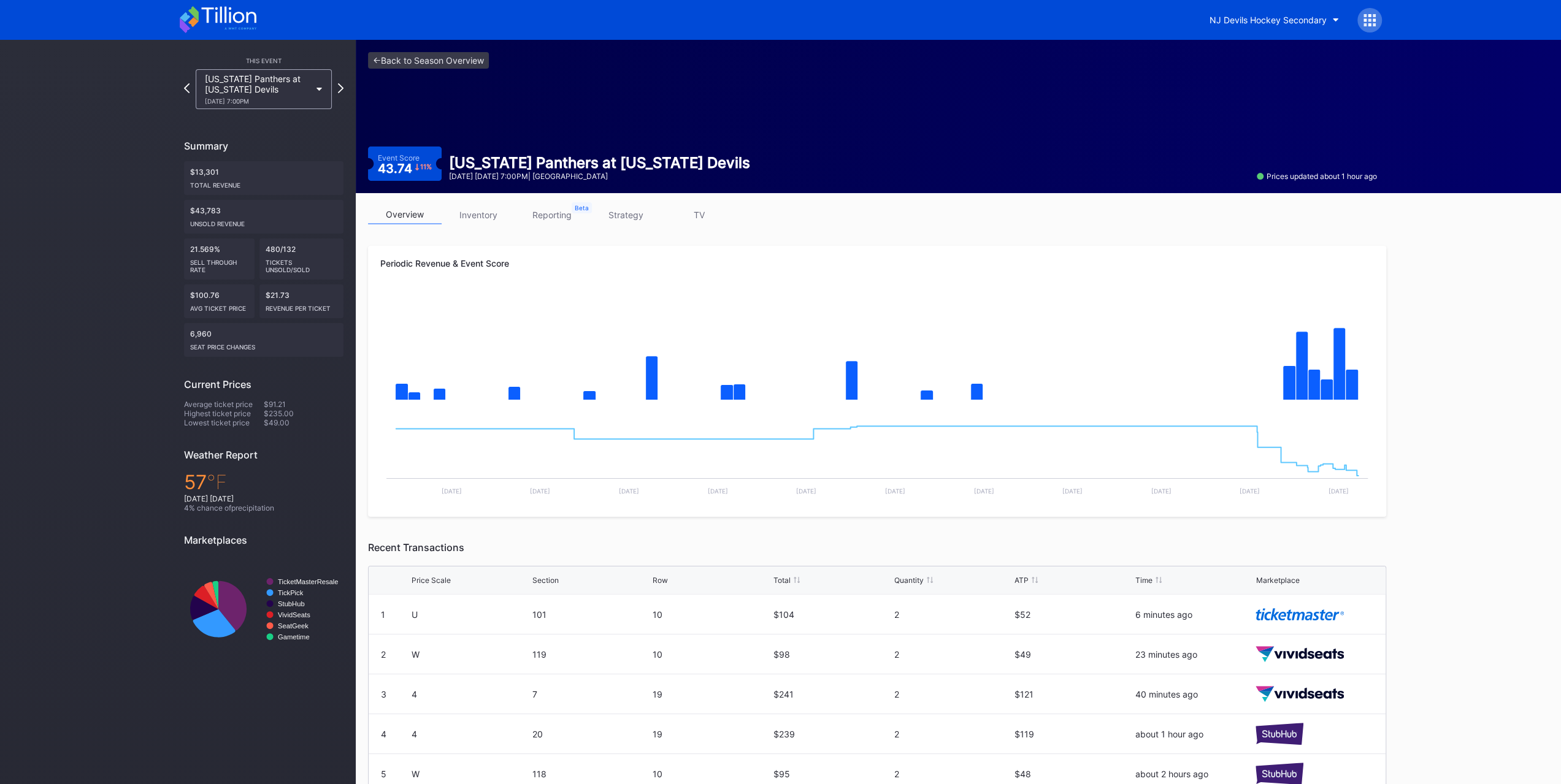
click at [488, 219] on link "inventory" at bounding box center [478, 214] width 73 height 19
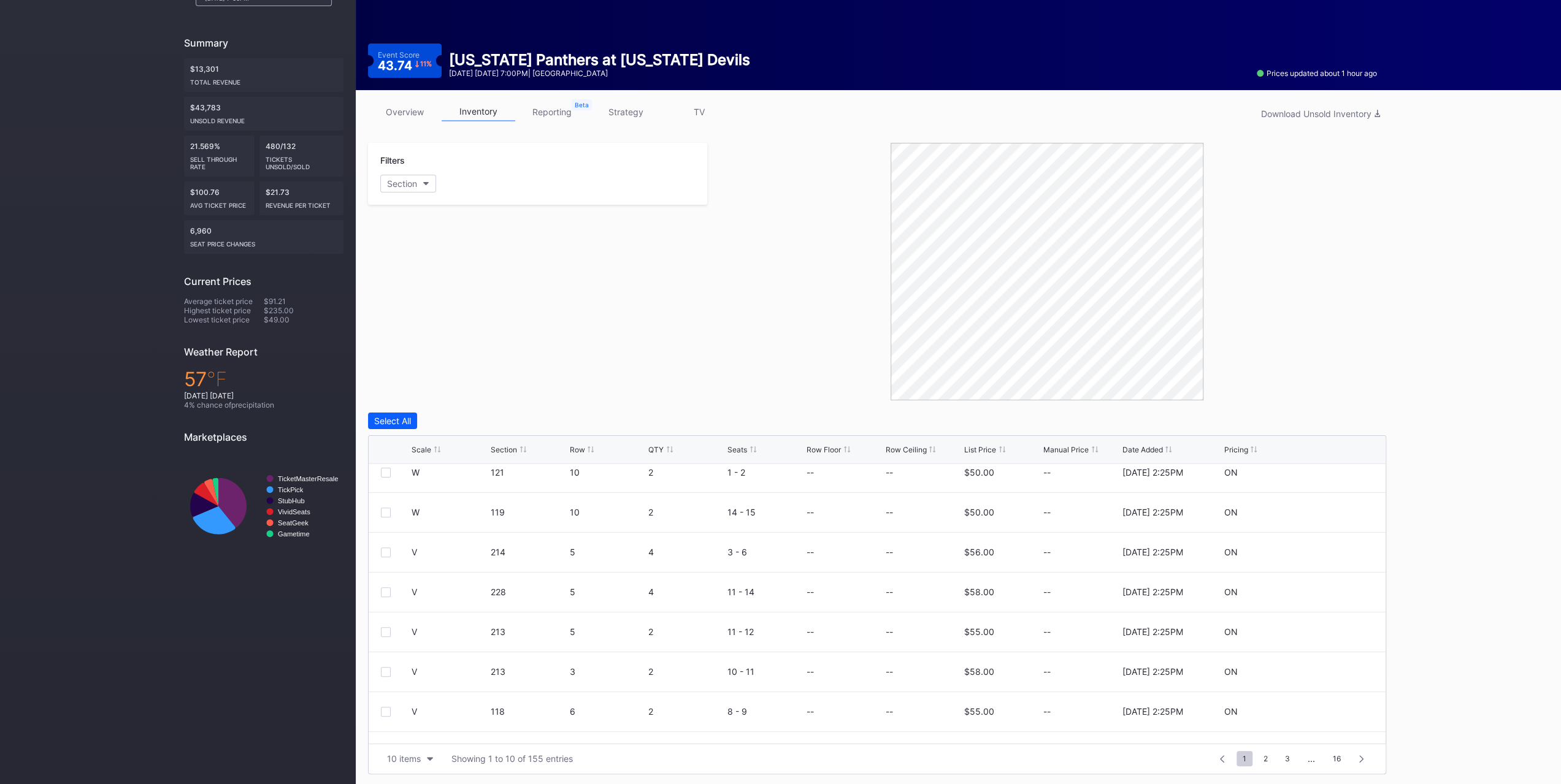
scroll to position [119, 0]
click at [431, 760] on button "10 items" at bounding box center [409, 759] width 58 height 17
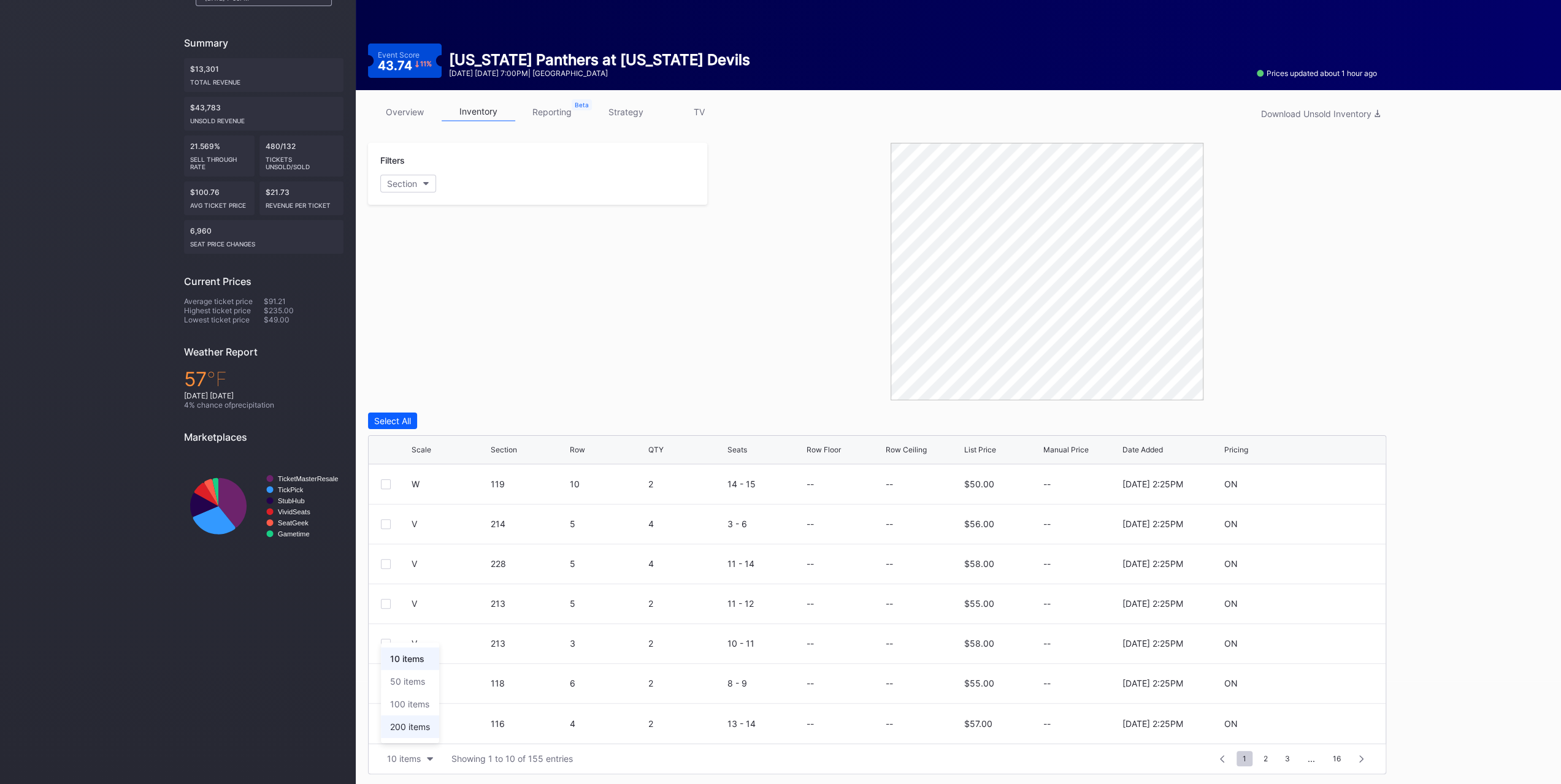
click at [422, 732] on div "200 items" at bounding box center [409, 727] width 58 height 23
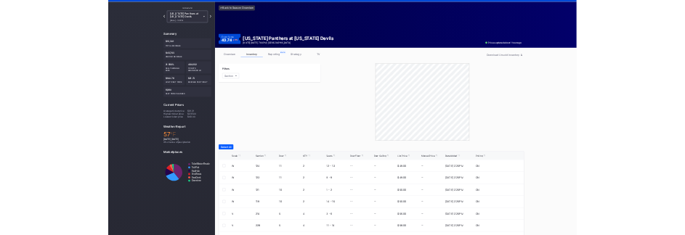
scroll to position [0, 0]
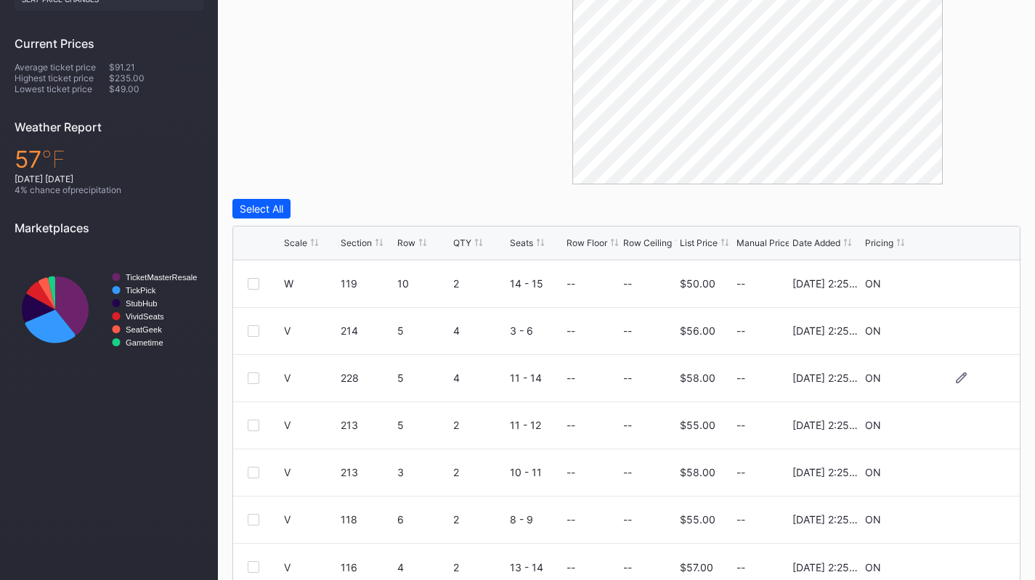
scroll to position [142, 0]
drag, startPoint x: 131, startPoint y: 473, endPoint x: 136, endPoint y: 489, distance: 16.8
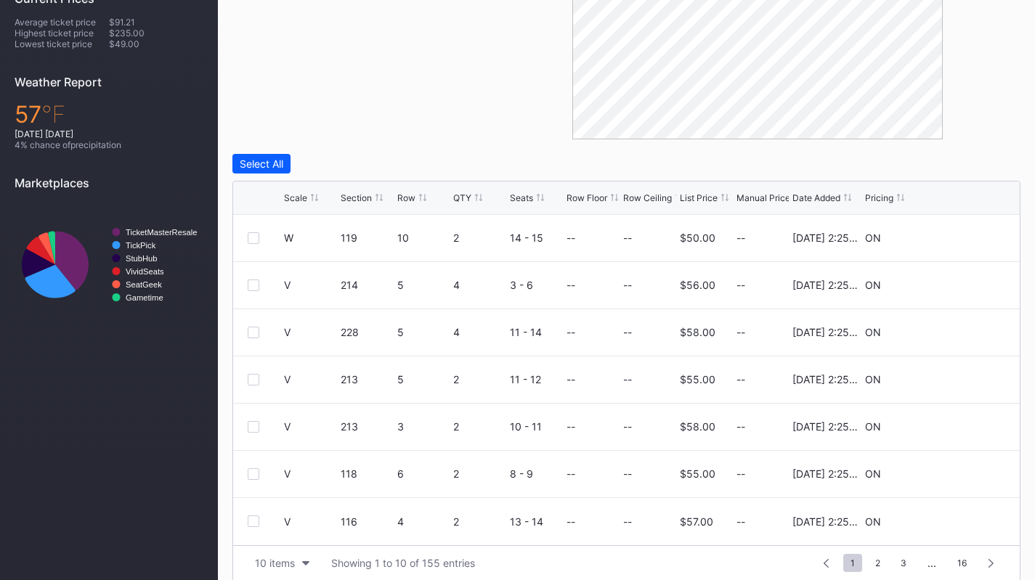
scroll to position [472, 0]
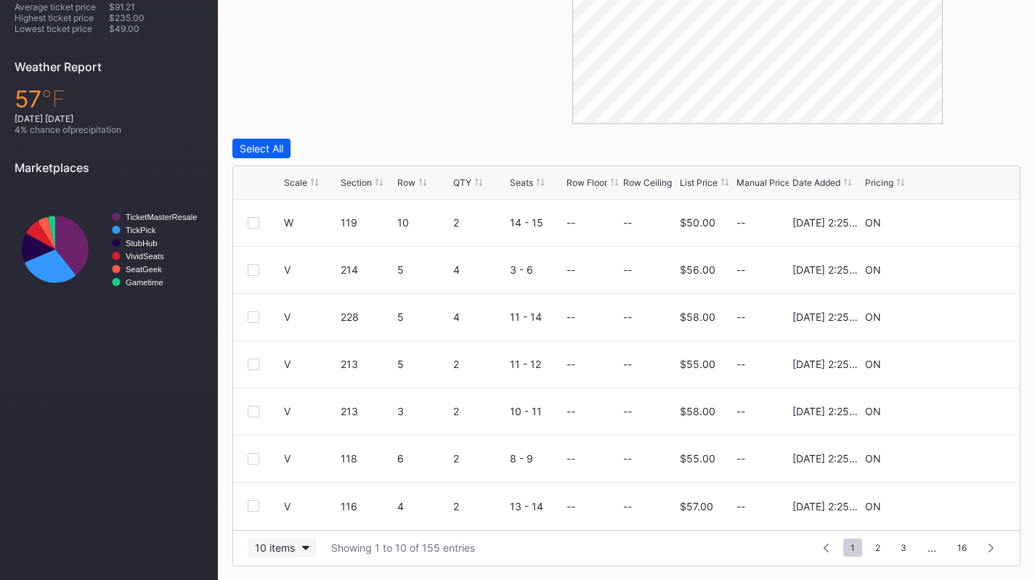
click at [273, 546] on div "10 items" at bounding box center [275, 548] width 40 height 12
click at [277, 524] on div "200 items" at bounding box center [282, 511] width 69 height 27
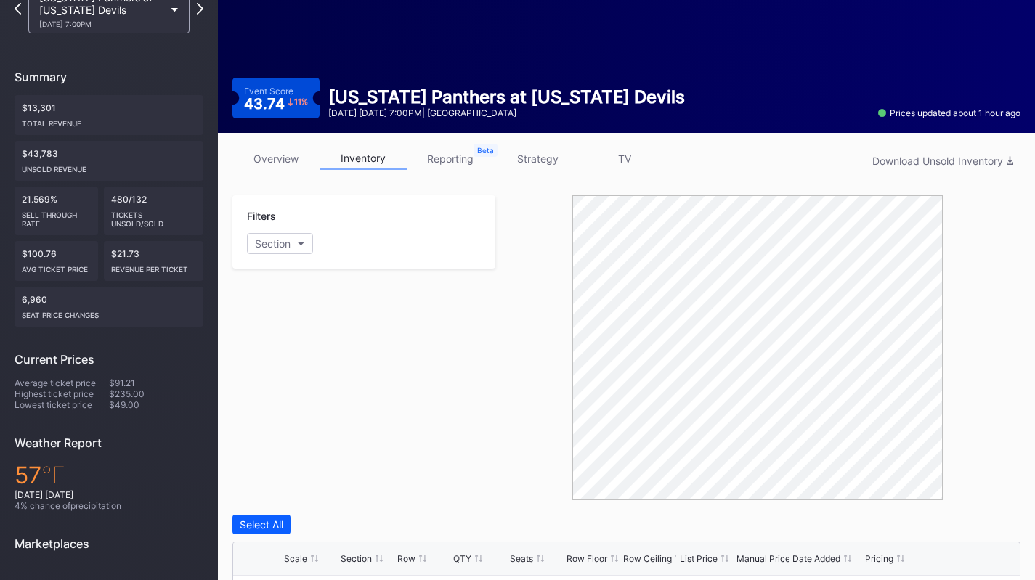
scroll to position [0, 0]
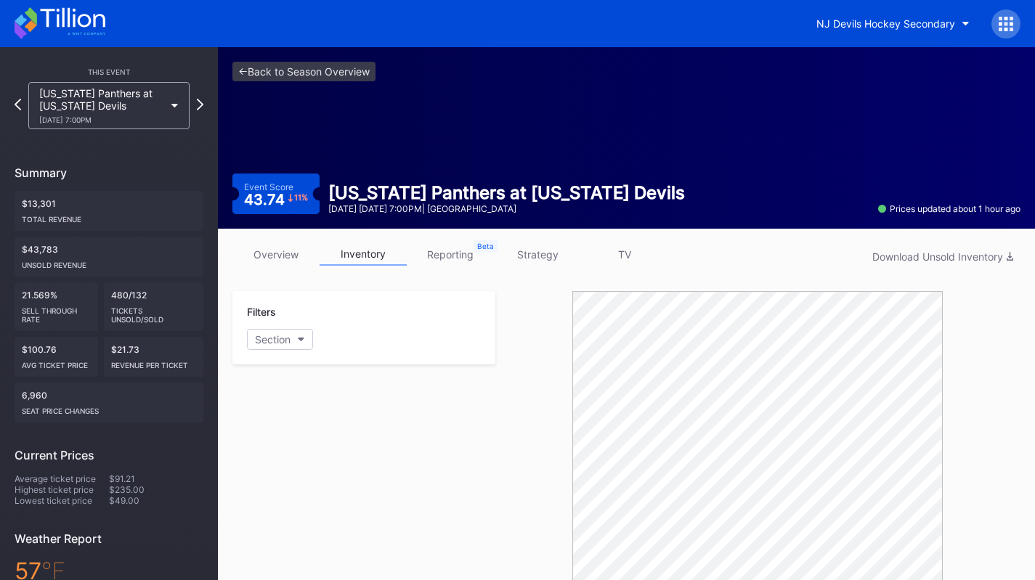
click at [1020, 17] on div "NJ Devils Hockey Secondary" at bounding box center [913, 23] width 215 height 29
click at [1014, 19] on div at bounding box center [1006, 23] width 29 height 29
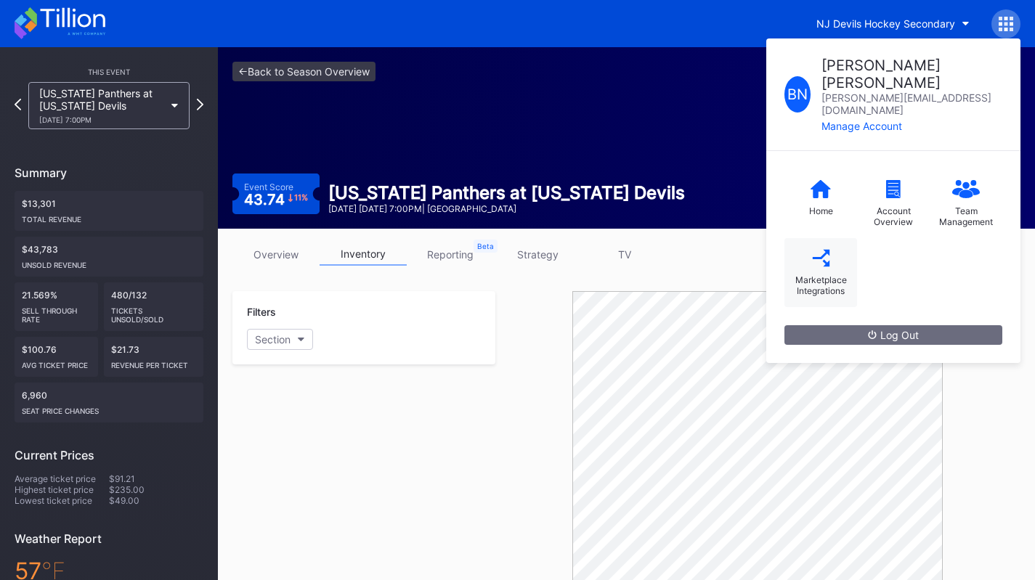
click at [836, 238] on div "Marketplace Integrations" at bounding box center [821, 272] width 73 height 69
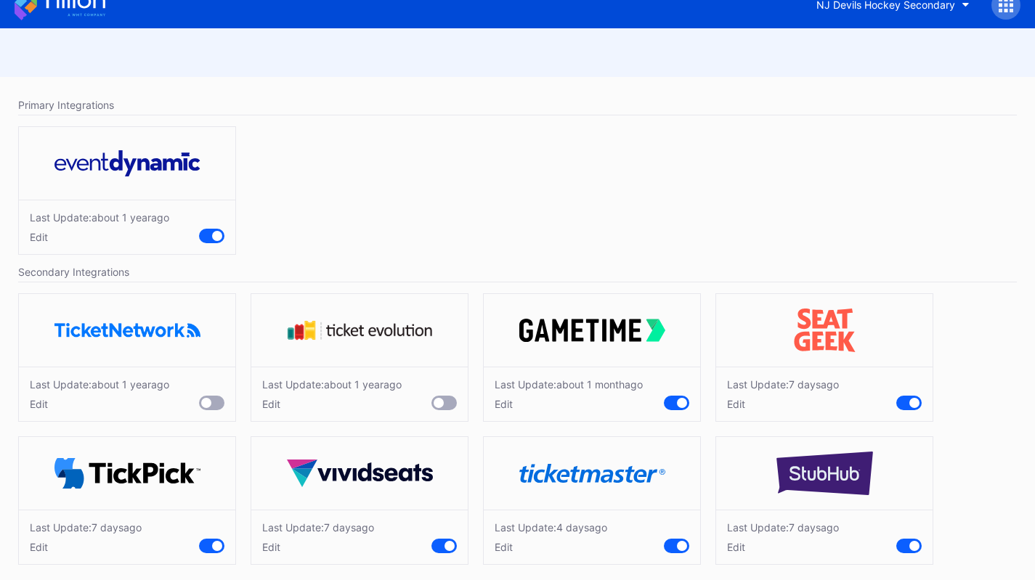
scroll to position [29, 0]
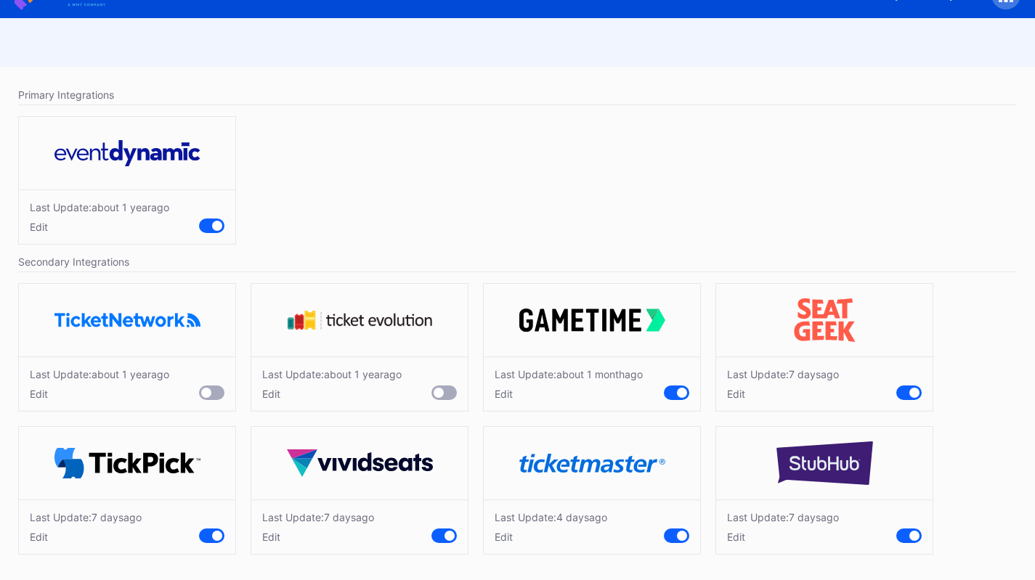
click at [518, 392] on div "Edit" at bounding box center [569, 394] width 148 height 12
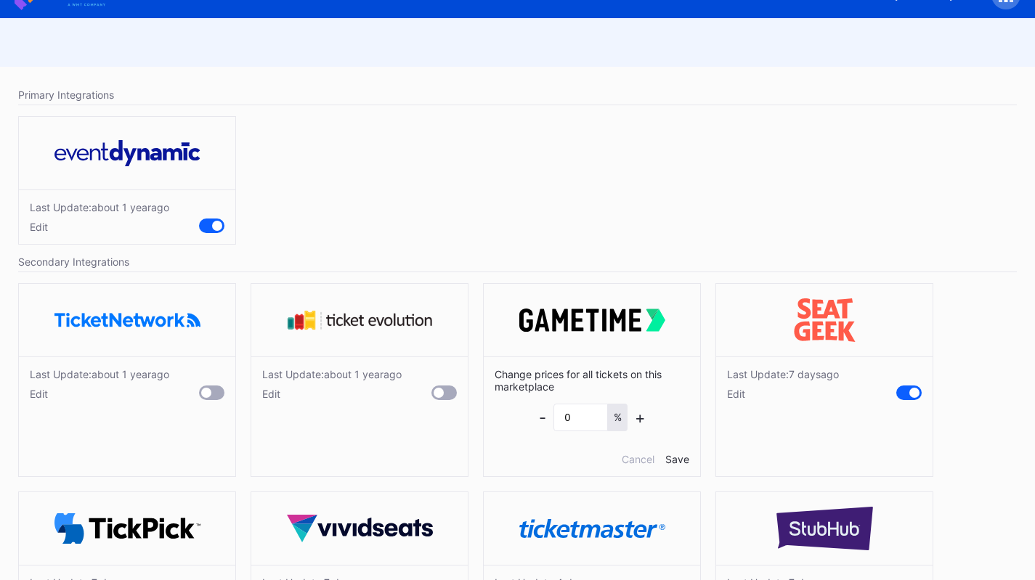
click at [743, 391] on div "Edit" at bounding box center [783, 394] width 112 height 12
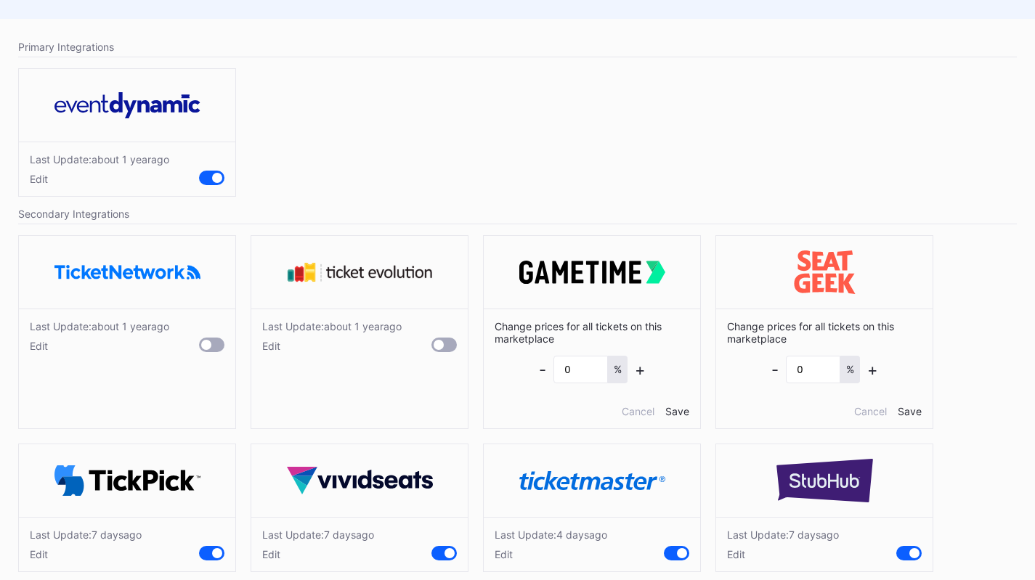
scroll to position [94, 0]
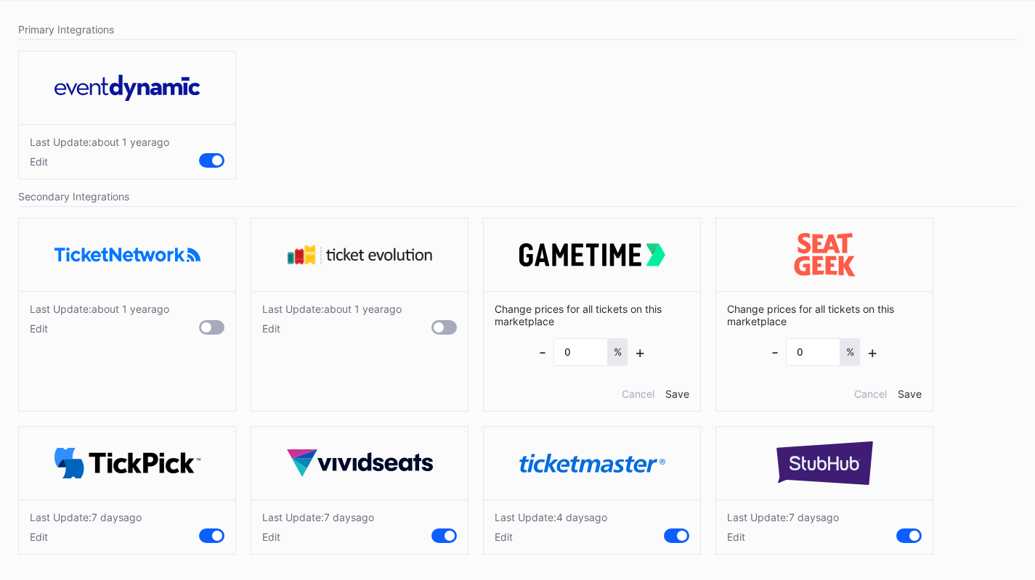
click at [742, 535] on div "Edit" at bounding box center [783, 537] width 112 height 12
click at [505, 541] on div "Edit" at bounding box center [551, 537] width 113 height 12
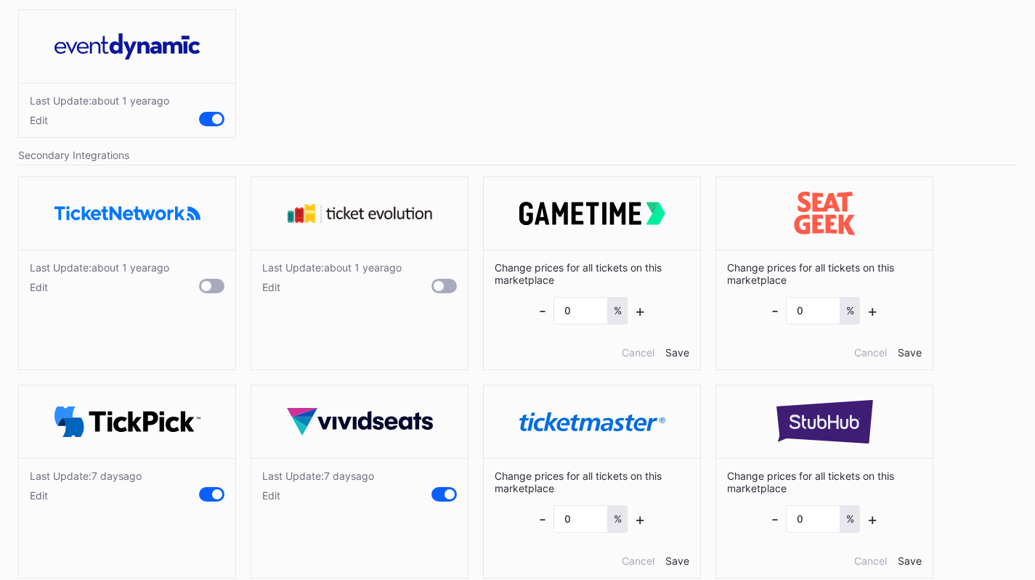
scroll to position [160, 0]
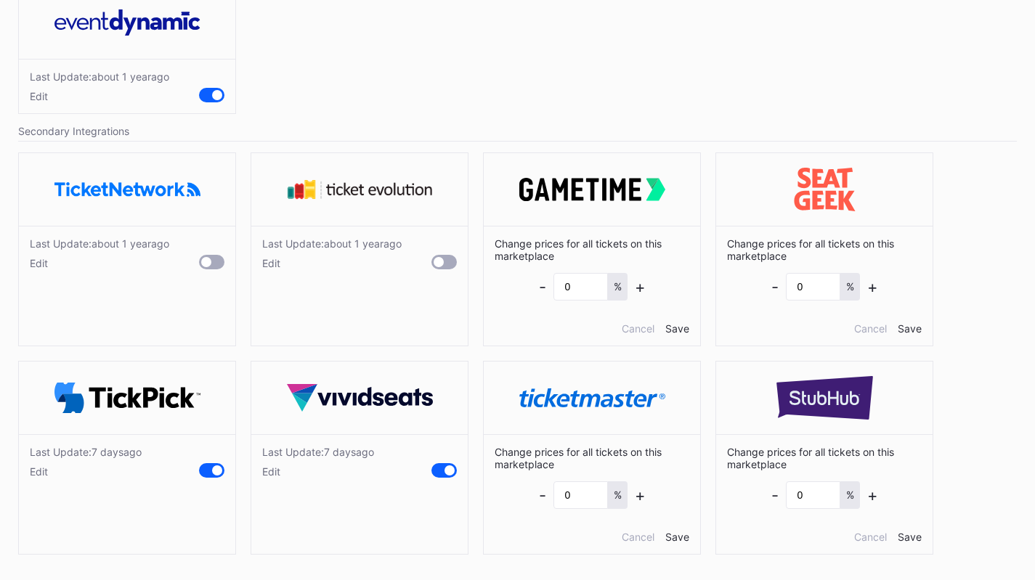
click at [280, 474] on div "Edit" at bounding box center [318, 472] width 112 height 12
click at [44, 474] on div "Edit" at bounding box center [86, 472] width 112 height 12
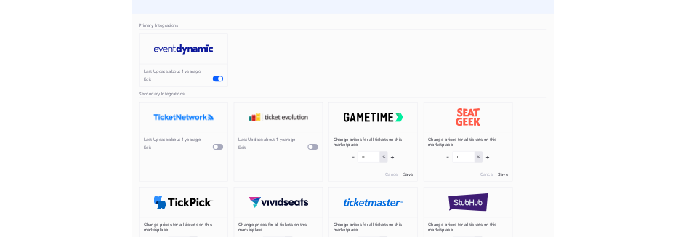
scroll to position [0, 0]
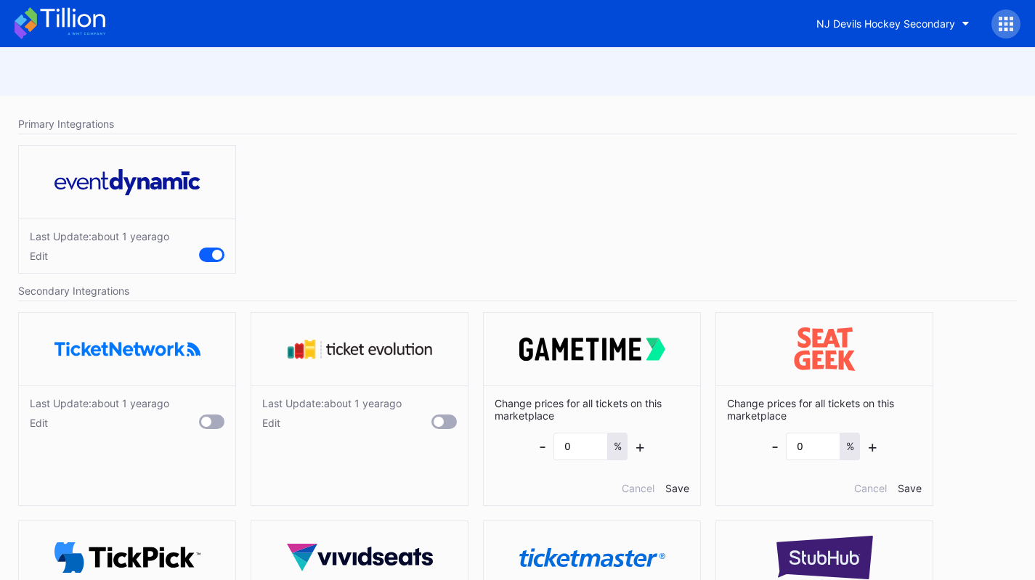
click at [76, 39] on icon at bounding box center [60, 23] width 91 height 32
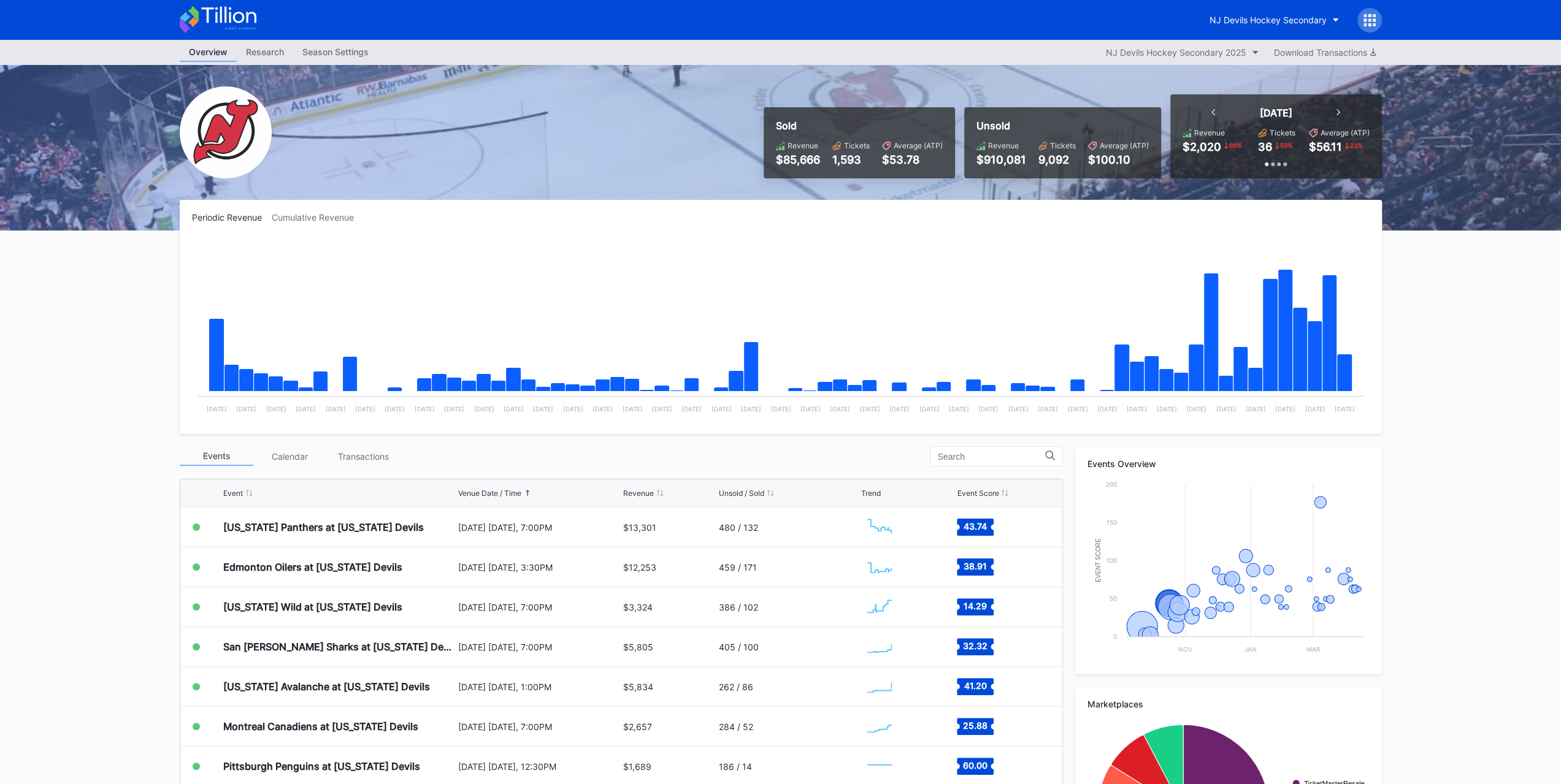
scroll to position [120, 0]
click at [344, 465] on div "Events Calendar Transactions" at bounding box center [621, 457] width 883 height 20
click at [346, 463] on div "Transactions" at bounding box center [363, 457] width 73 height 19
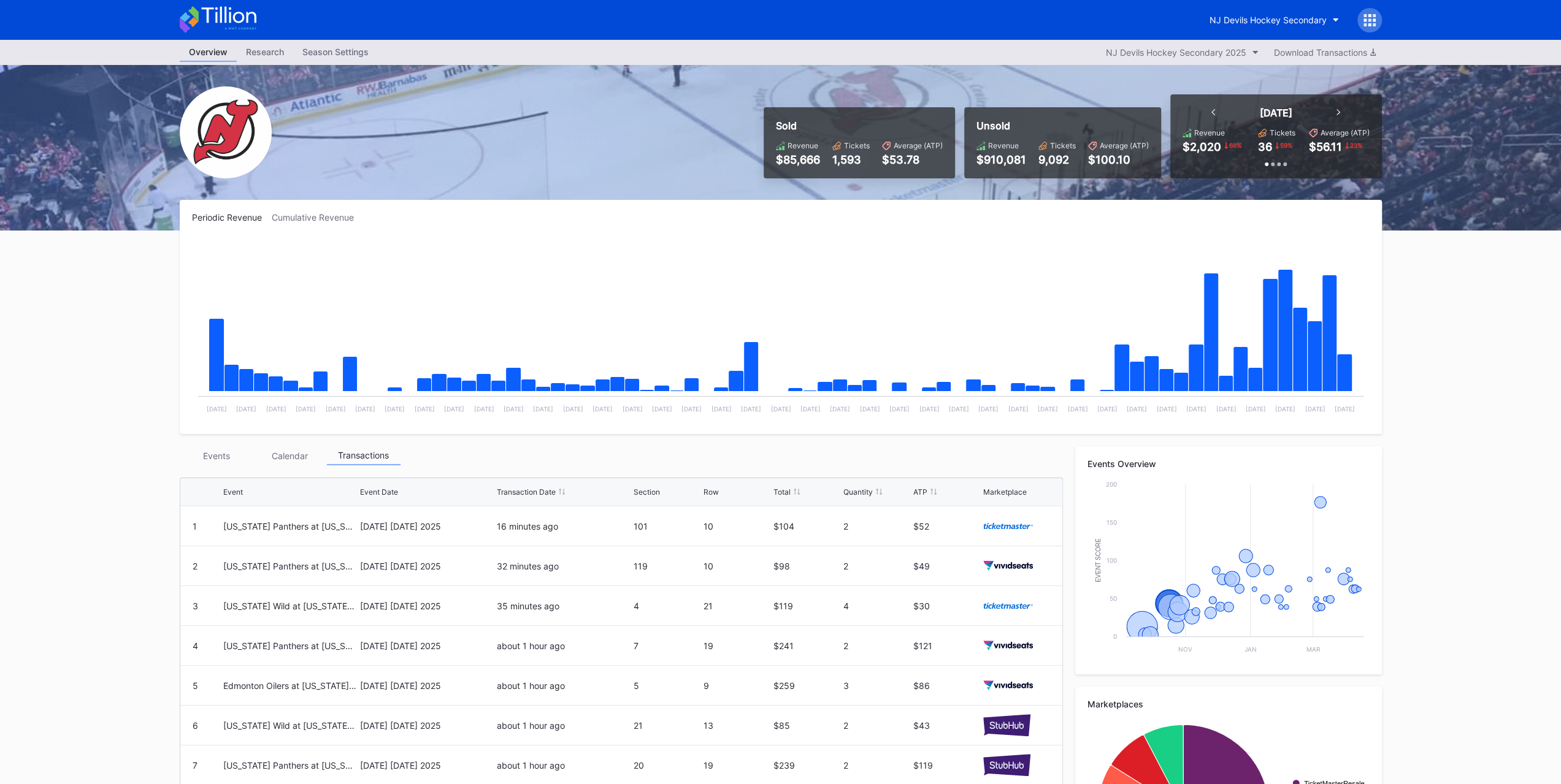
click at [223, 451] on div "Events" at bounding box center [216, 456] width 73 height 19
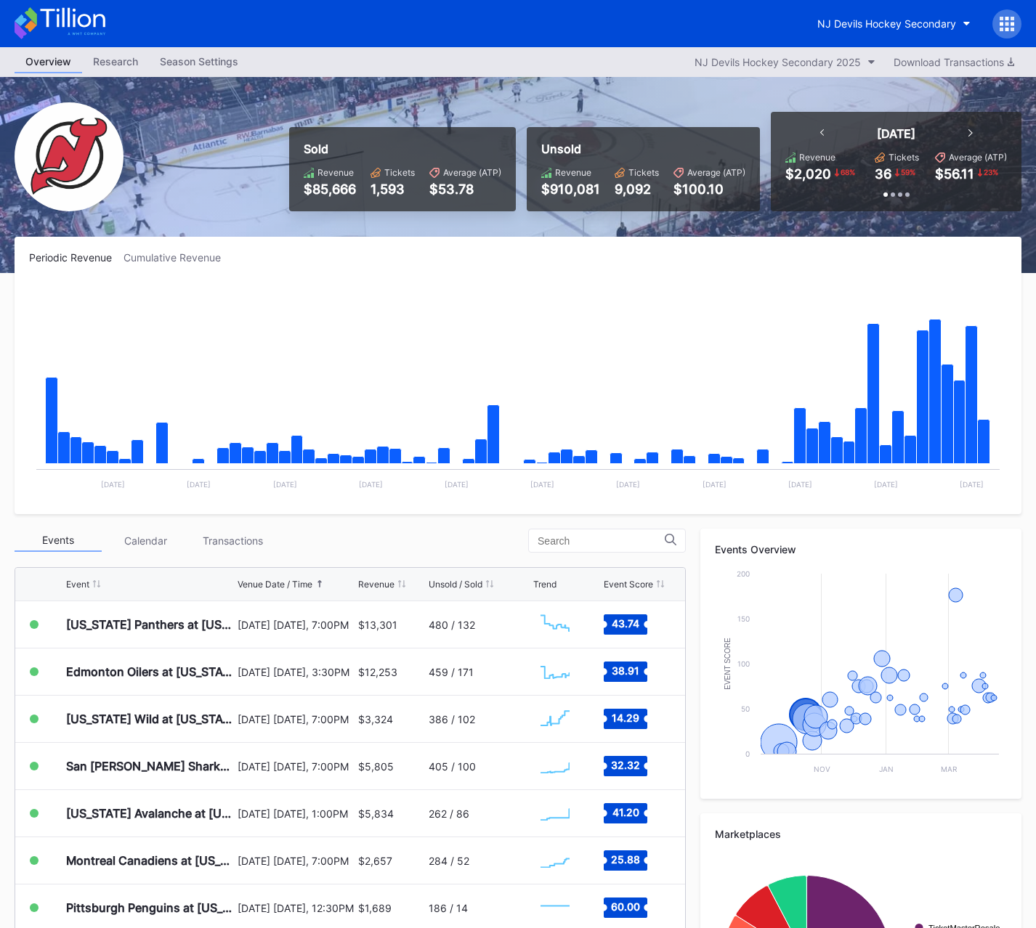
click at [210, 543] on div "Transactions" at bounding box center [232, 541] width 87 height 23
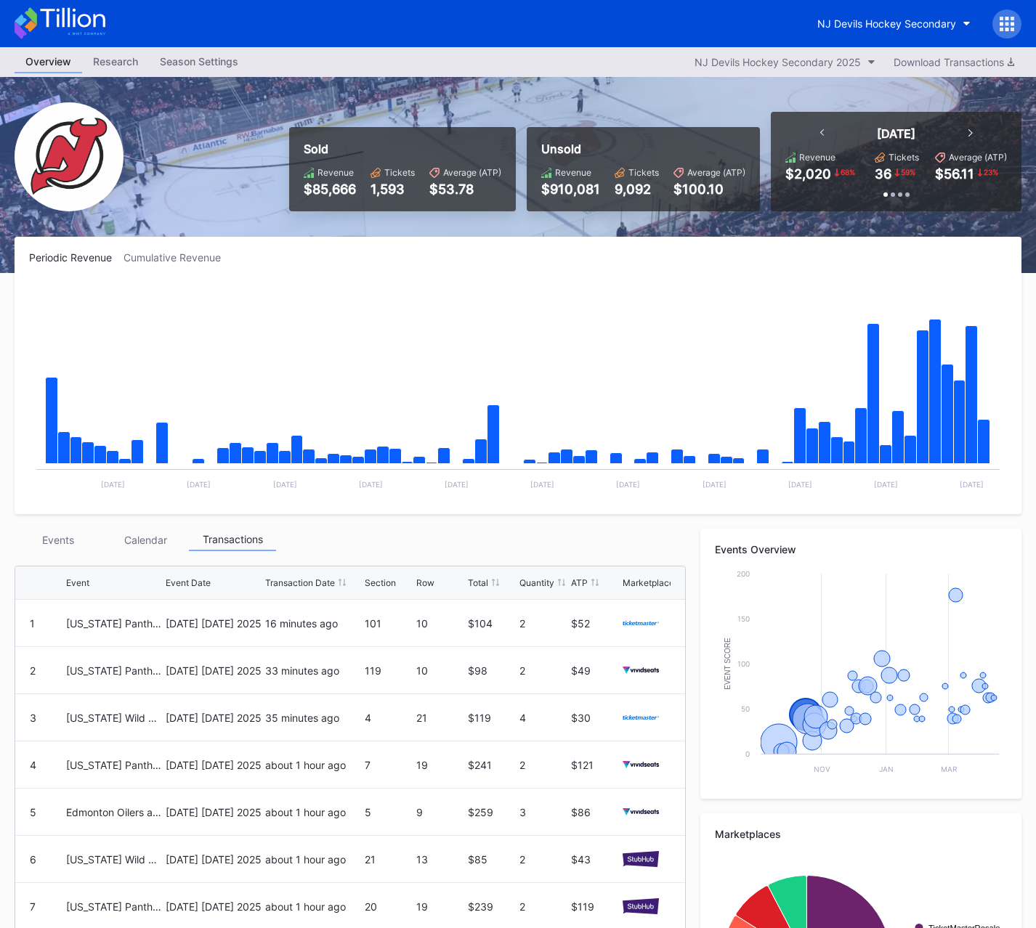
click at [62, 544] on div "Events" at bounding box center [58, 540] width 87 height 23
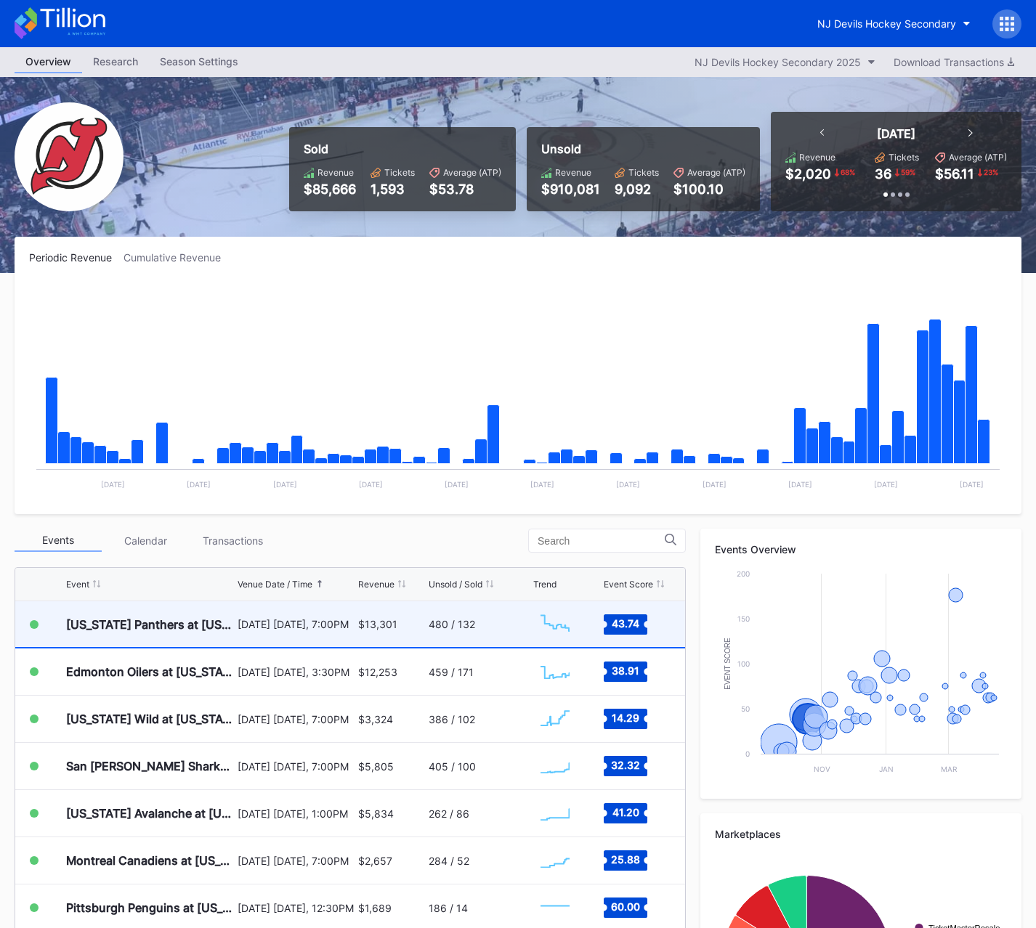
click at [359, 580] on div "$13,301" at bounding box center [391, 625] width 67 height 46
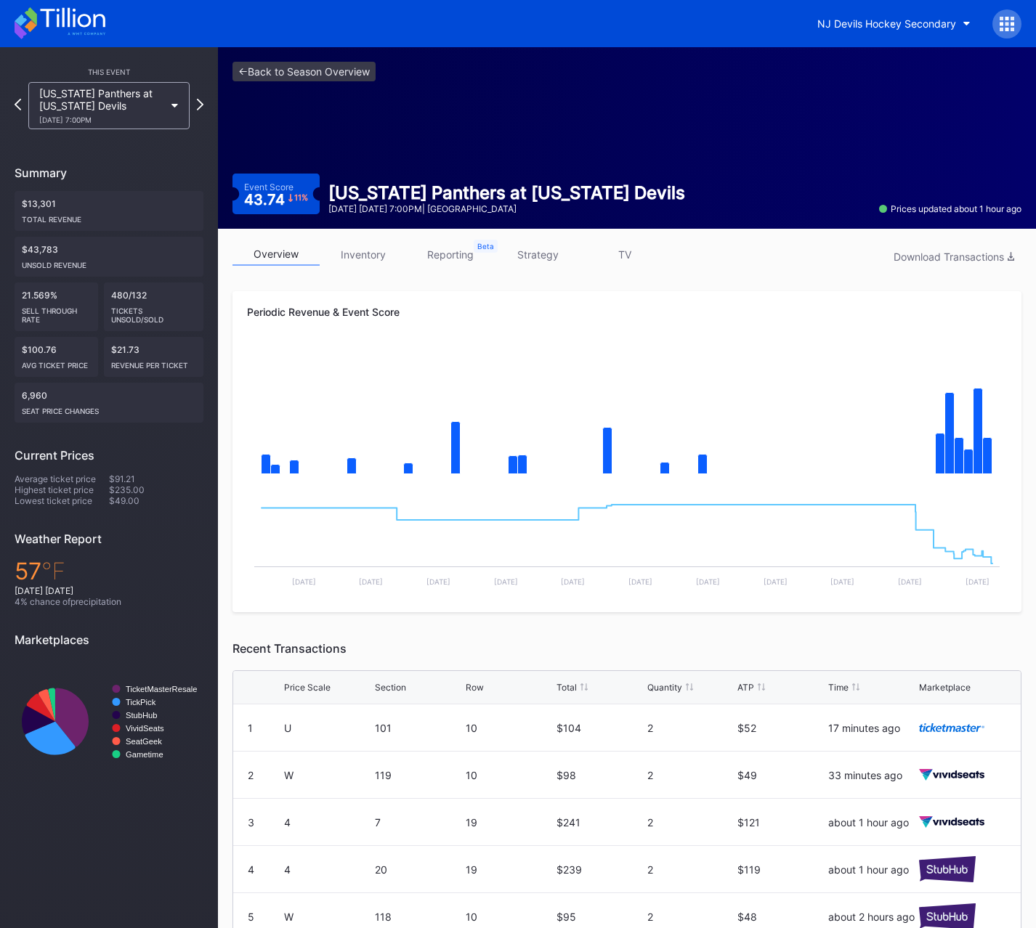
scroll to position [155, 0]
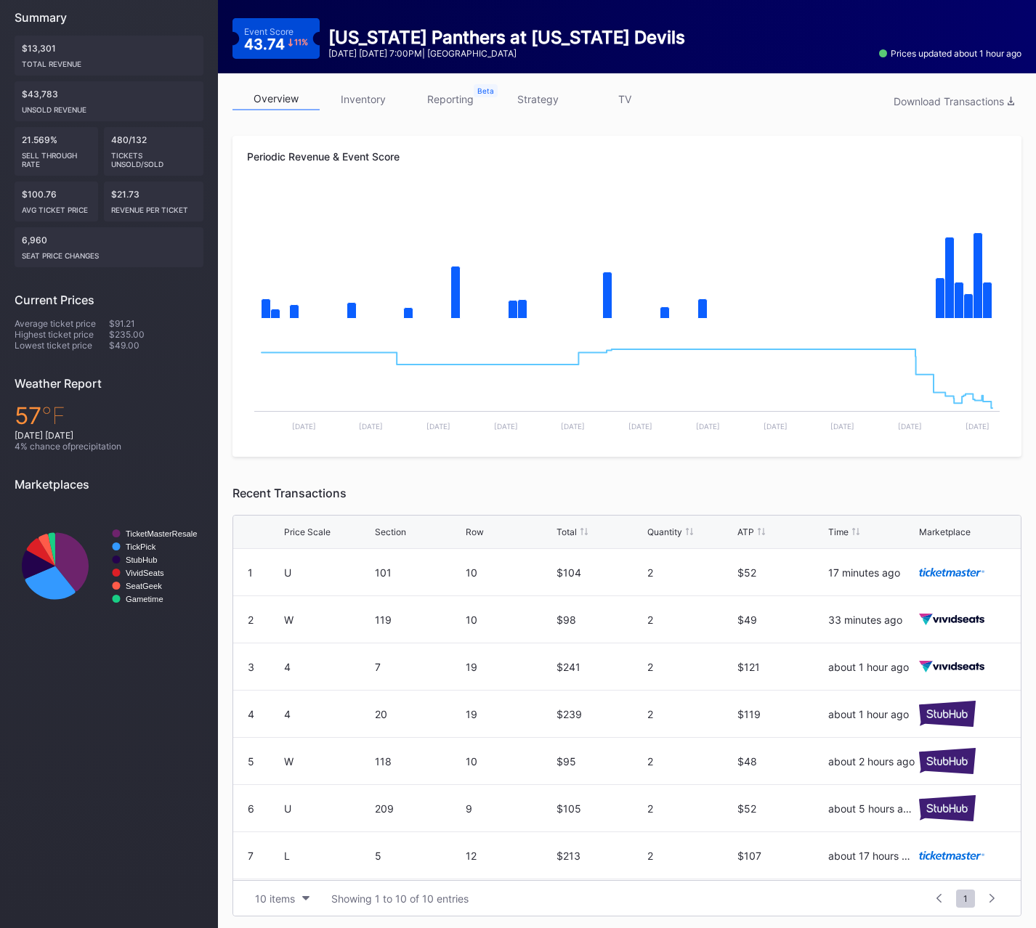
click at [324, 538] on div "Price Scale Section Row Total Quantity ATP Time Marketplace" at bounding box center [627, 532] width 788 height 33
click at [324, 531] on div "Price Scale" at bounding box center [307, 532] width 46 height 11
click at [305, 530] on div "Price Scale" at bounding box center [307, 532] width 46 height 11
click at [305, 528] on div "Price Scale" at bounding box center [307, 532] width 46 height 11
click at [378, 94] on link "inventory" at bounding box center [363, 99] width 87 height 23
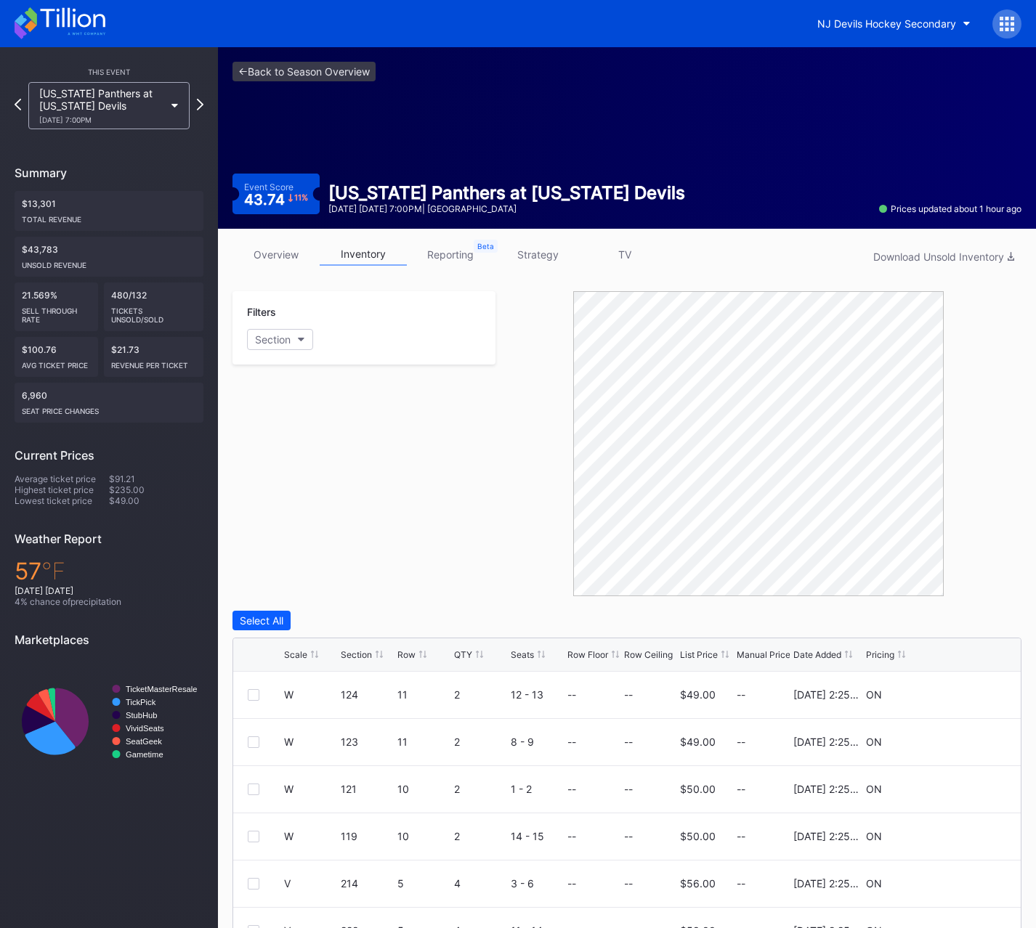
click at [288, 245] on link "overview" at bounding box center [275, 254] width 87 height 23
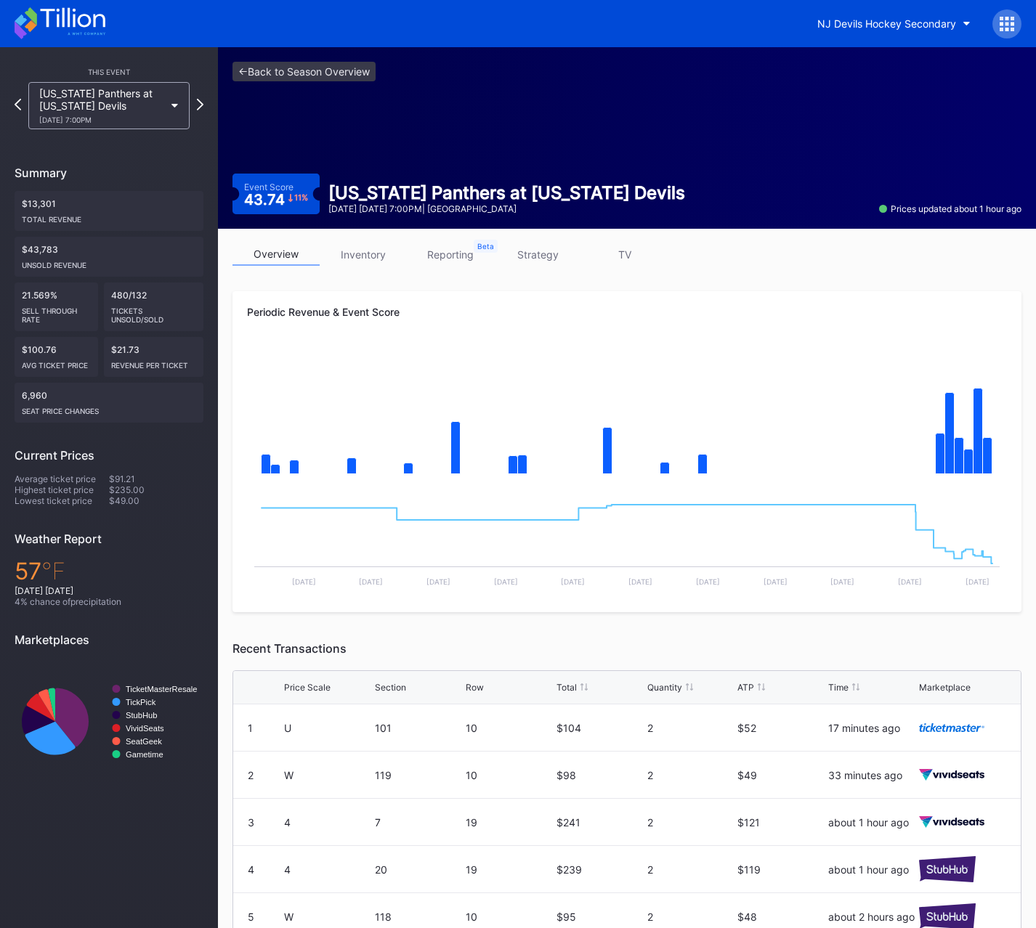
click at [344, 248] on link "inventory" at bounding box center [363, 254] width 87 height 23
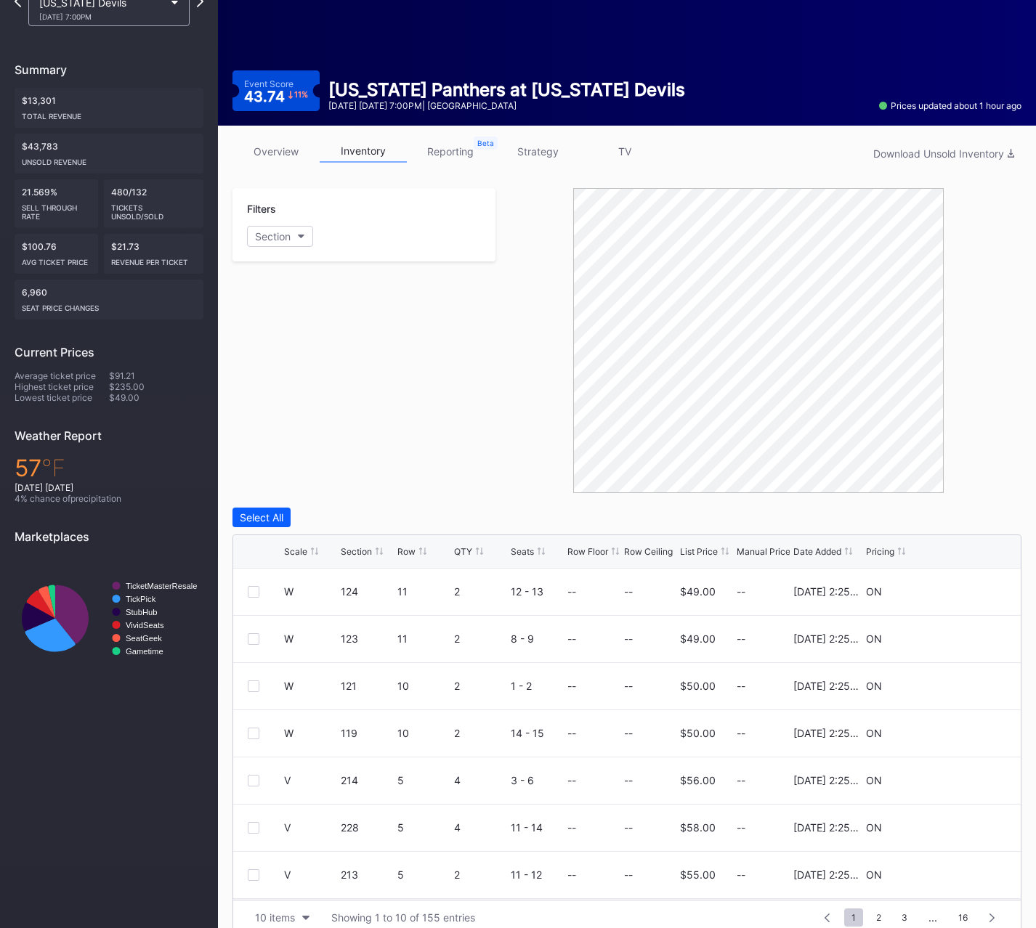
scroll to position [124, 0]
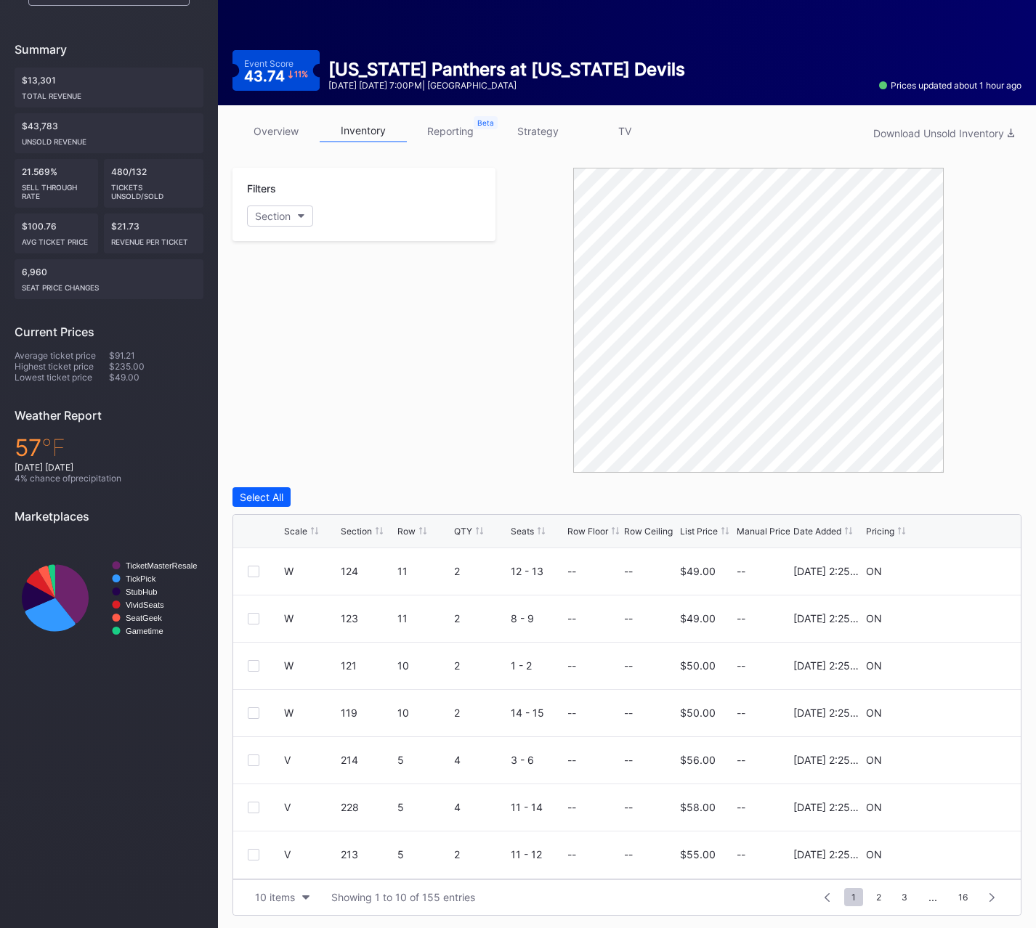
click at [551, 126] on link "strategy" at bounding box center [537, 131] width 87 height 23
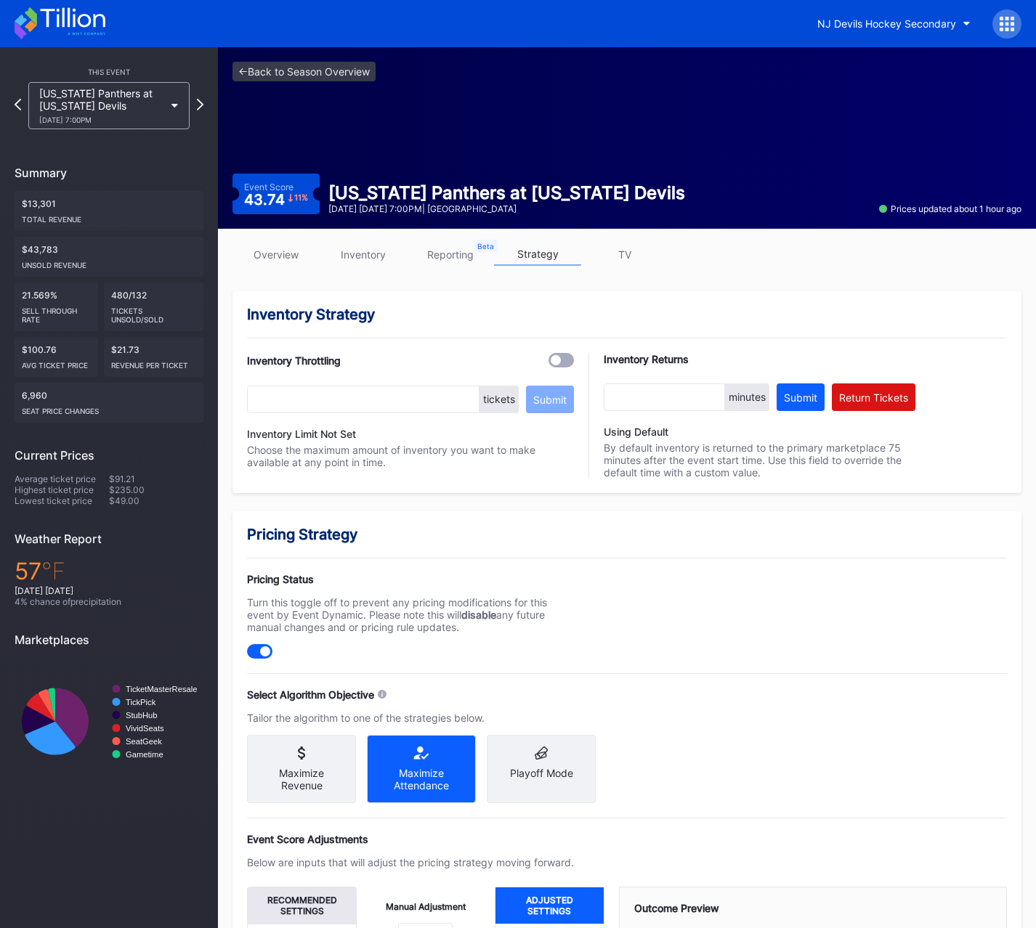
click at [273, 254] on link "overview" at bounding box center [275, 254] width 87 height 23
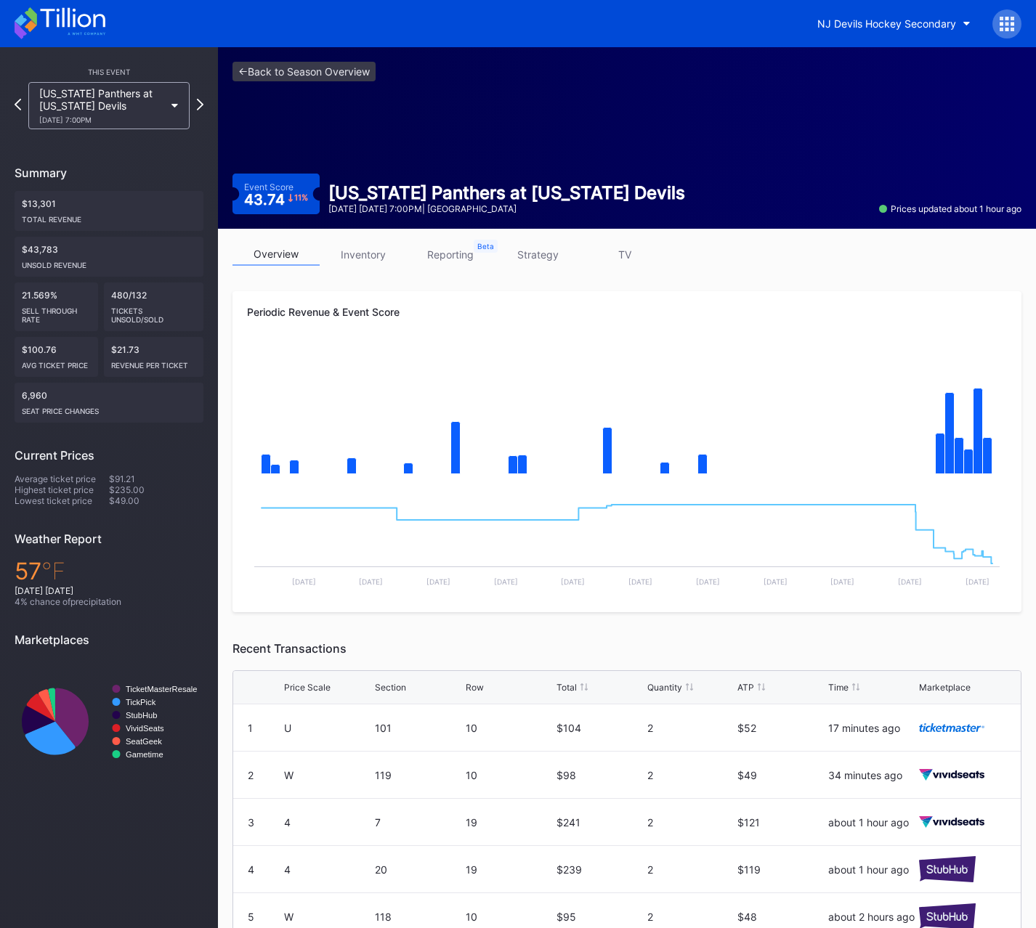
click at [529, 250] on link "strategy" at bounding box center [537, 254] width 87 height 23
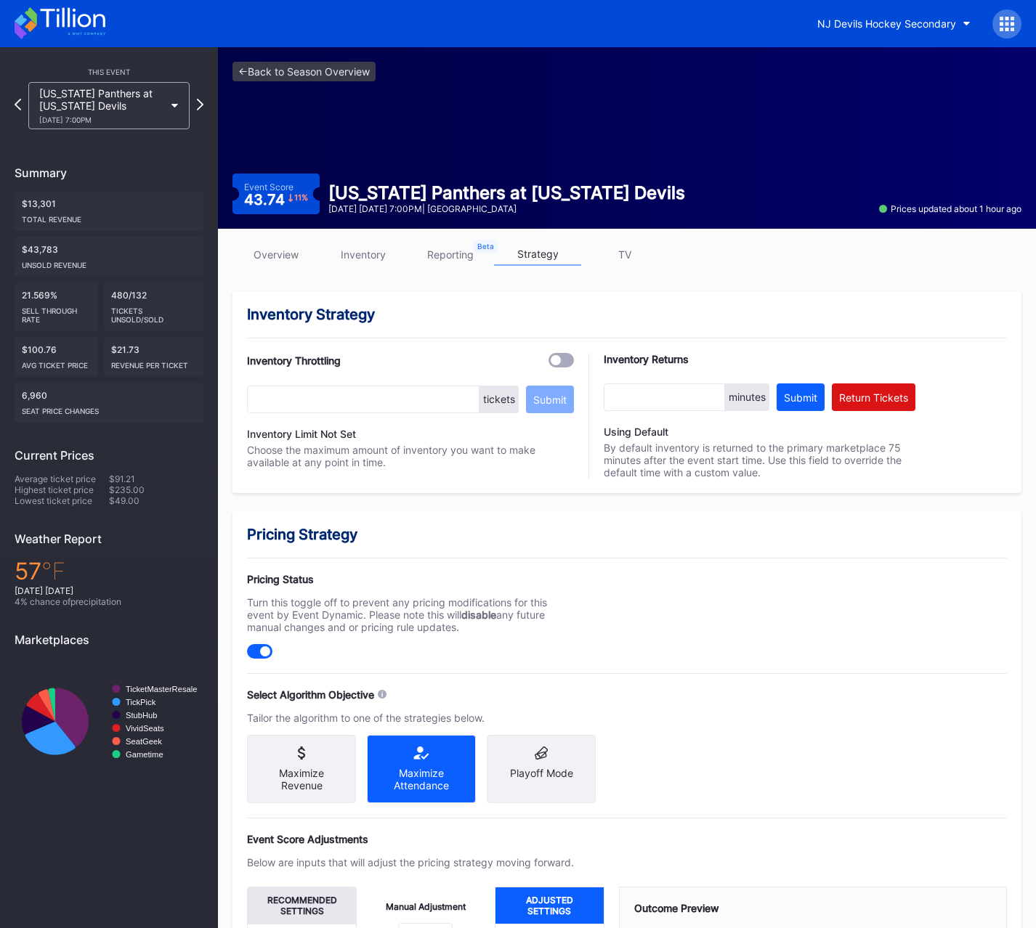
click at [246, 242] on div "overview inventory reporting strategy TV Inventory Strategy Inventory Throttlin…" at bounding box center [627, 721] width 818 height 984
click at [286, 258] on link "overview" at bounding box center [275, 254] width 87 height 23
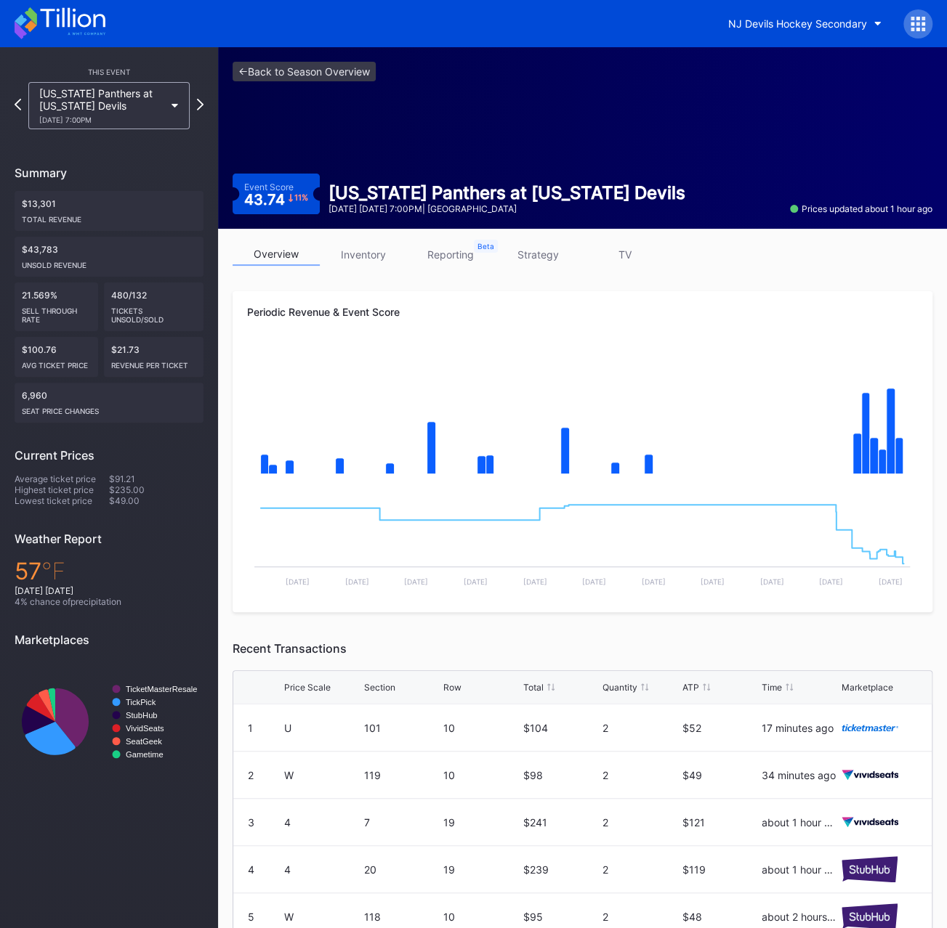
click at [369, 219] on div "<- Back to Season Overview Event Score 43.74 11 % [US_STATE] Panthers at [US_ST…" at bounding box center [582, 138] width 729 height 182
click at [378, 248] on link "inventory" at bounding box center [363, 254] width 87 height 23
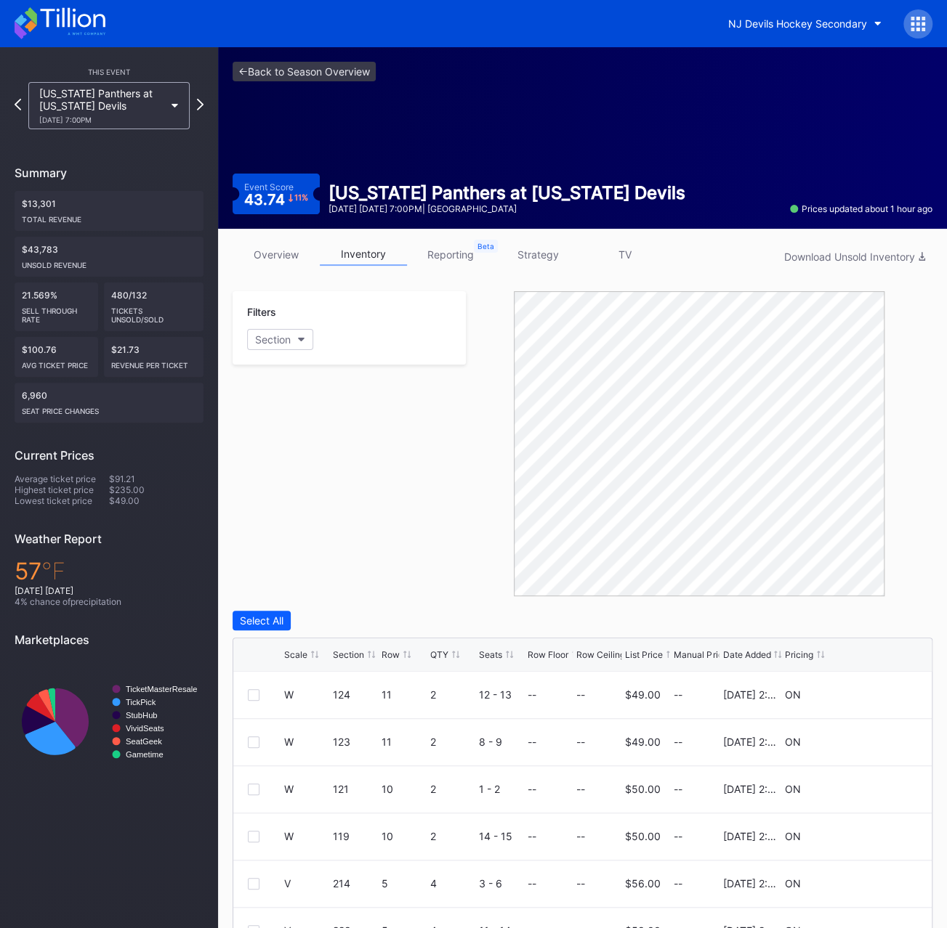
click at [657, 580] on div "List Price" at bounding box center [644, 655] width 38 height 11
click at [420, 492] on div "Filters Section" at bounding box center [348, 443] width 233 height 305
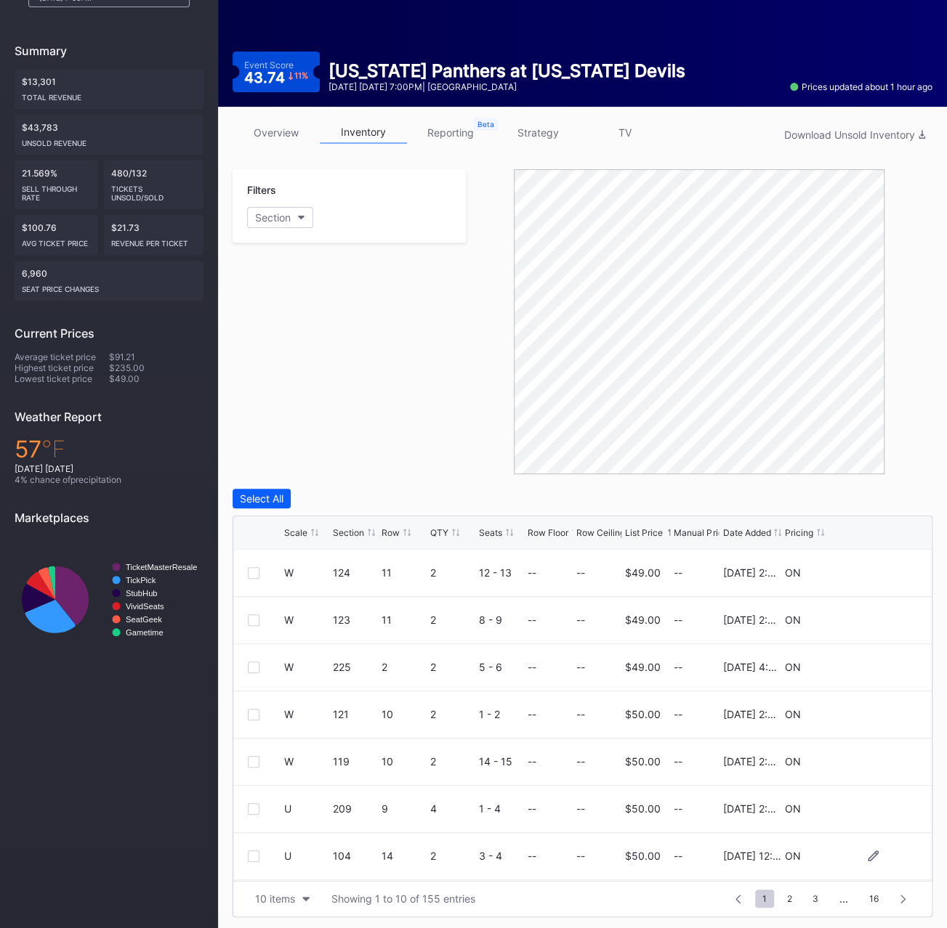
scroll to position [124, 0]
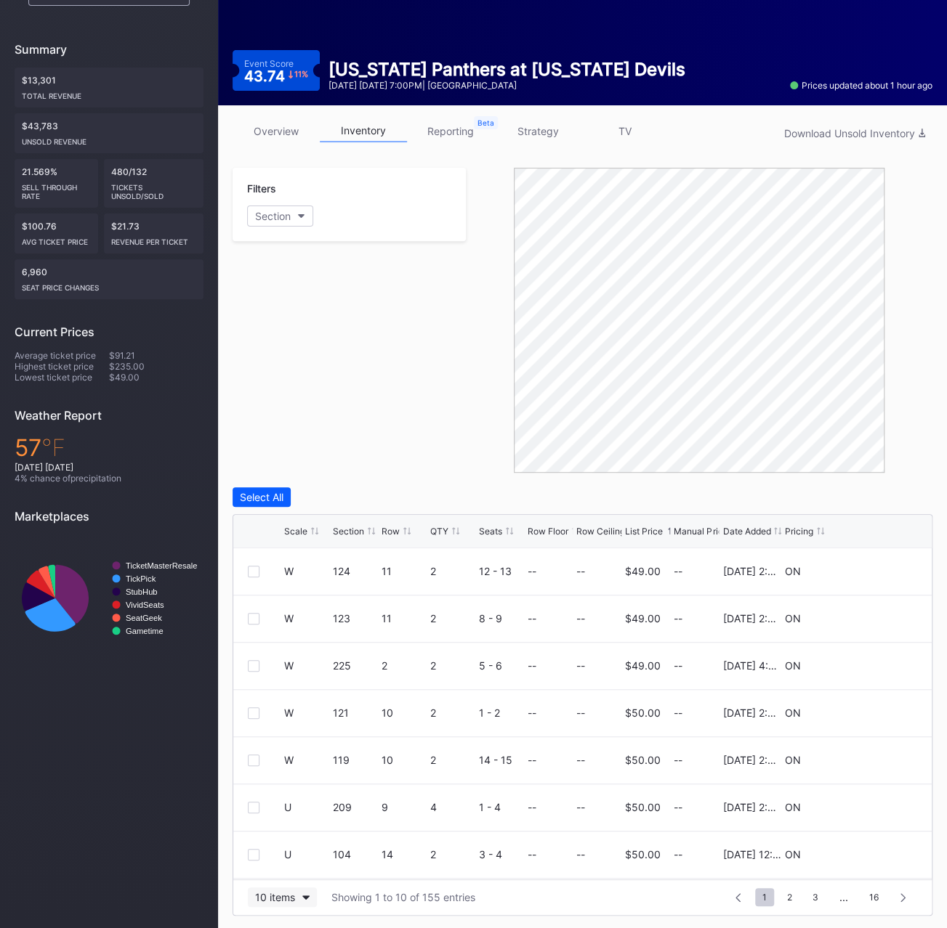
click at [283, 580] on div "10 items" at bounding box center [275, 897] width 40 height 12
click at [279, 580] on div "200 items" at bounding box center [282, 860] width 47 height 12
click at [655, 534] on div "List Price" at bounding box center [644, 531] width 38 height 11
click at [657, 534] on div "List Price" at bounding box center [644, 531] width 38 height 11
